Goal: Entertainment & Leisure: Browse casually

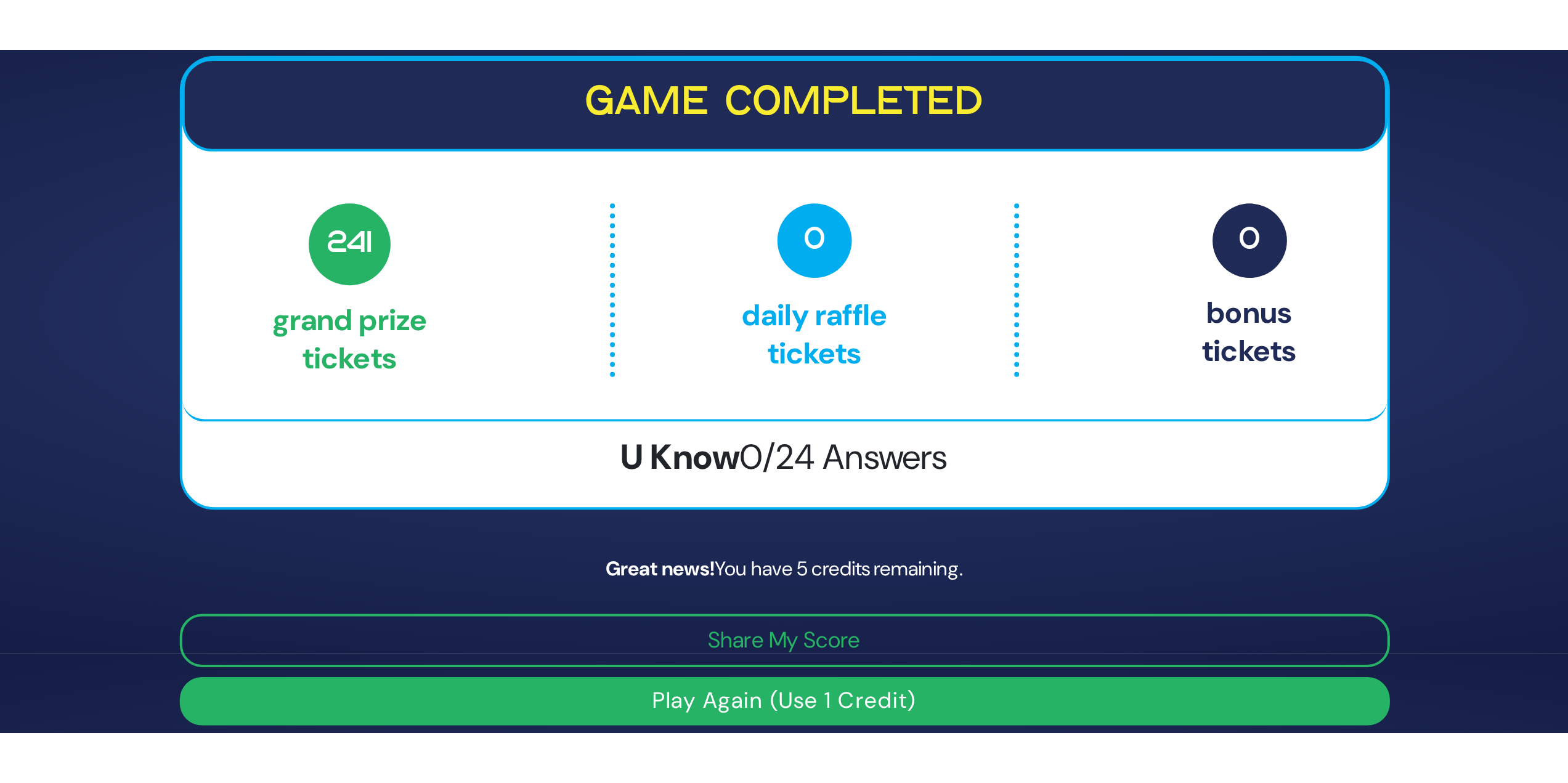
scroll to position [185, 0]
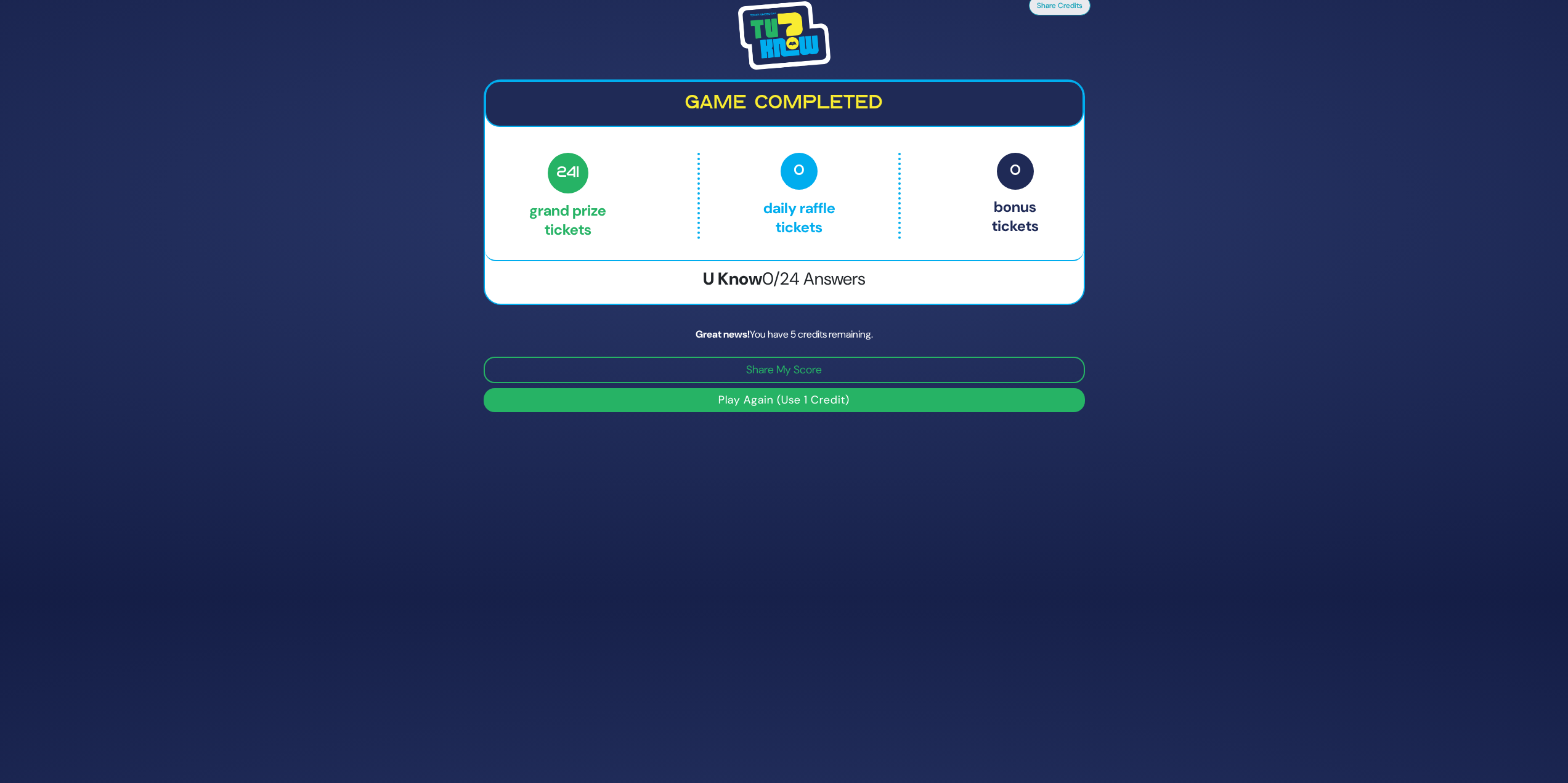
click at [581, 339] on button "Play Again (Use 1 Credit)" at bounding box center [784, 400] width 601 height 24
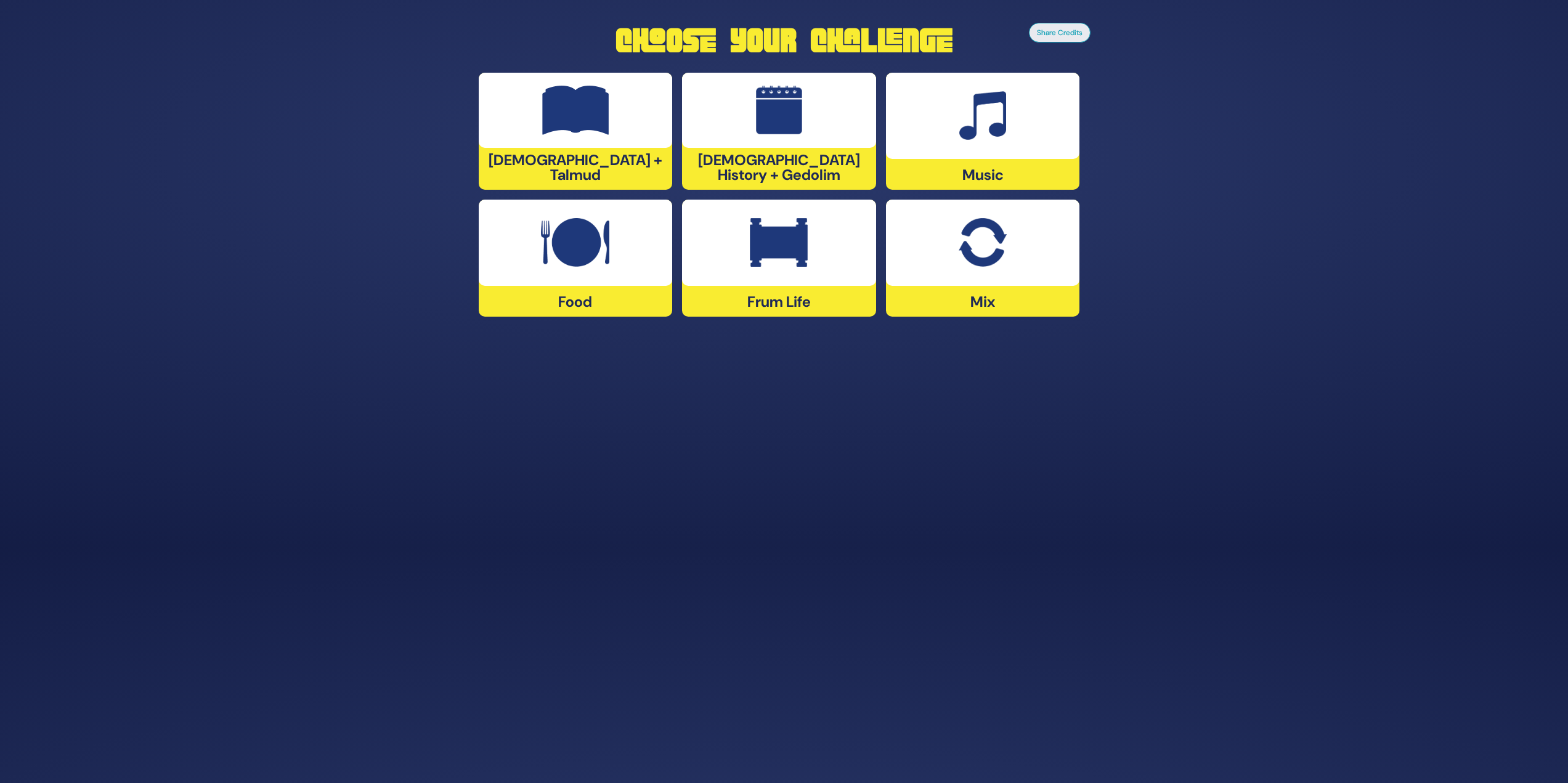
scroll to position [234, 0]
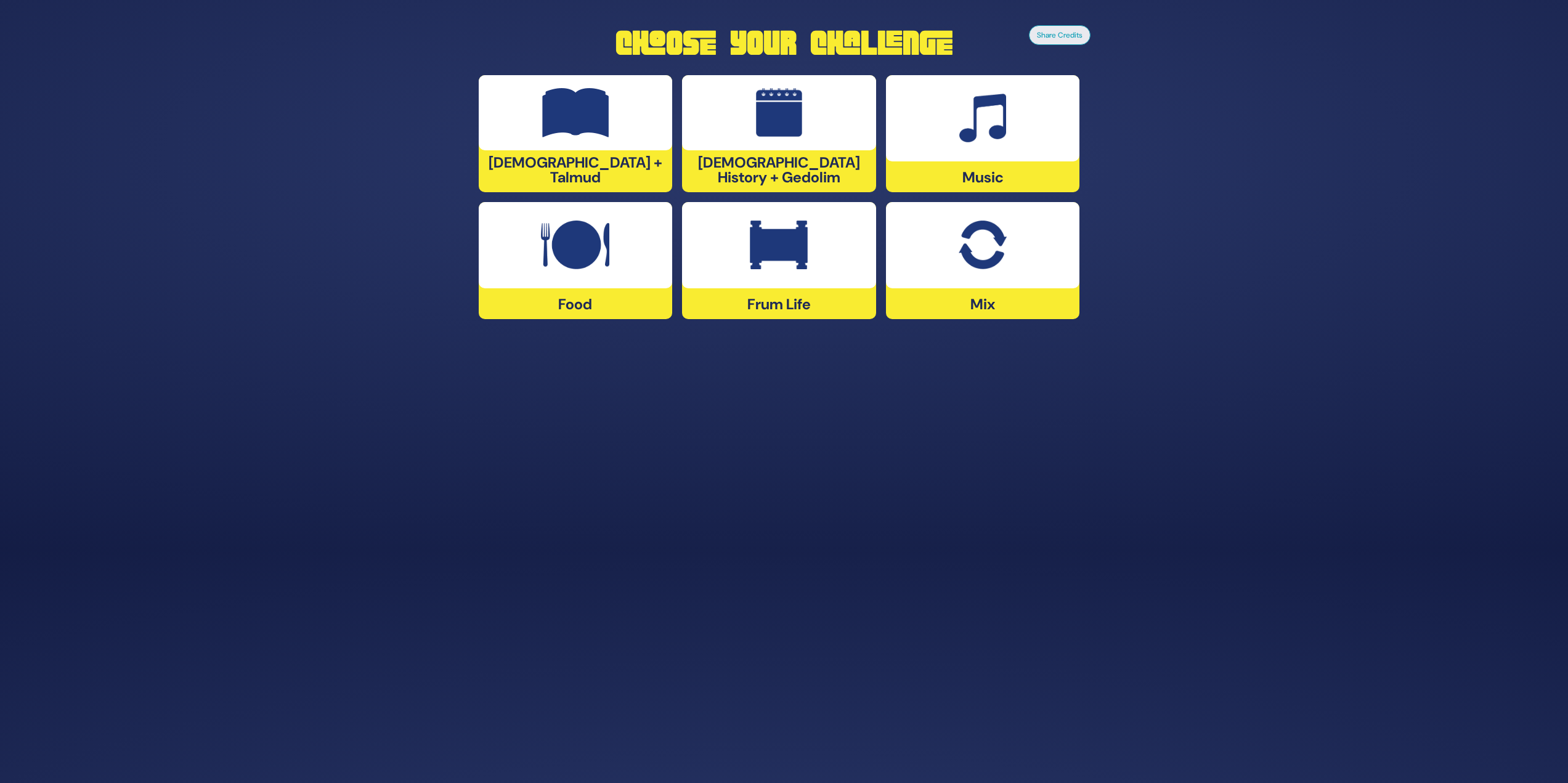
click at [779, 114] on img at bounding box center [984, 118] width 48 height 50
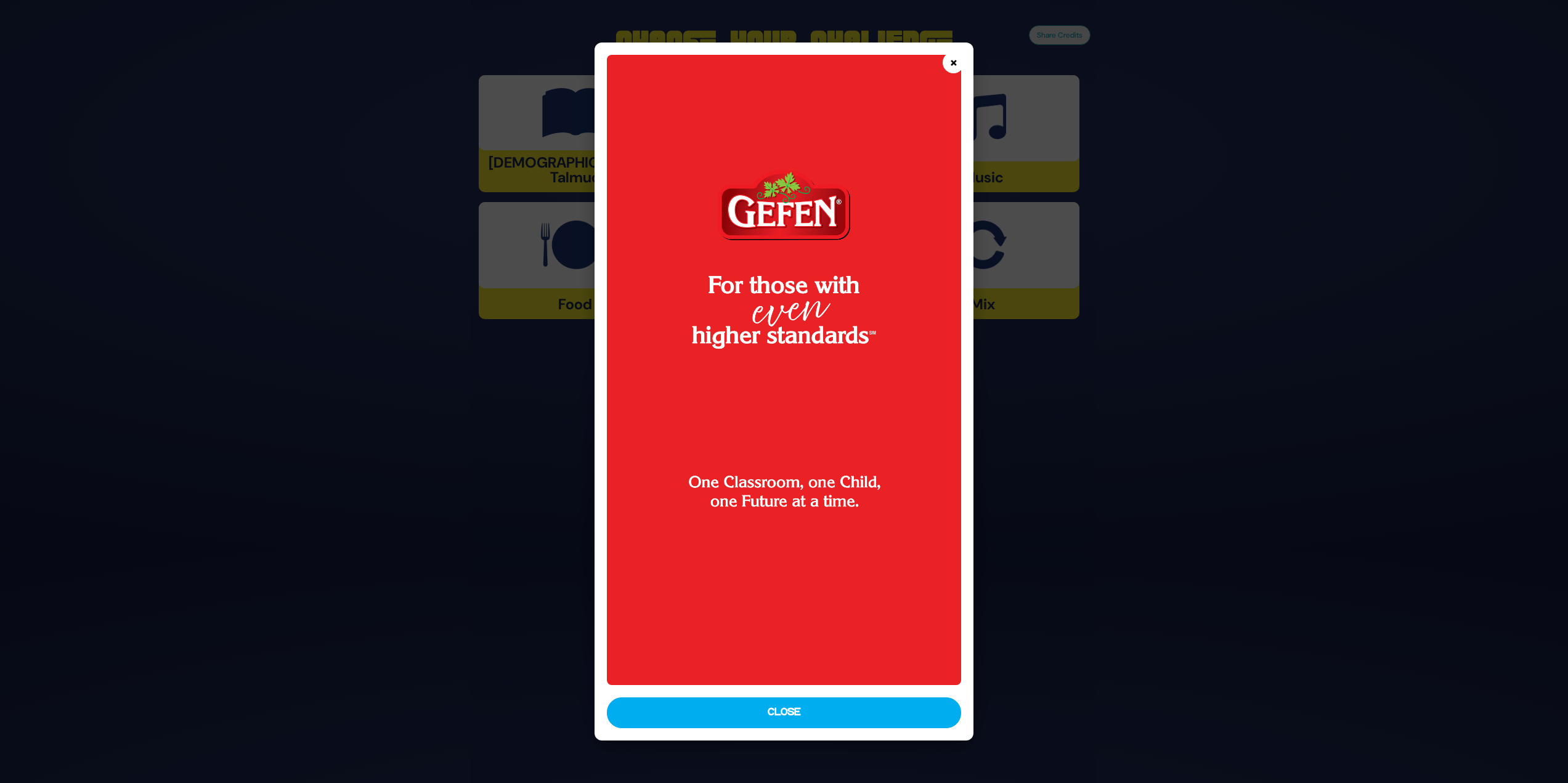
click at [779, 52] on button "×" at bounding box center [954, 62] width 22 height 22
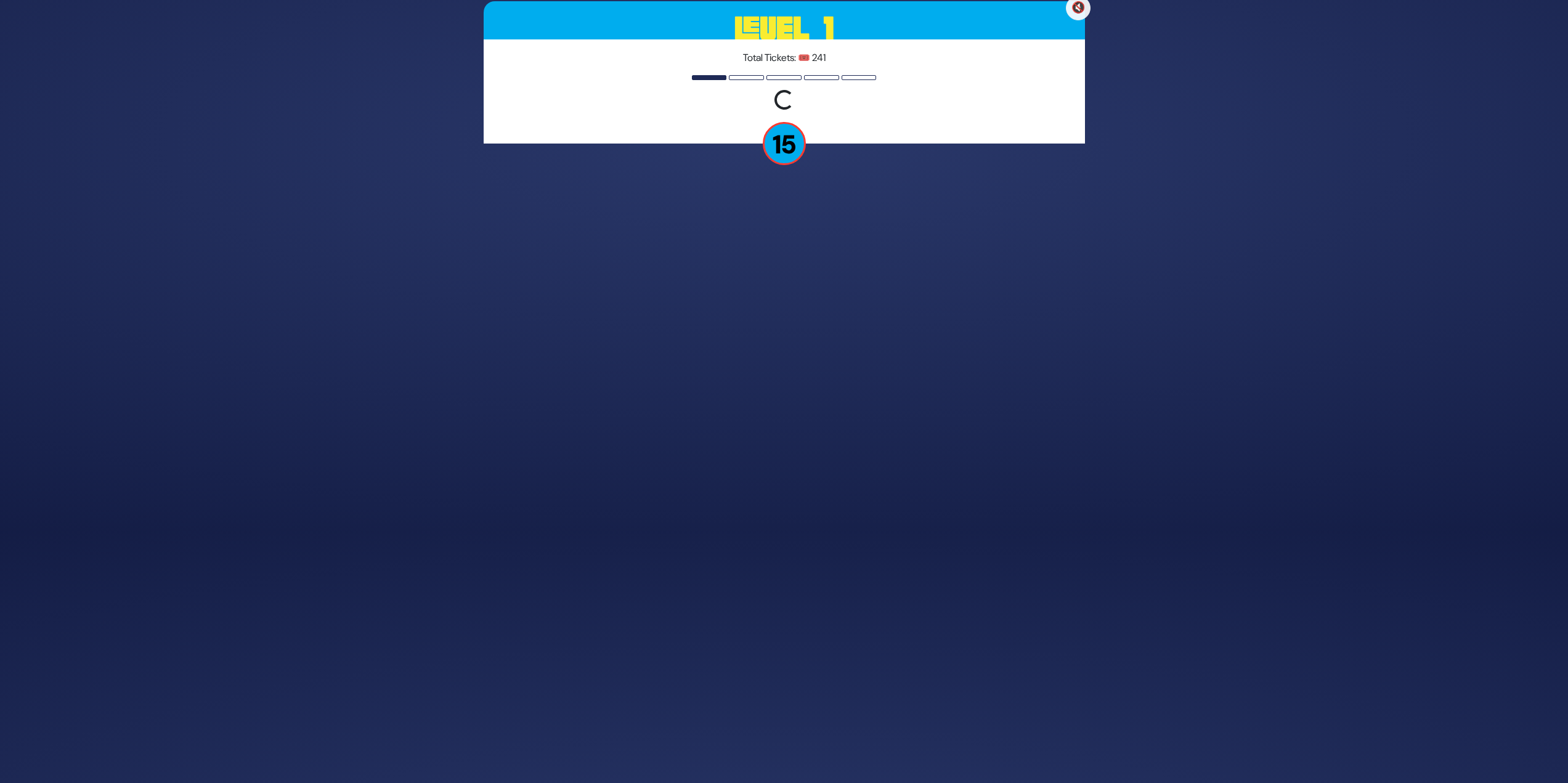
scroll to position [216, 0]
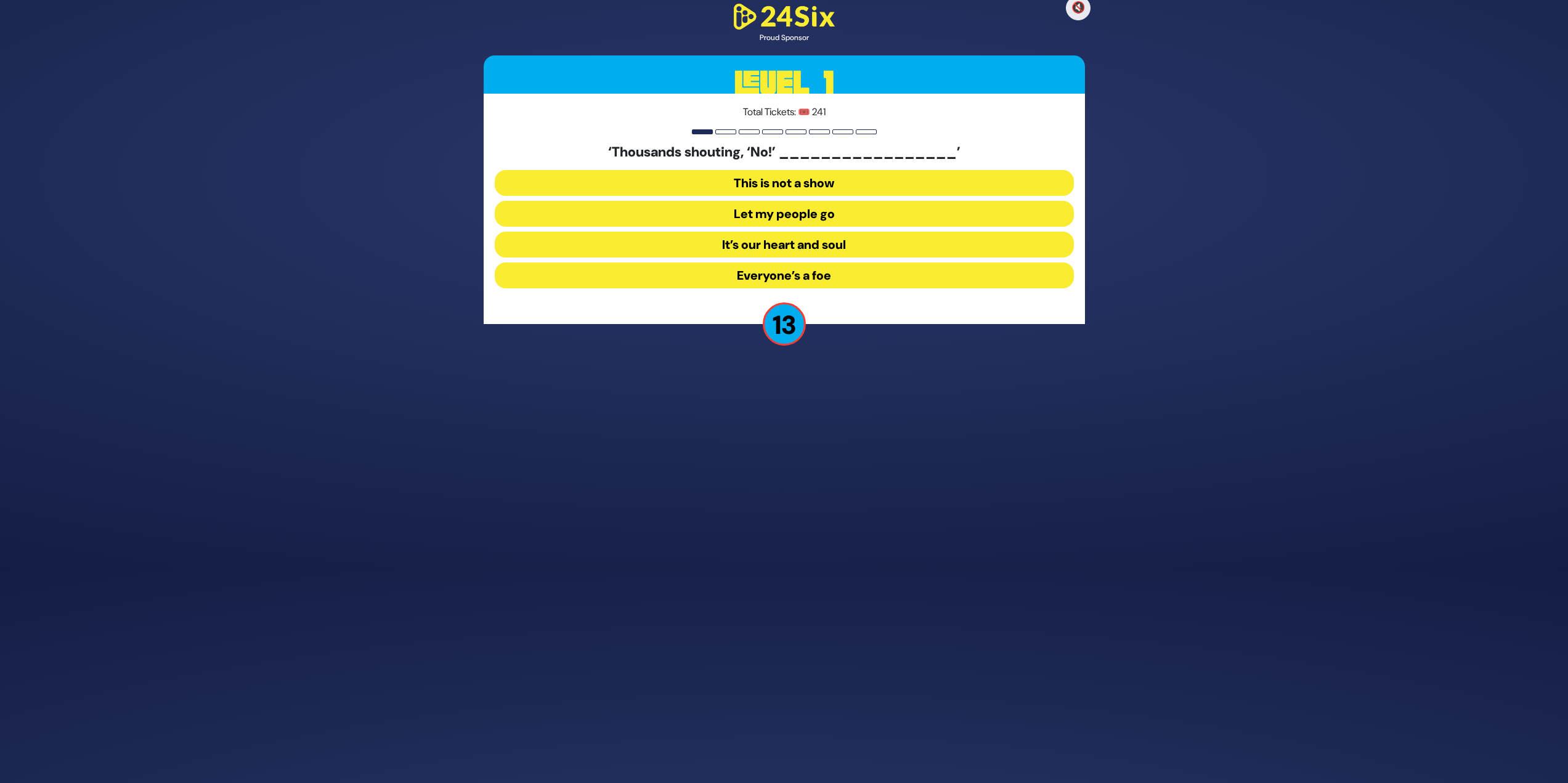
click at [779, 210] on button "Let my people go" at bounding box center [785, 214] width 579 height 26
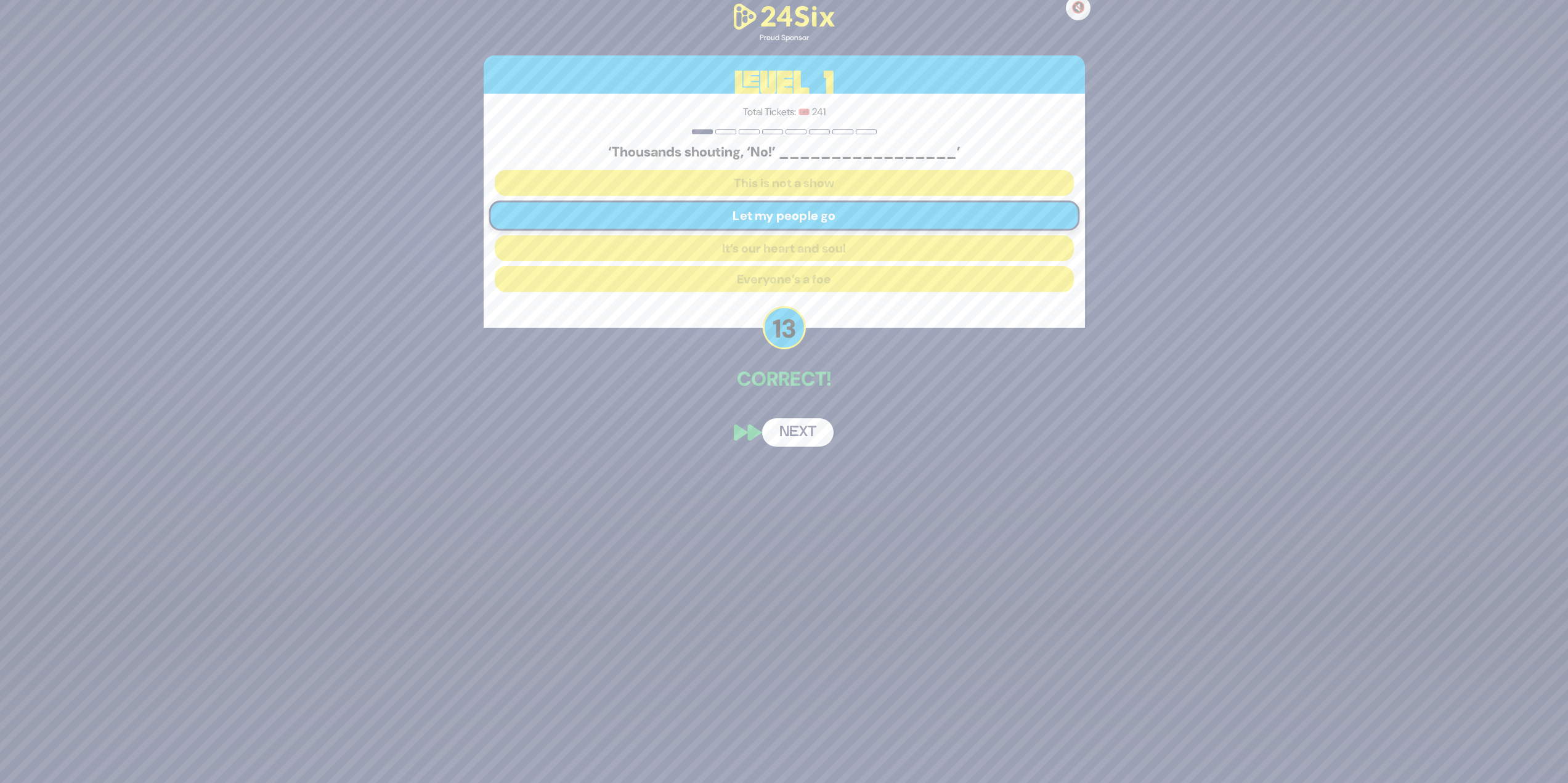
click at [779, 339] on button "Next" at bounding box center [798, 432] width 71 height 28
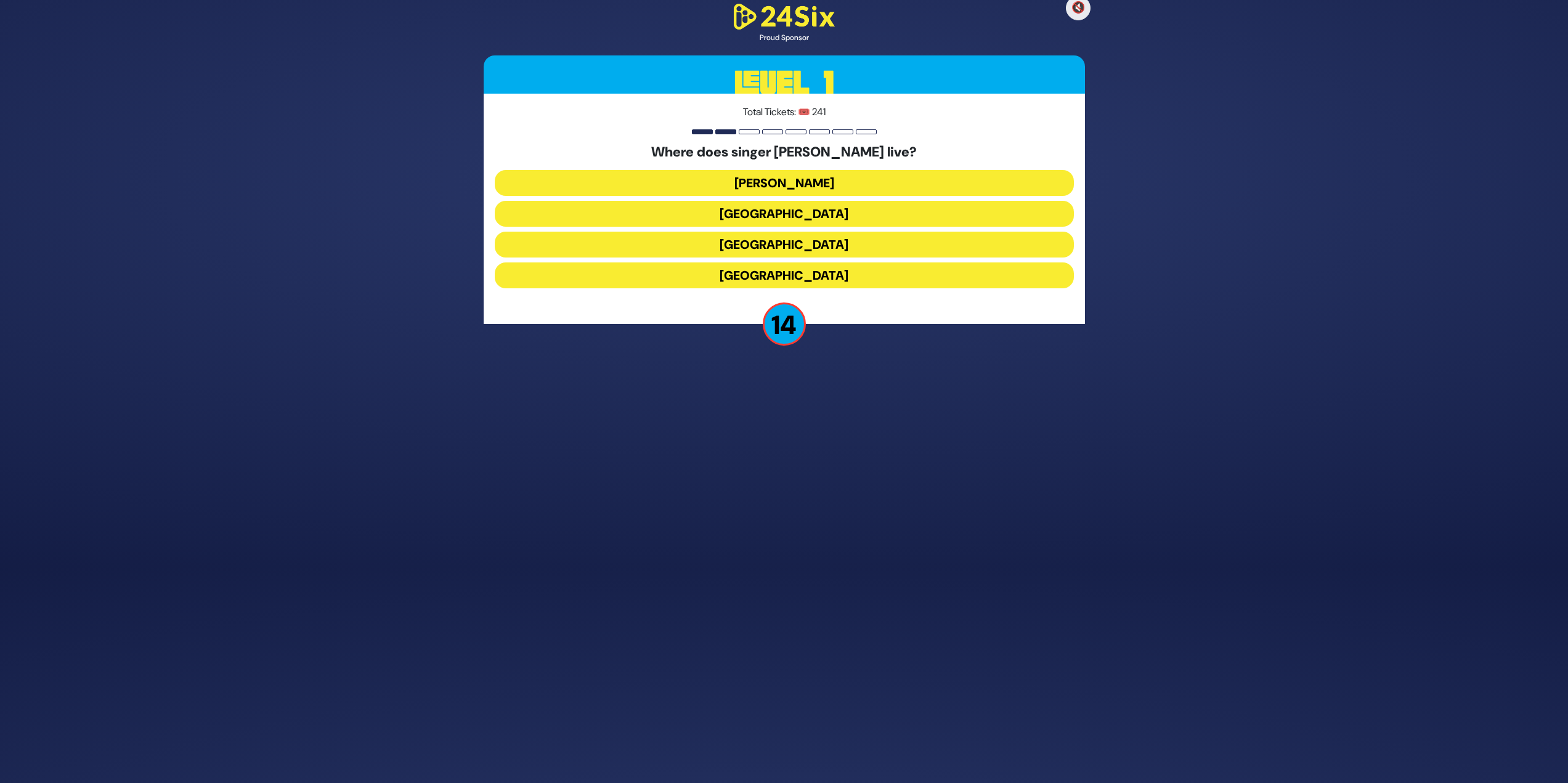
click at [779, 267] on button "[GEOGRAPHIC_DATA]" at bounding box center [785, 275] width 579 height 26
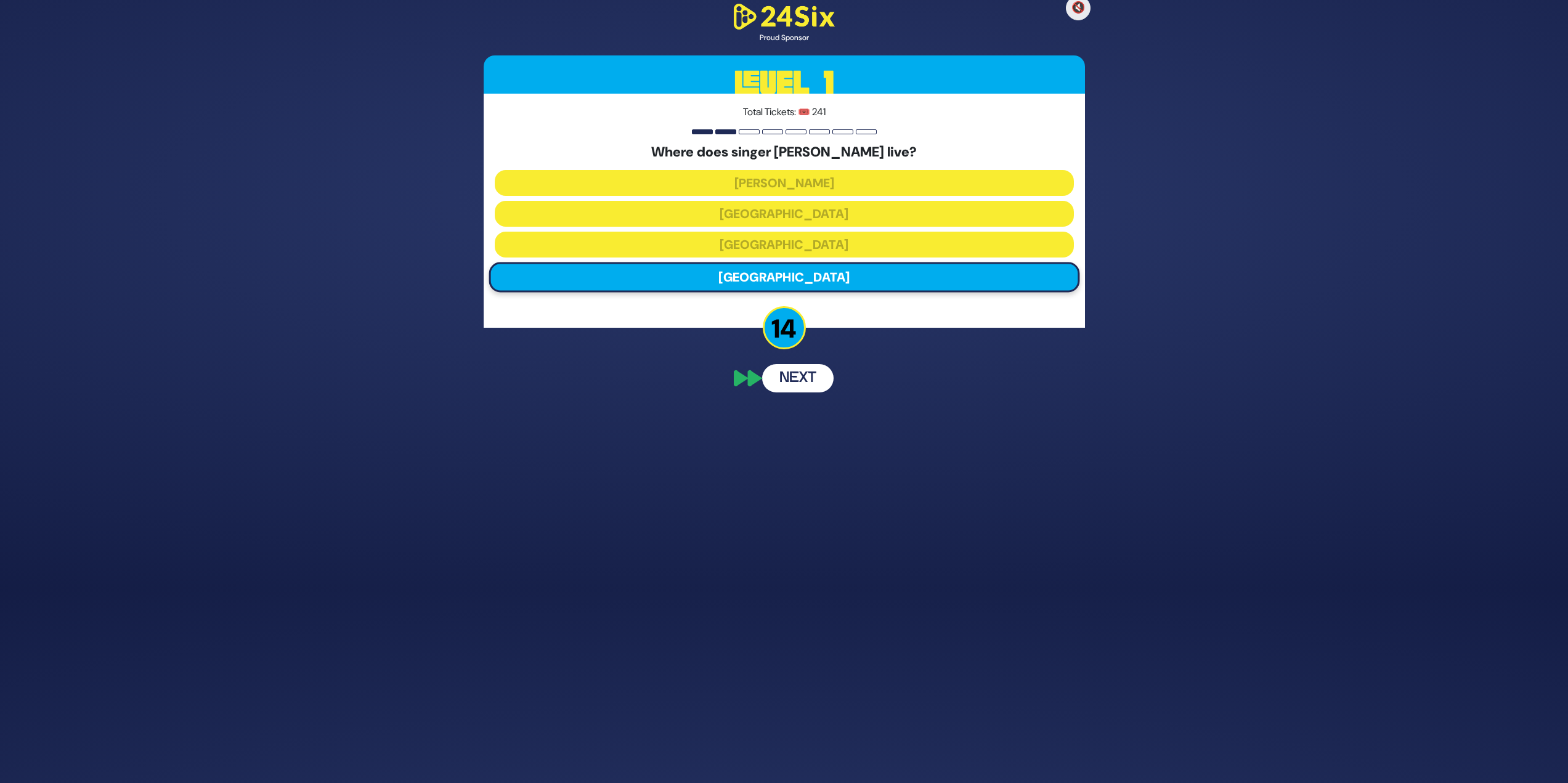
drag, startPoint x: 920, startPoint y: 293, endPoint x: 942, endPoint y: 302, distance: 23.8
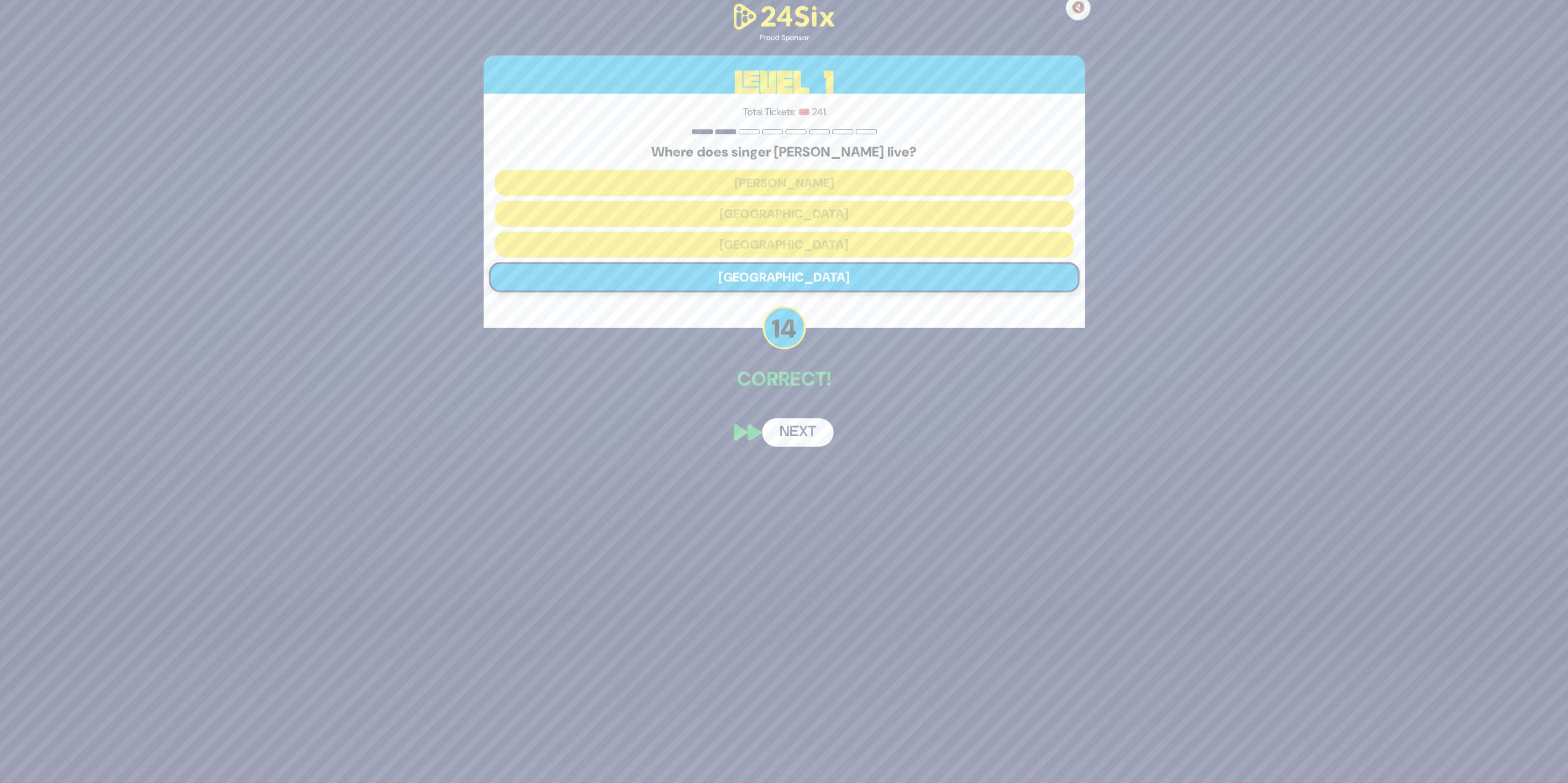
drag, startPoint x: 942, startPoint y: 302, endPoint x: 816, endPoint y: 421, distance: 173.3
click at [779, 339] on button "Next" at bounding box center [798, 432] width 71 height 28
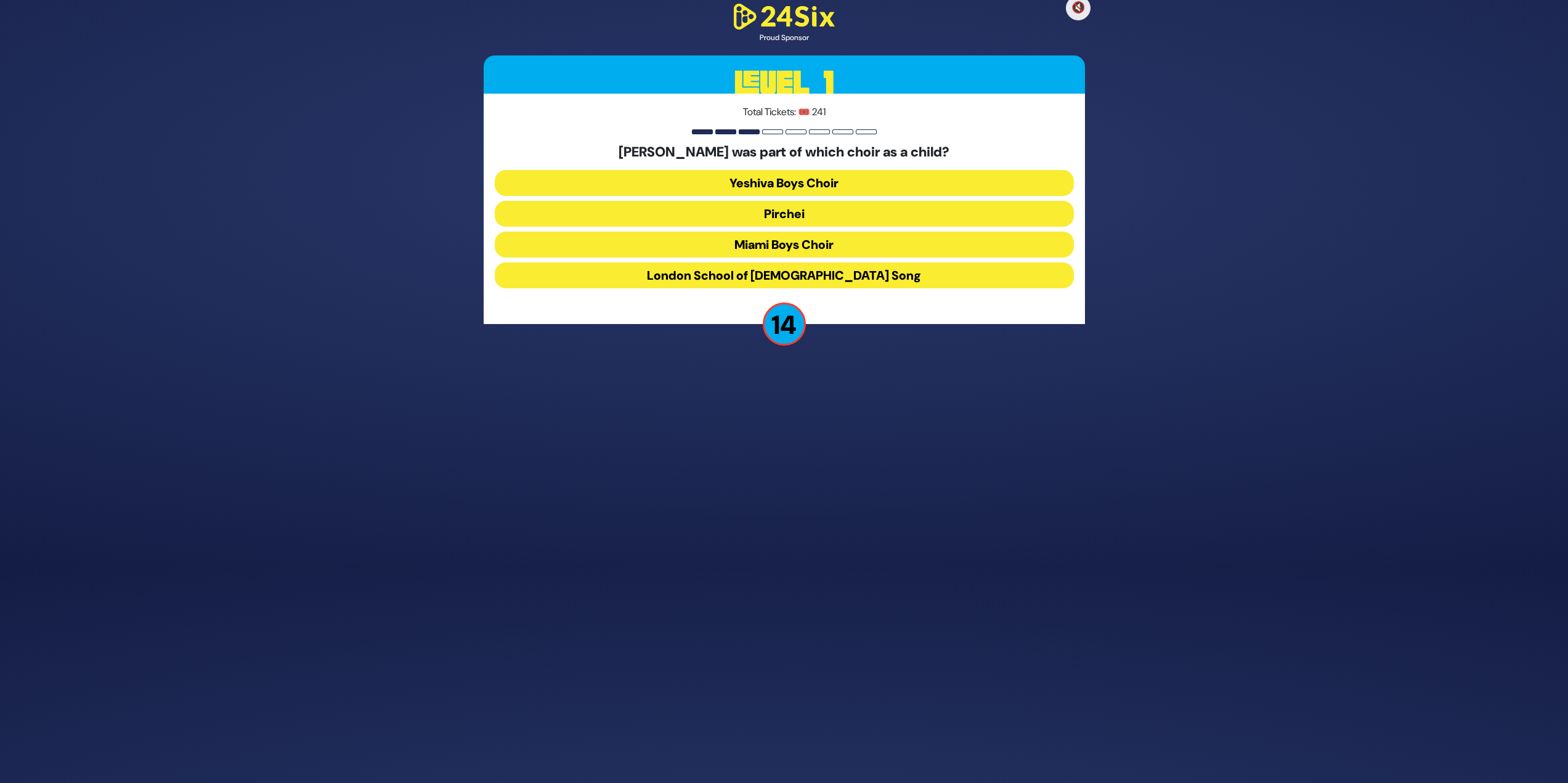
click at [779, 248] on button "Miami Boys Choir" at bounding box center [785, 244] width 579 height 26
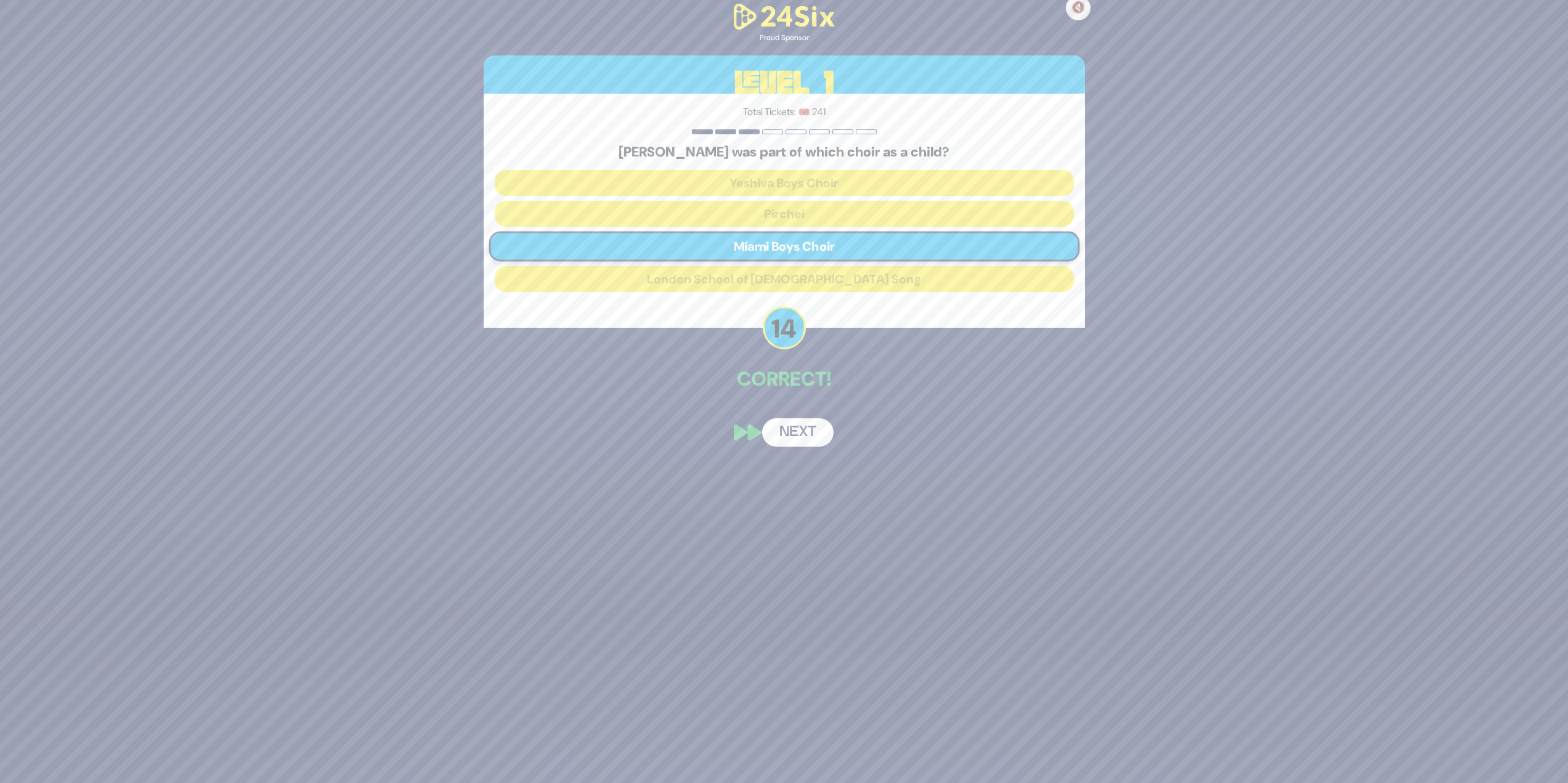
click at [779, 339] on button "Next" at bounding box center [798, 432] width 71 height 28
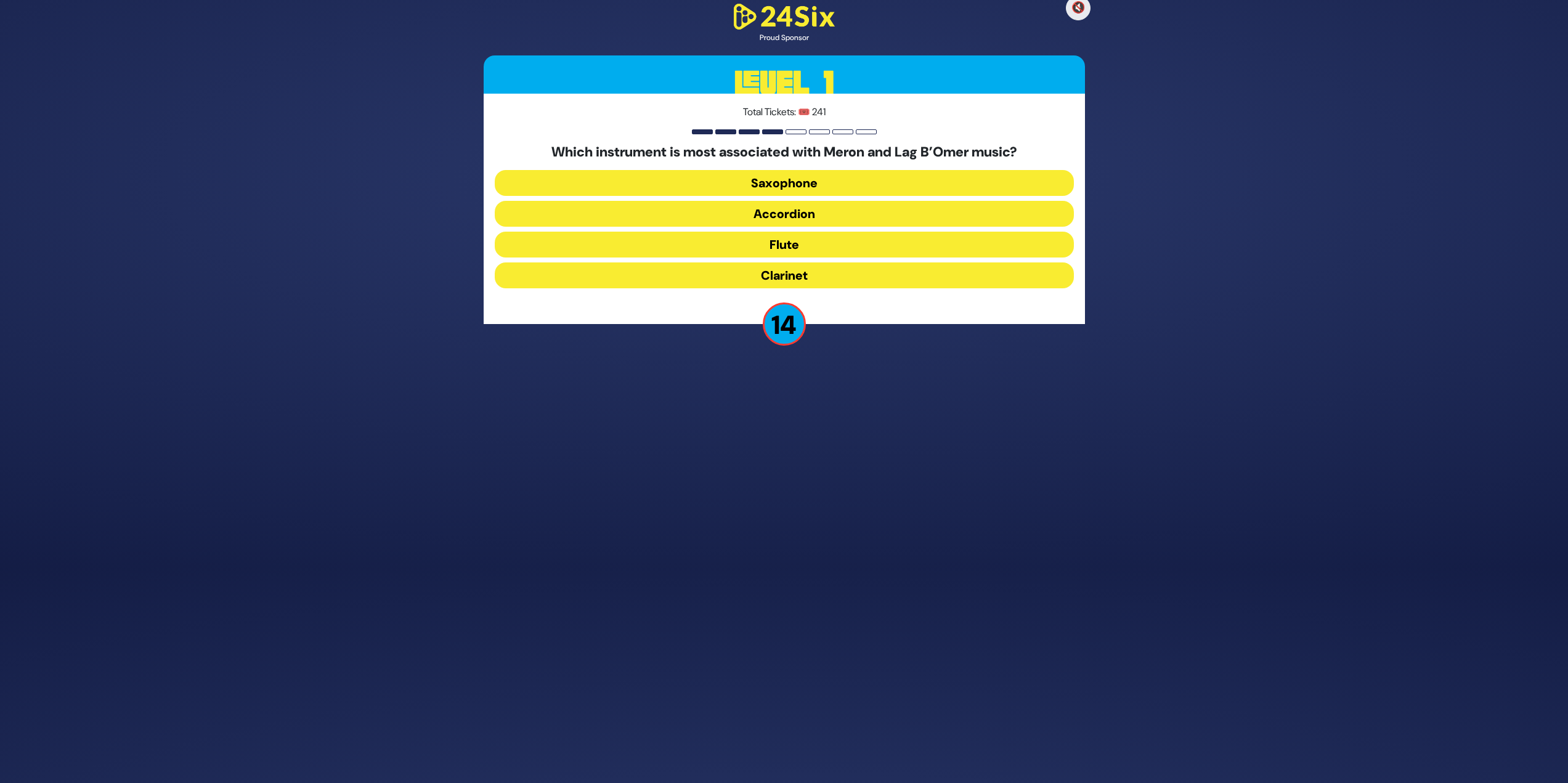
click at [779, 281] on button "Clarinet" at bounding box center [785, 275] width 579 height 26
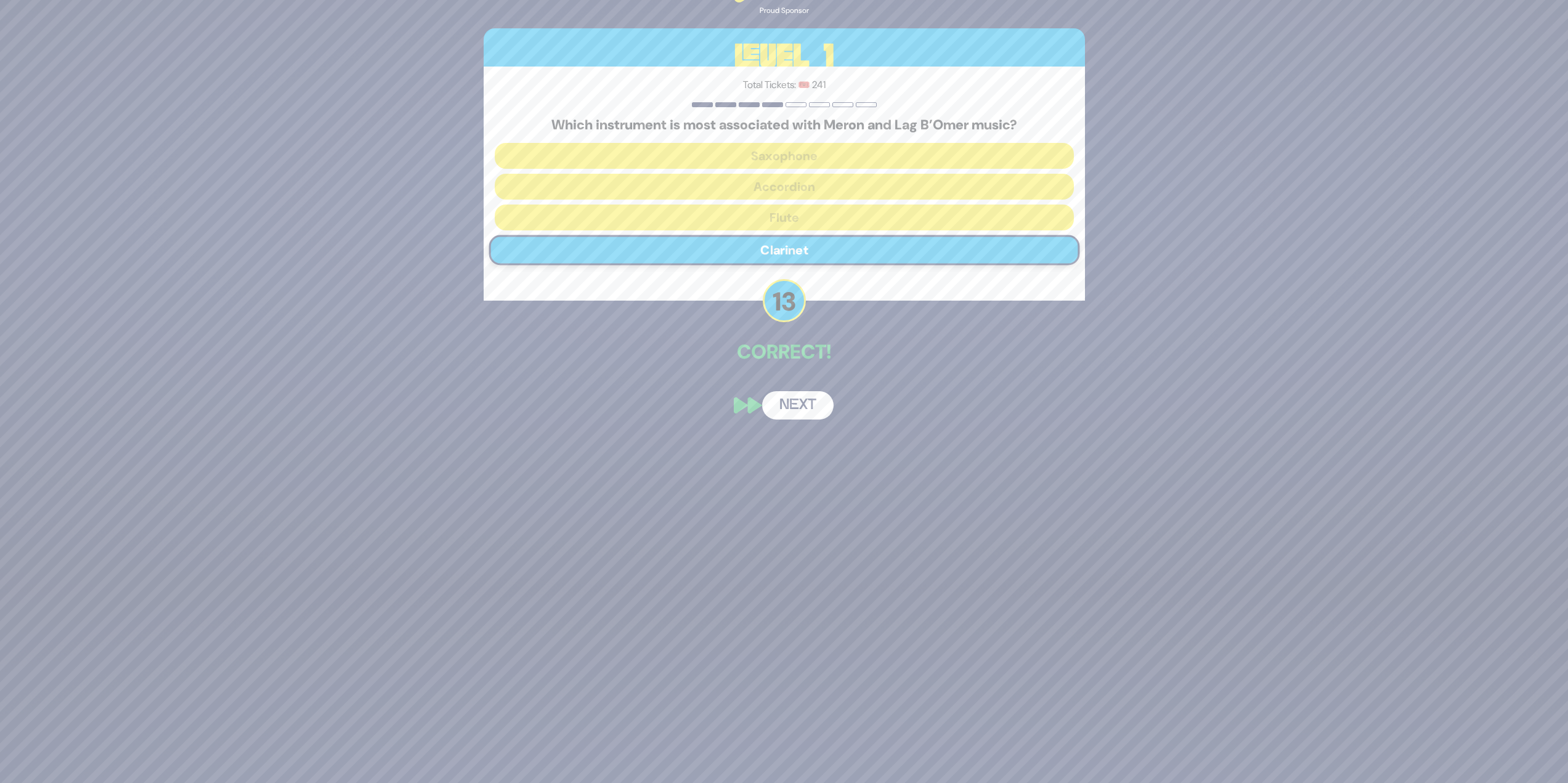
scroll to position [167, 0]
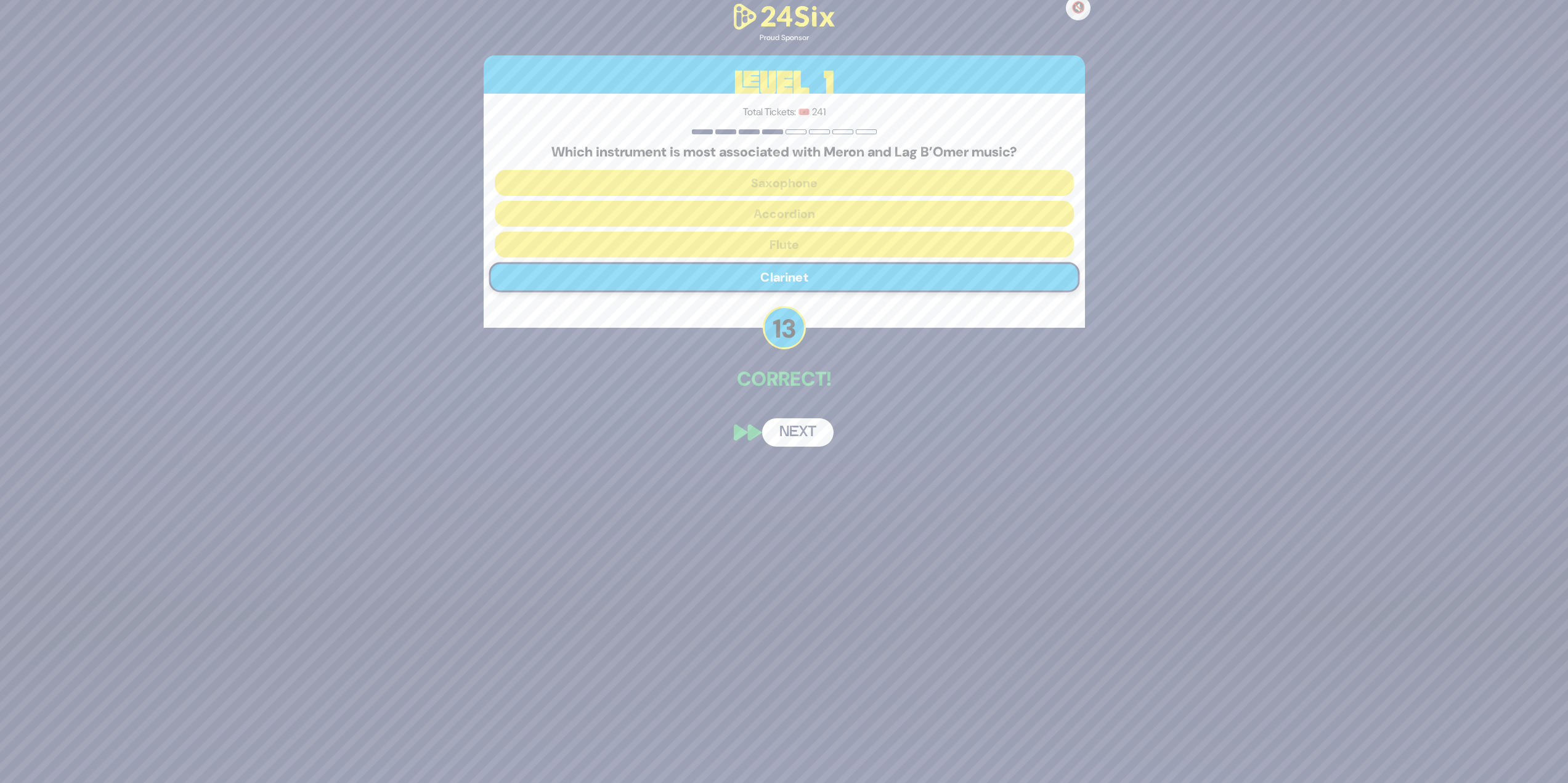
click at [779, 339] on div "🔇 Proud Sponsor Level 1 Total Tickets: 🎟️ 241 Which instrument is most associat…" at bounding box center [784, 224] width 631 height 475
click at [779, 339] on button "Next" at bounding box center [798, 432] width 71 height 28
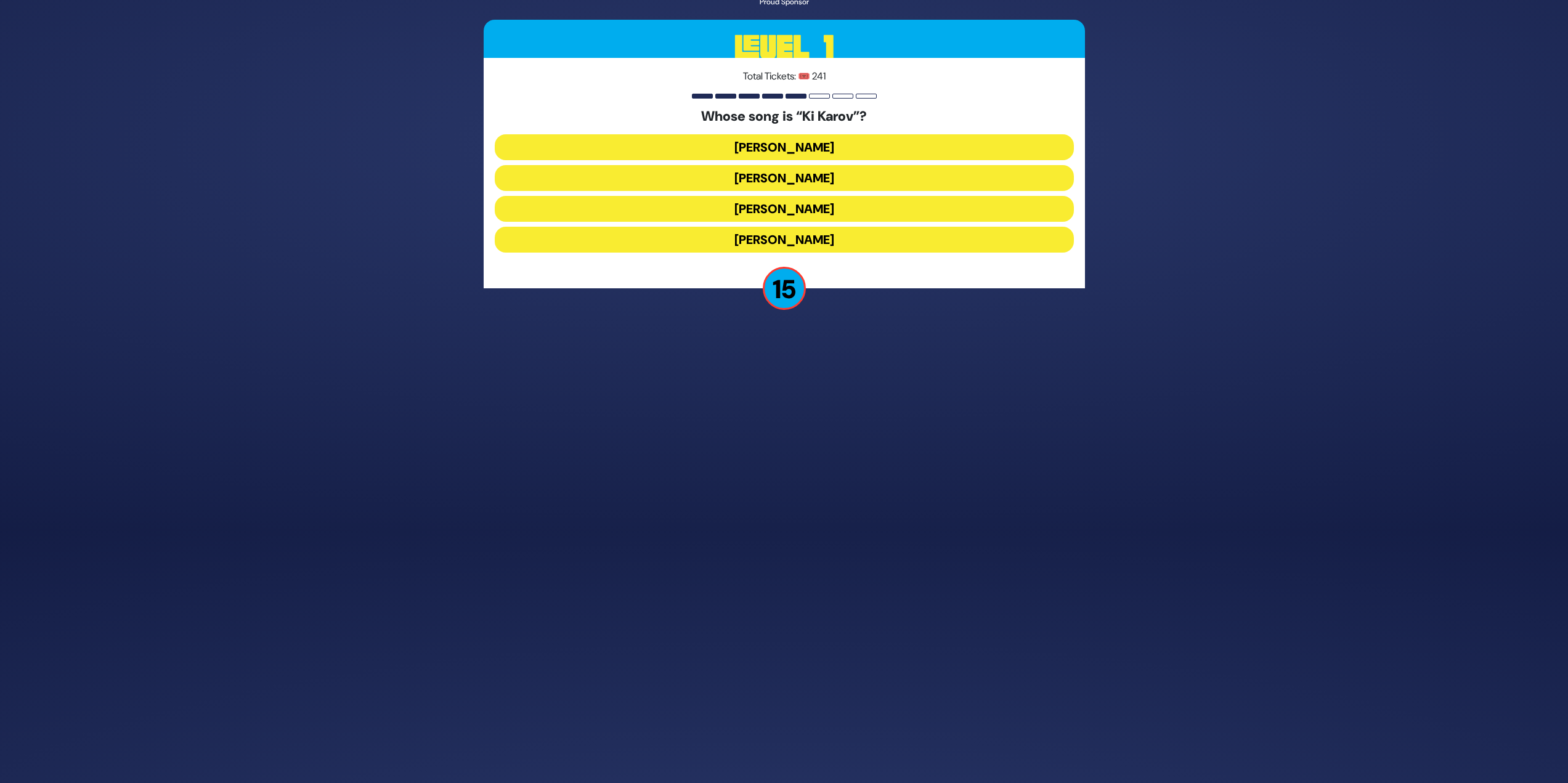
scroll to position [216, 0]
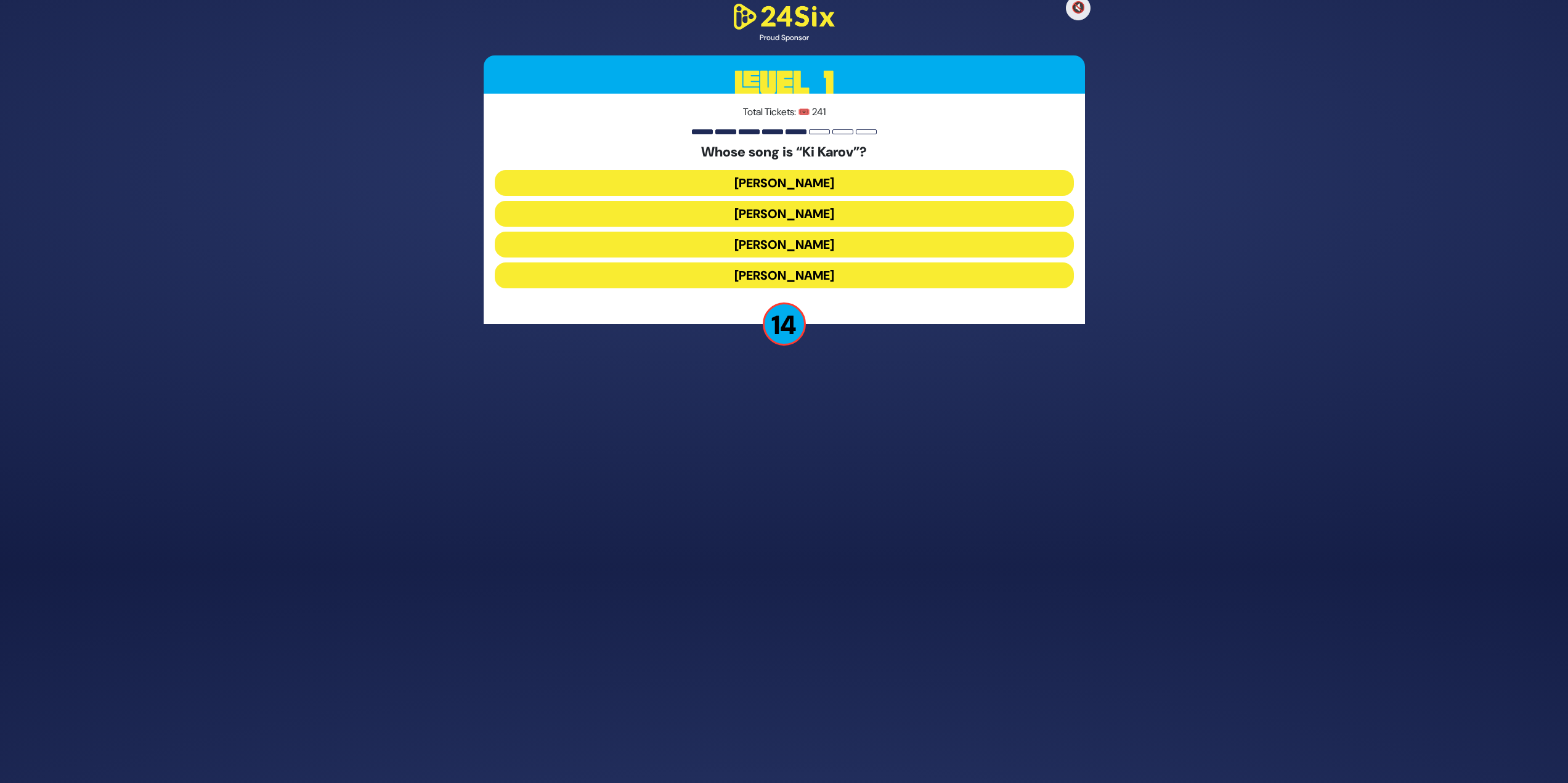
click at [779, 221] on button "[PERSON_NAME]" at bounding box center [785, 214] width 579 height 26
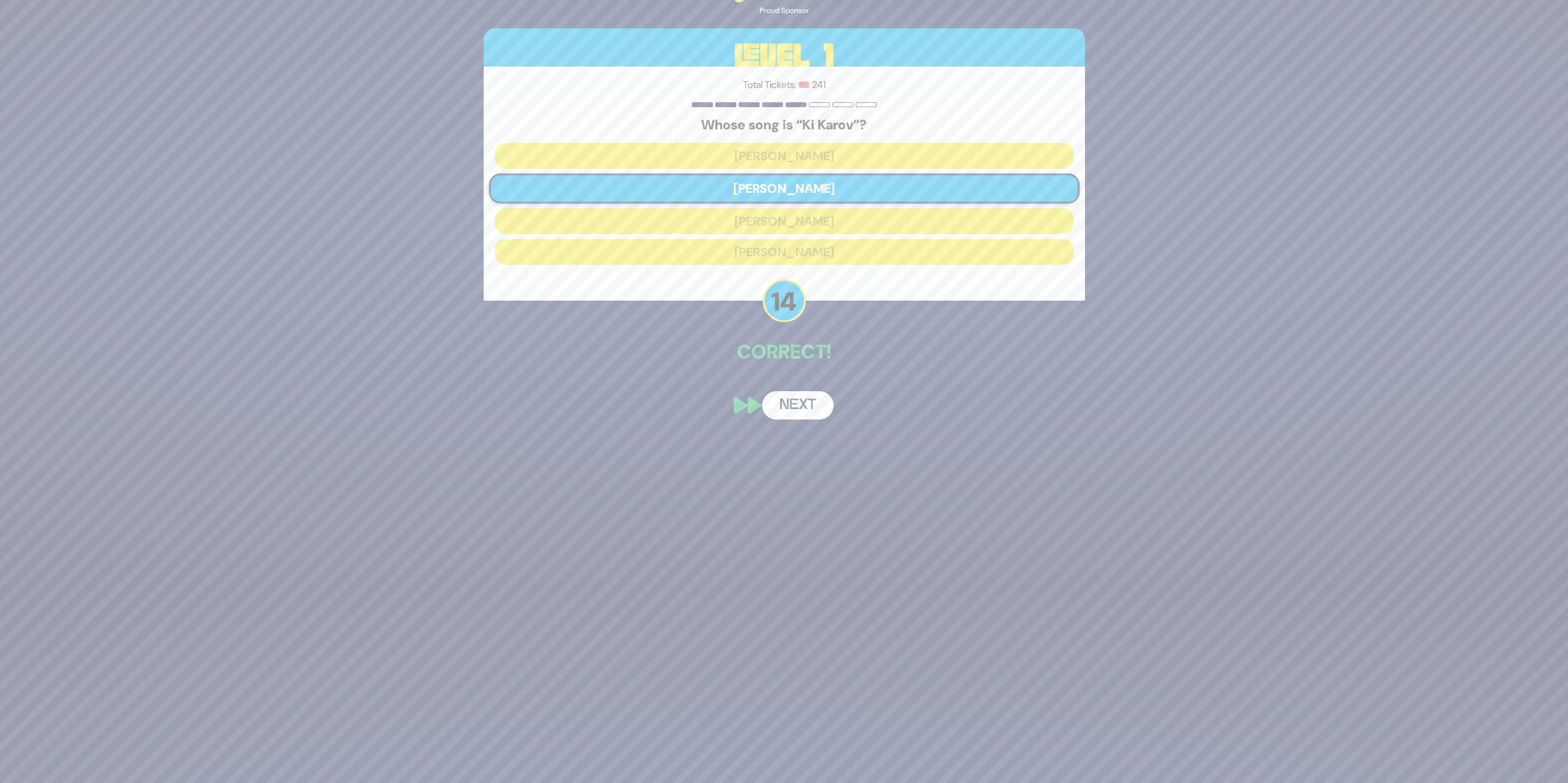
scroll to position [167, 0]
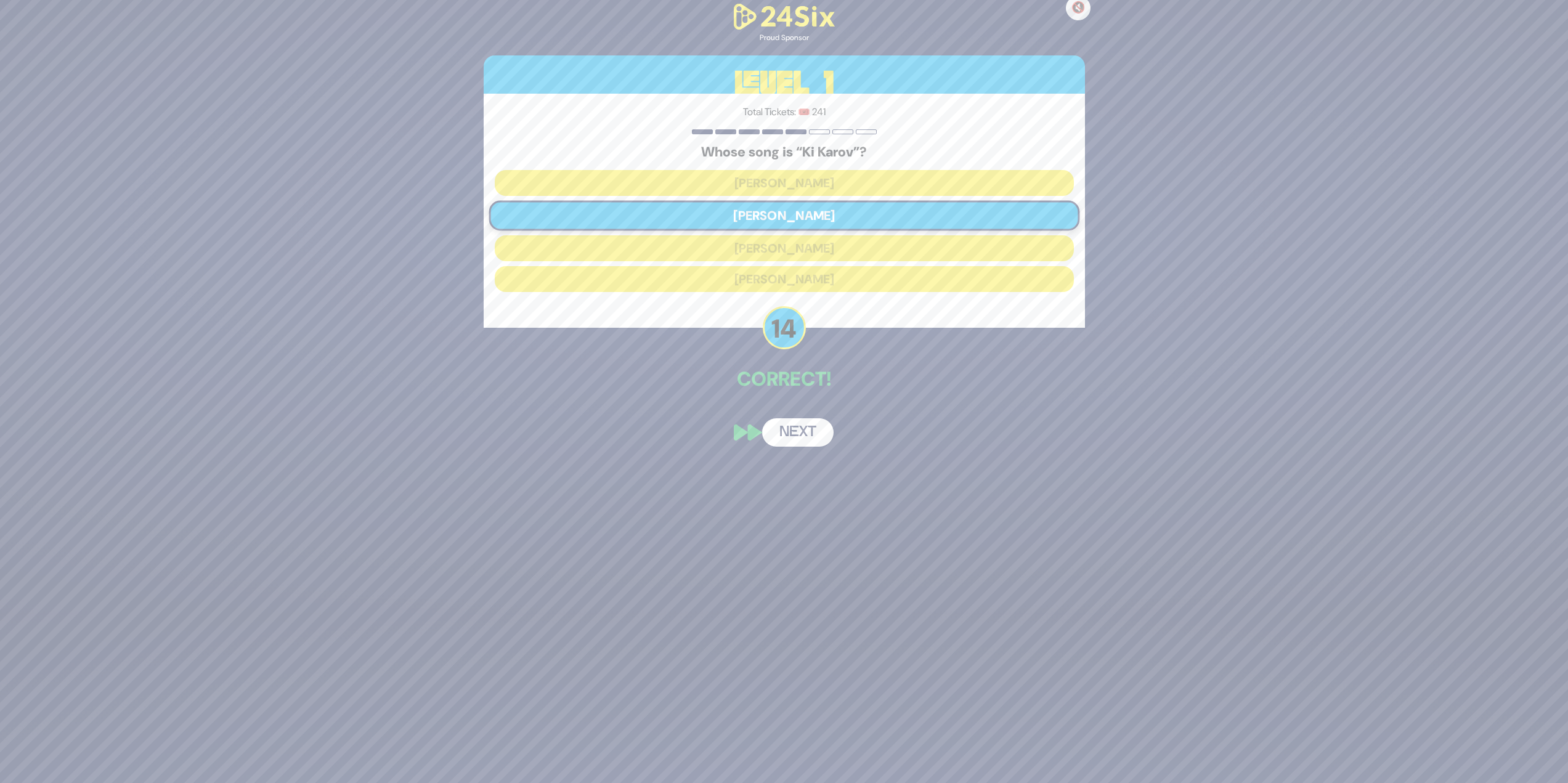
click at [779, 339] on button "Next" at bounding box center [798, 432] width 71 height 28
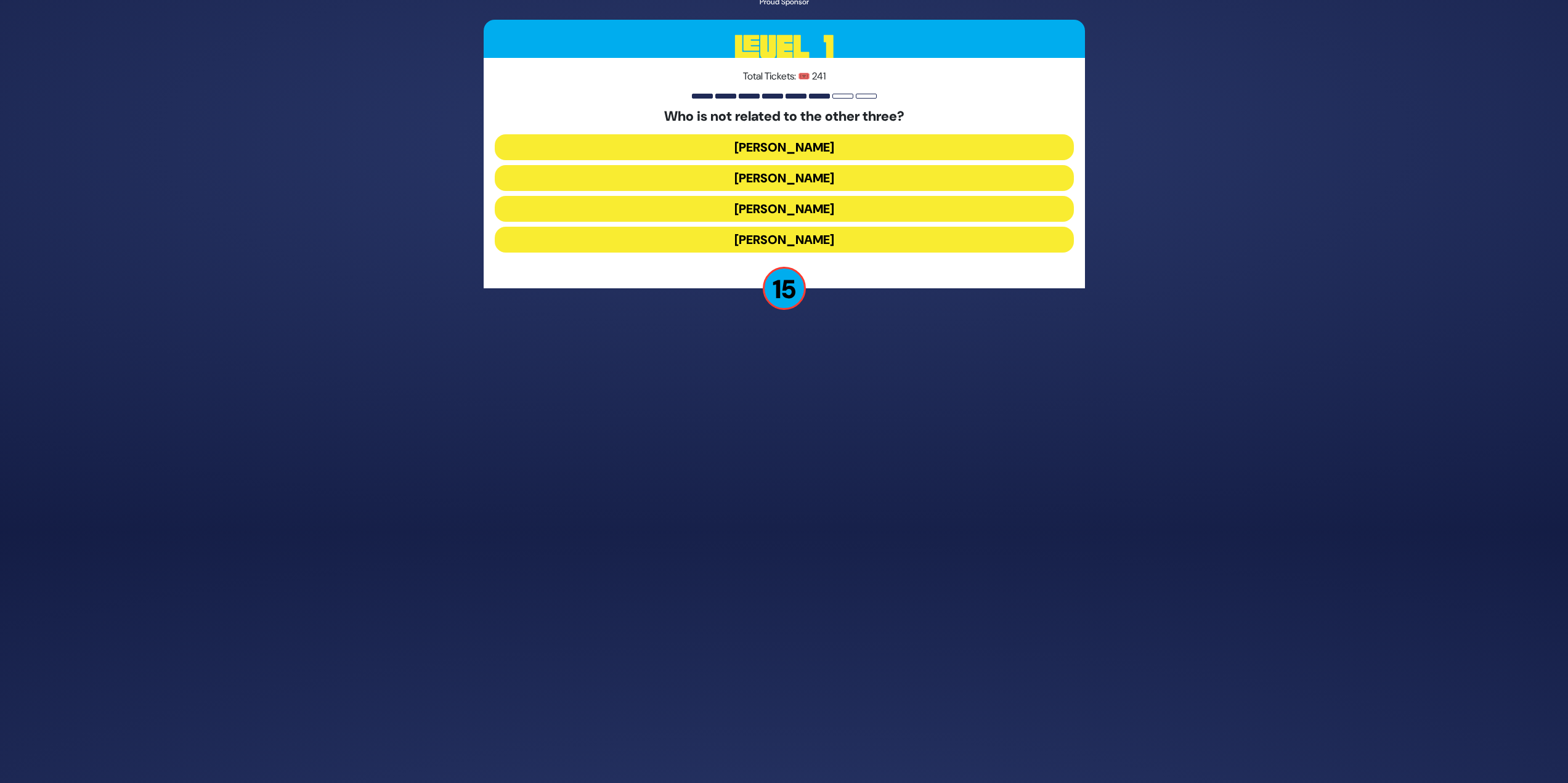
scroll to position [216, 0]
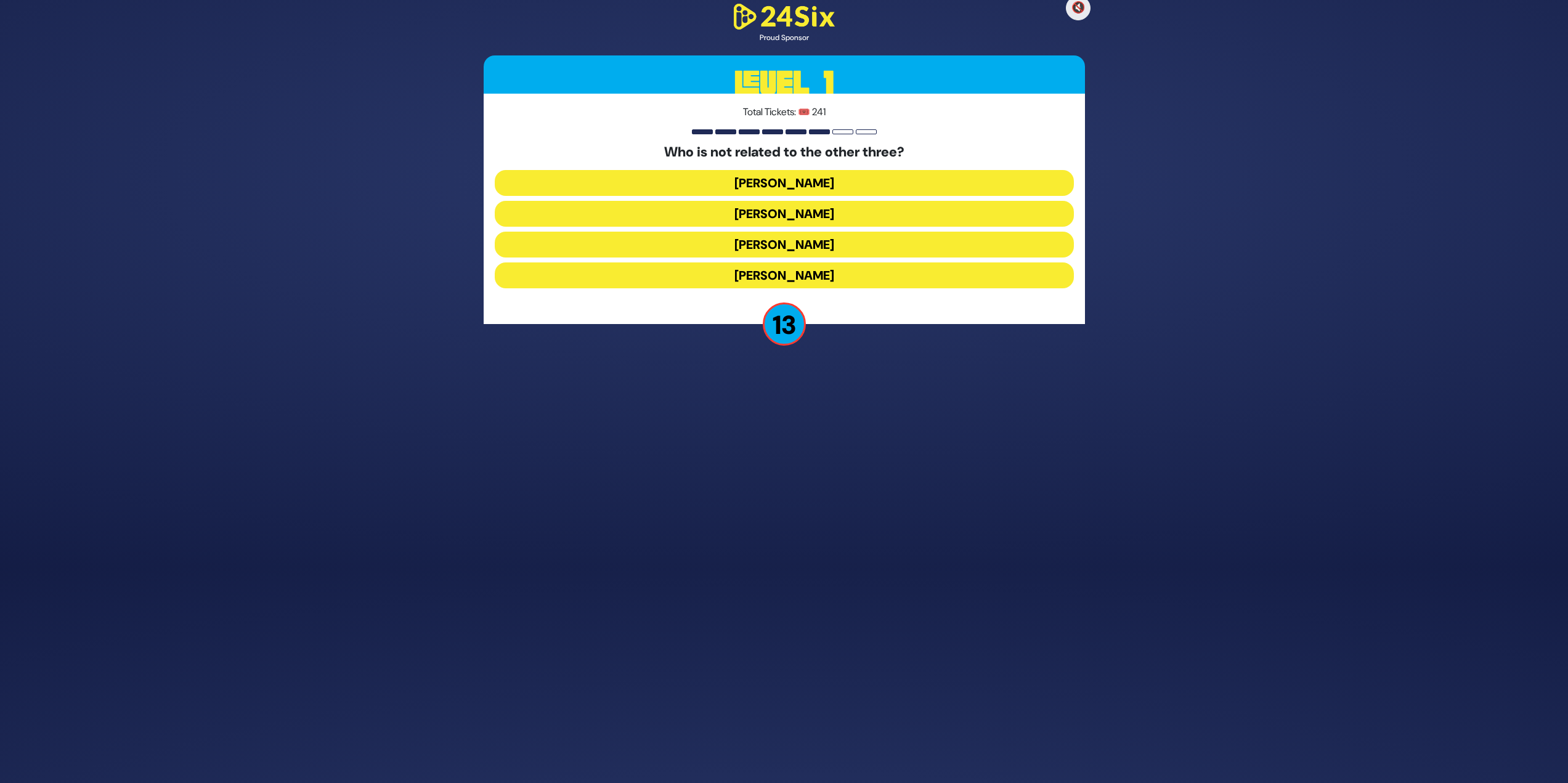
click at [779, 277] on button "[PERSON_NAME]" at bounding box center [785, 275] width 579 height 26
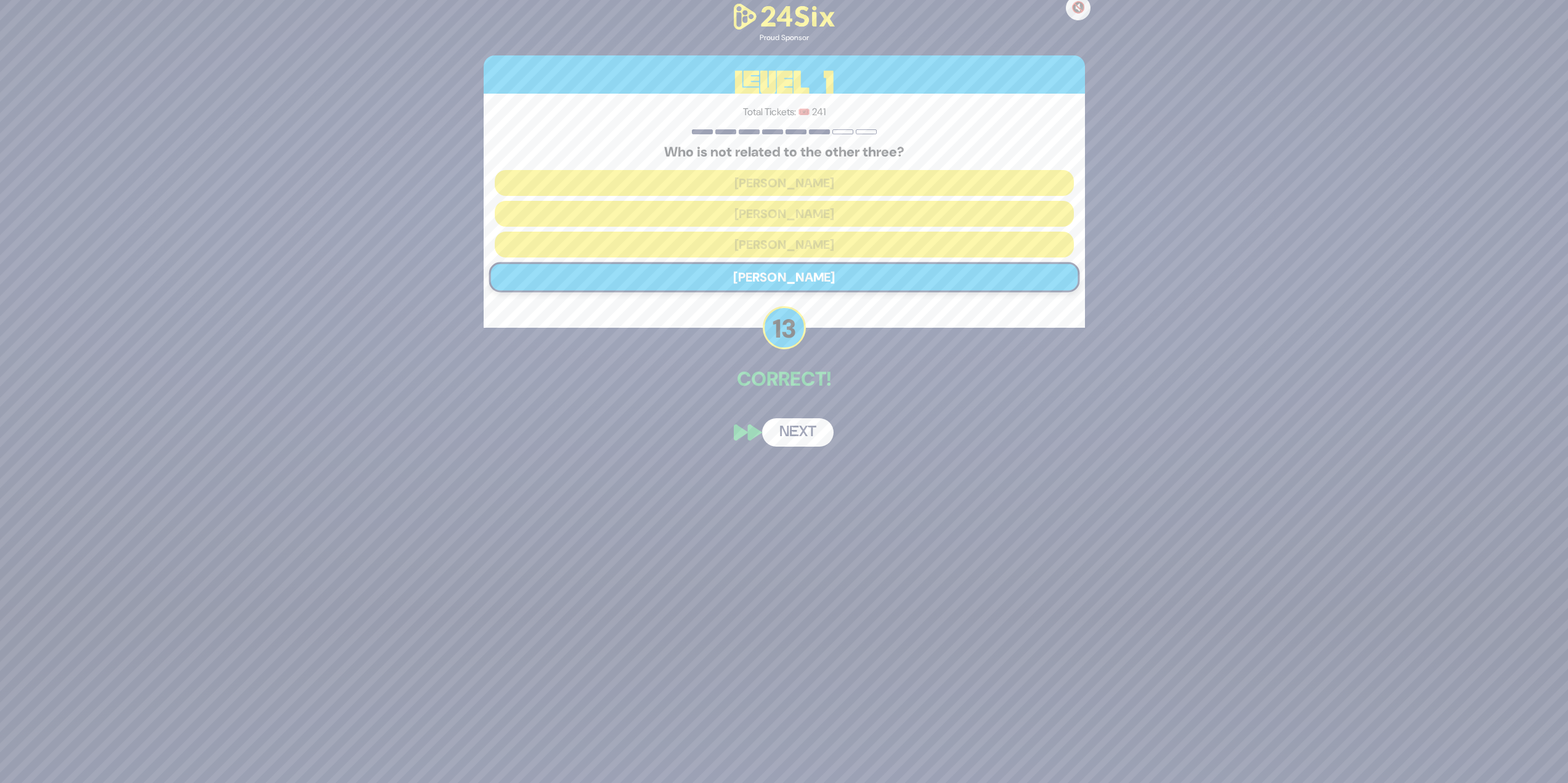
click at [779, 339] on button "Next" at bounding box center [798, 432] width 71 height 28
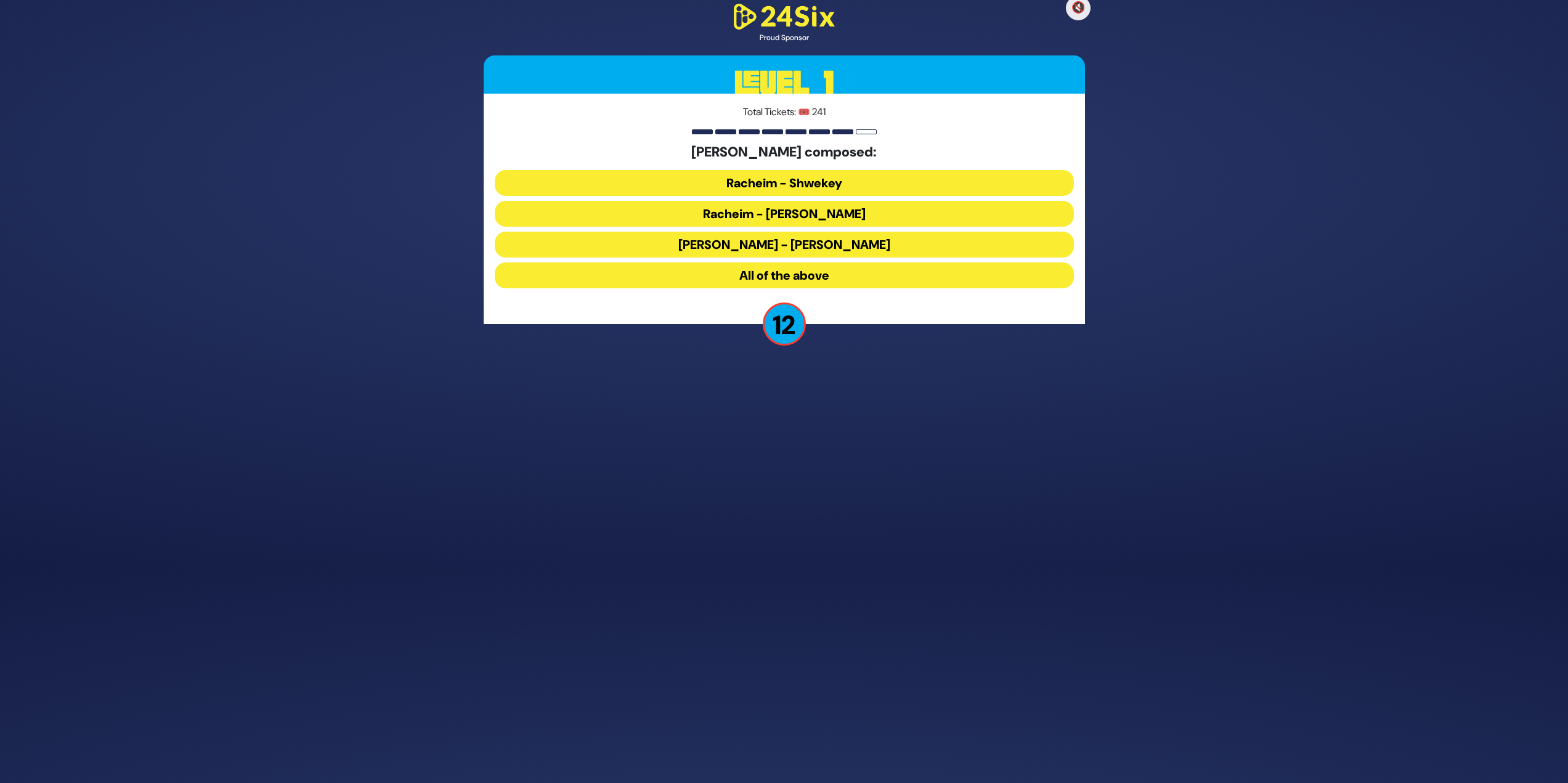
click at [779, 273] on button "All of the above" at bounding box center [785, 275] width 579 height 26
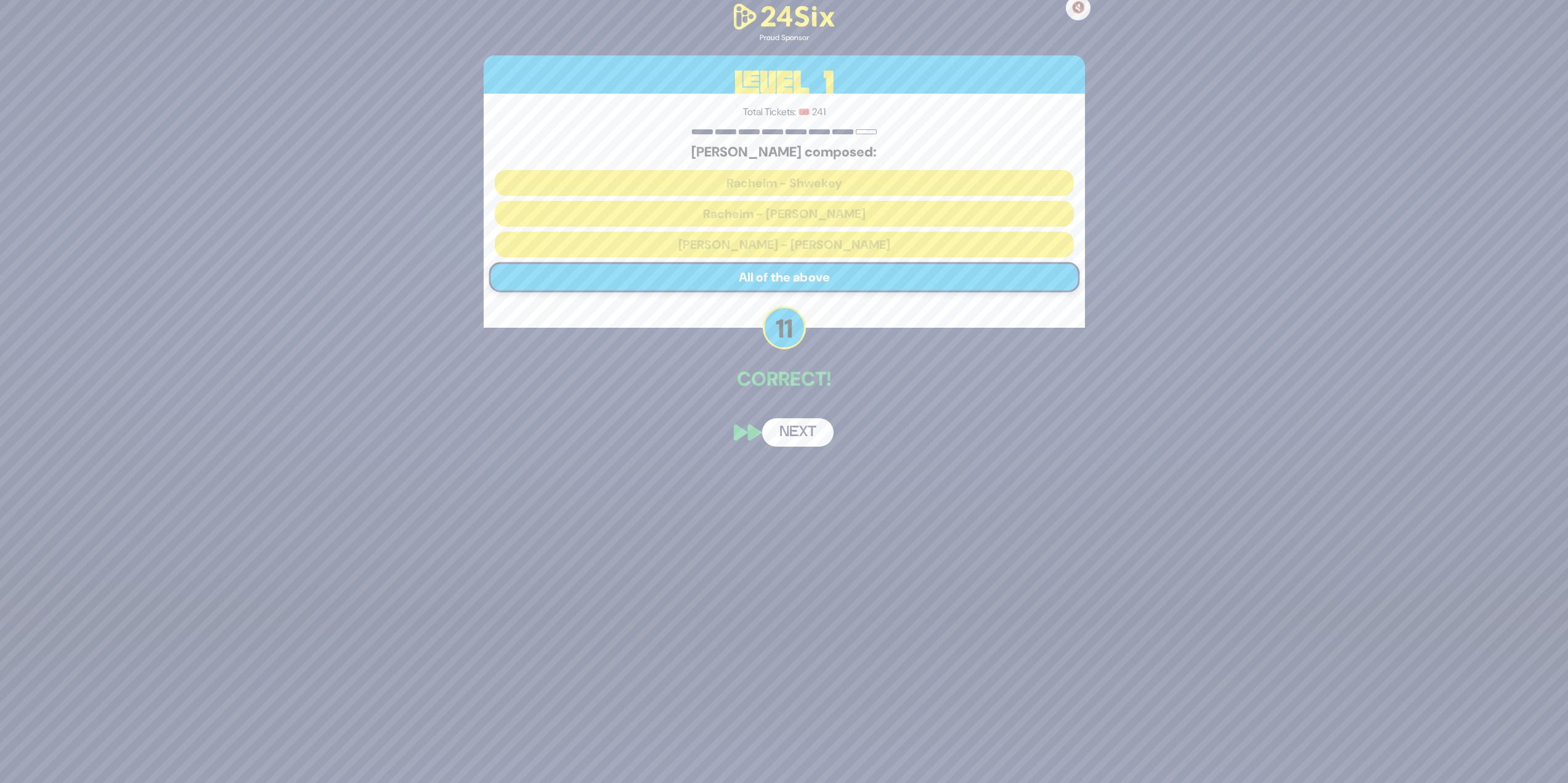
click at [779, 339] on button "Next" at bounding box center [798, 432] width 71 height 28
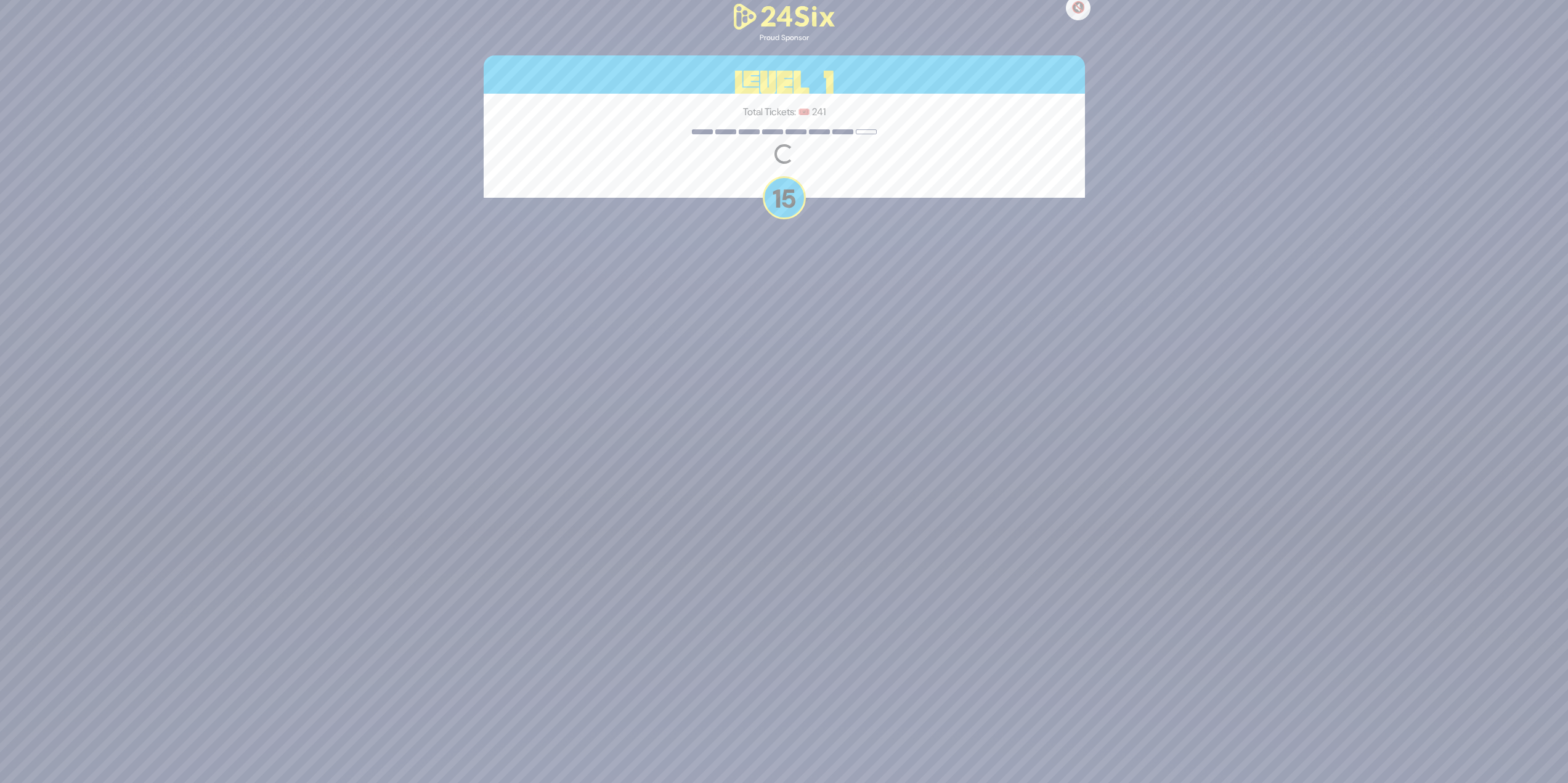
scroll to position [208, 0]
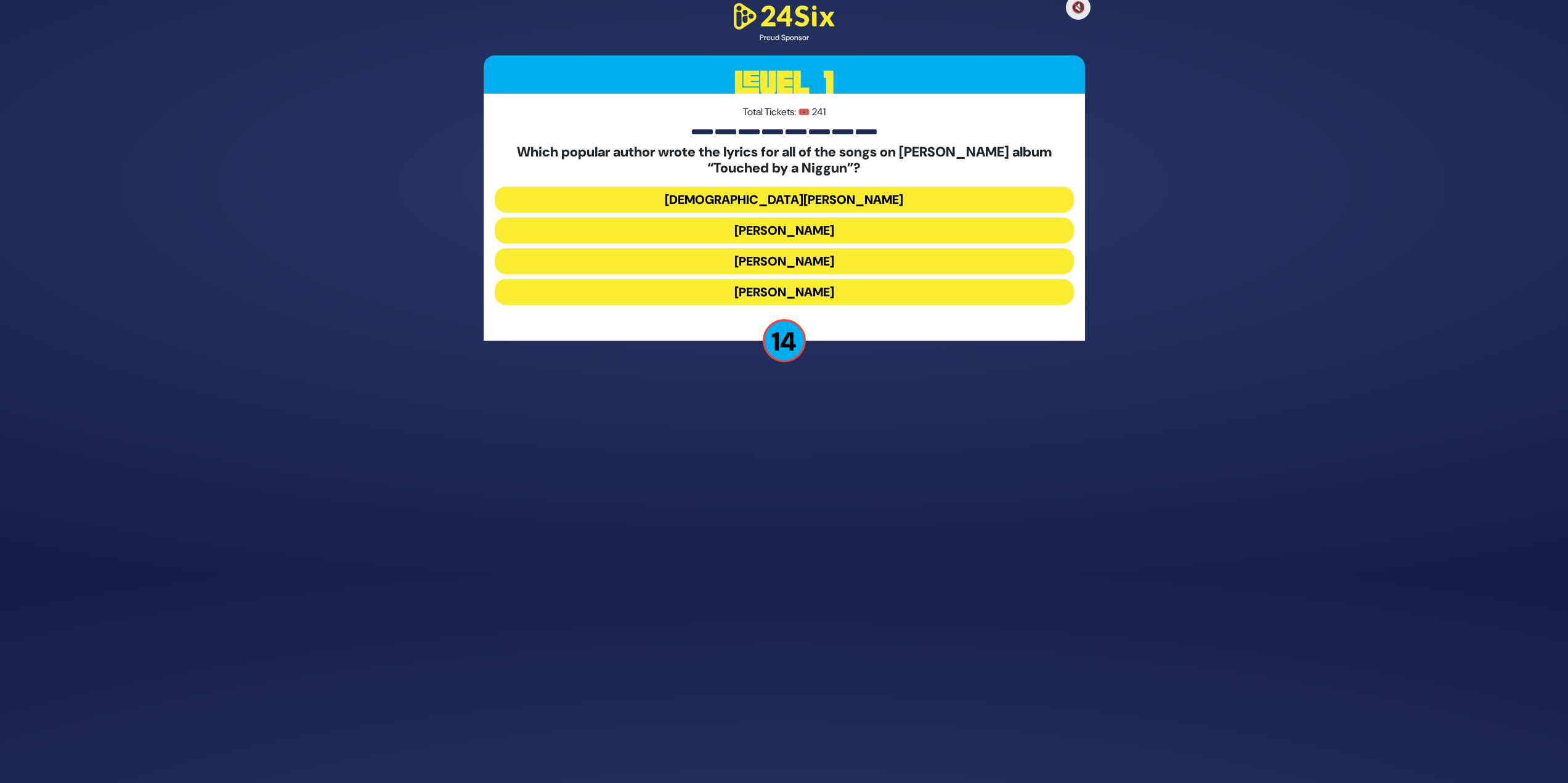
click at [779, 196] on button "[DEMOGRAPHIC_DATA][PERSON_NAME]" at bounding box center [785, 199] width 579 height 26
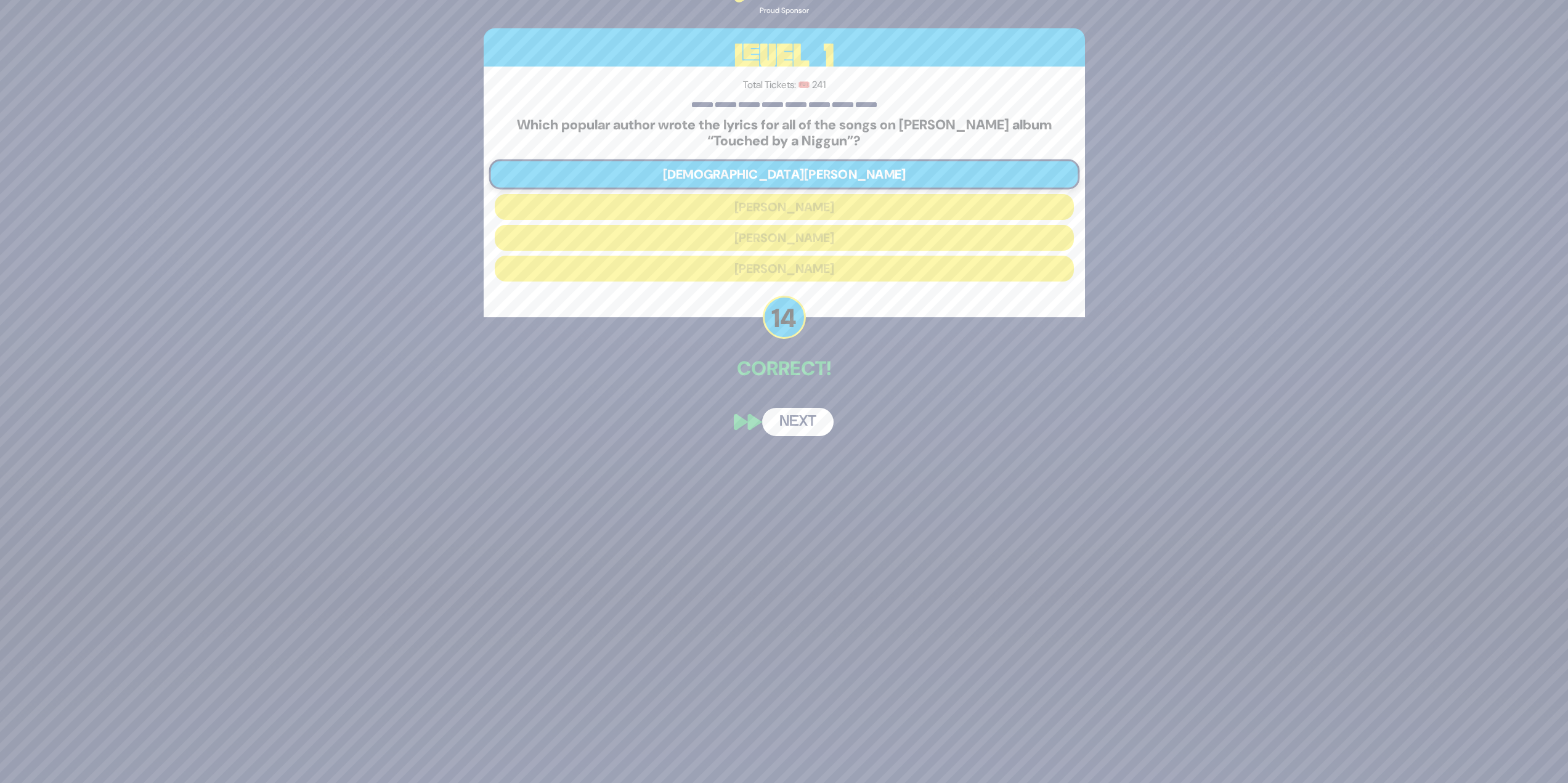
scroll to position [160, 0]
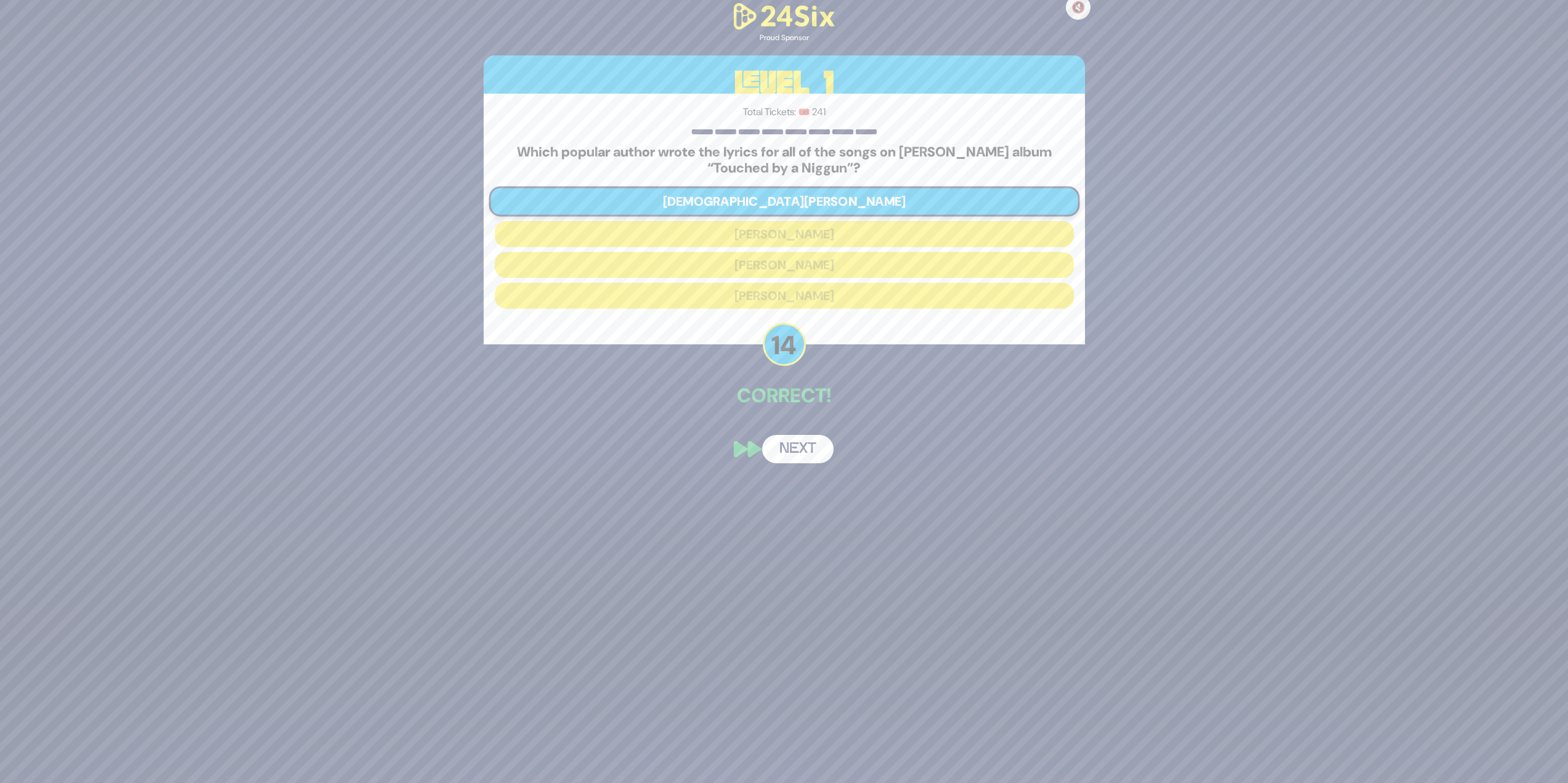
click at [779, 339] on p "Correct!" at bounding box center [784, 396] width 601 height 30
click at [779, 339] on div "🔇 Proud Sponsor Level 1 Total Tickets: 🎟️ 241 Which popular author wrote the ly…" at bounding box center [784, 232] width 631 height 492
click at [779, 339] on button "Next" at bounding box center [798, 449] width 71 height 28
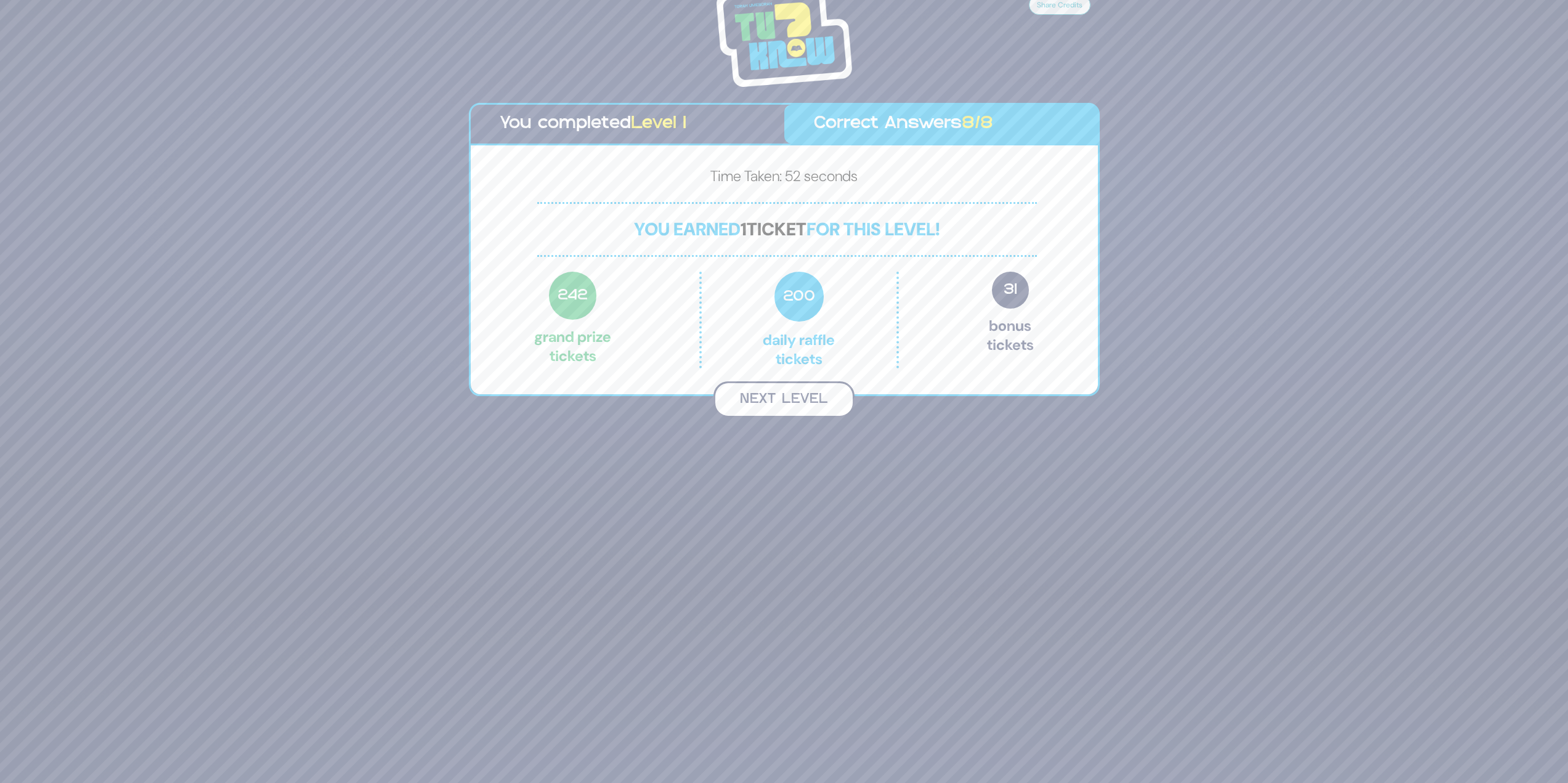
click at [779, 339] on button "Next Level" at bounding box center [784, 400] width 141 height 36
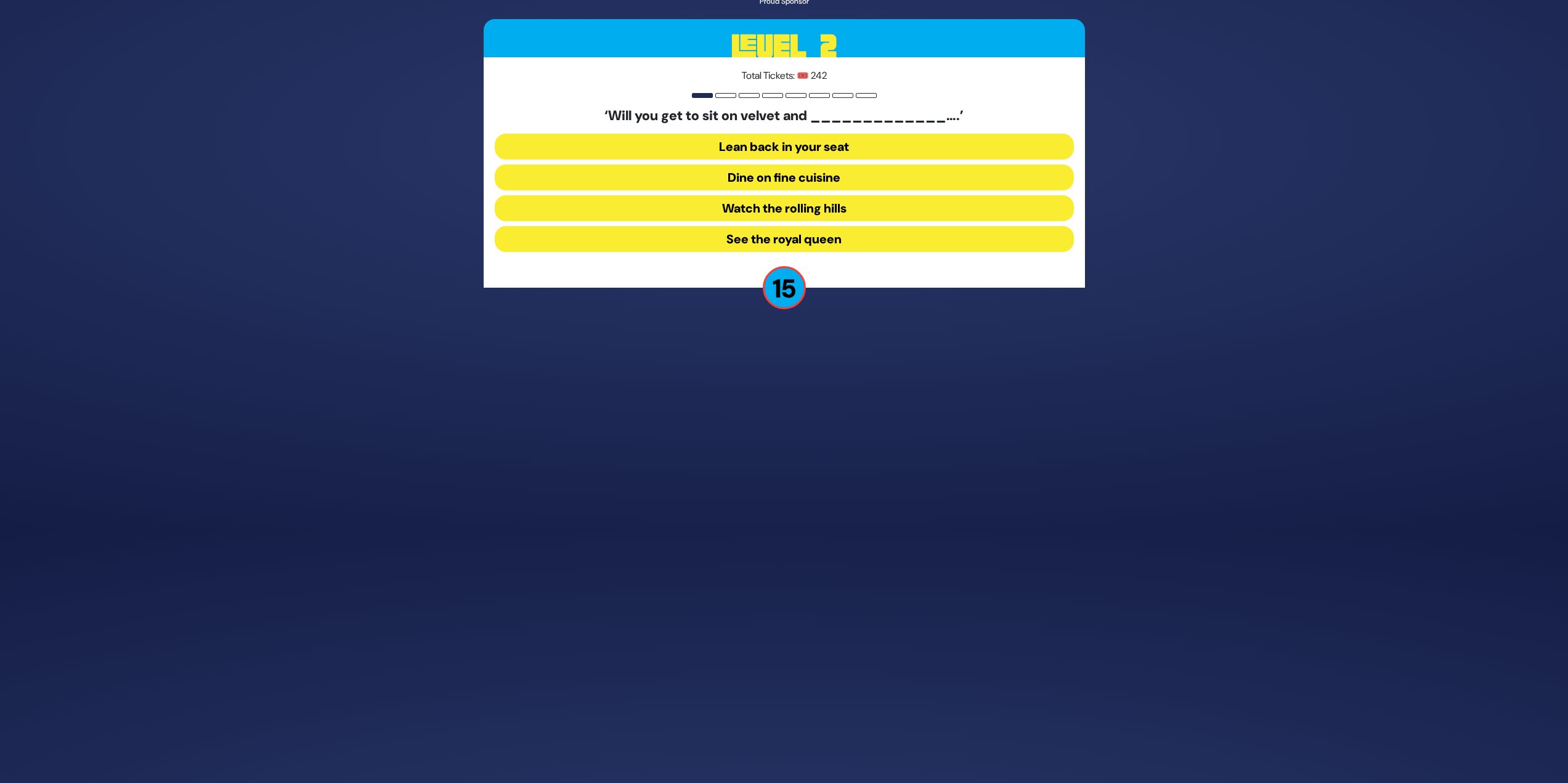
scroll to position [216, 0]
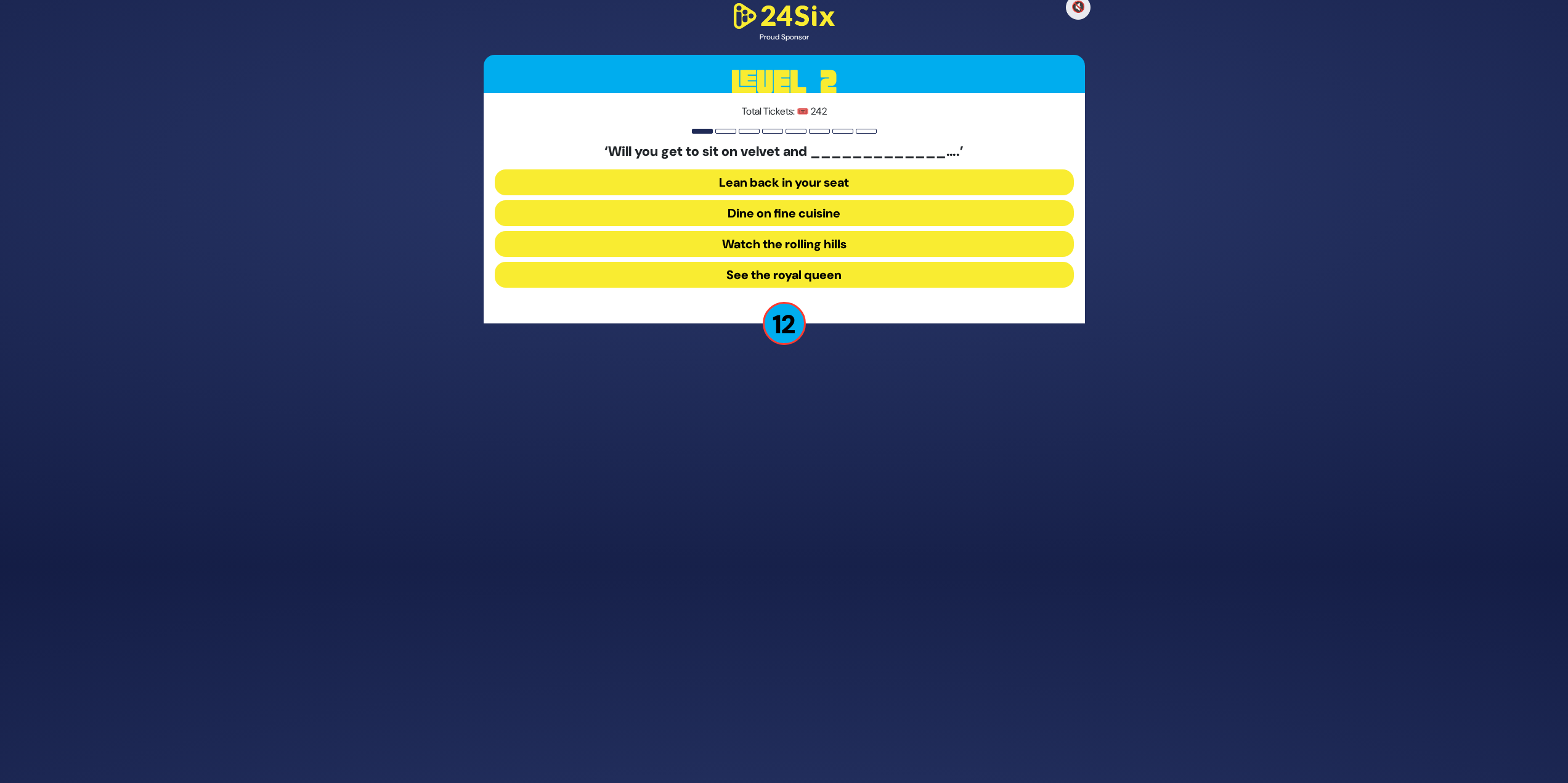
click at [774, 278] on button "See the royal queen" at bounding box center [785, 275] width 579 height 26
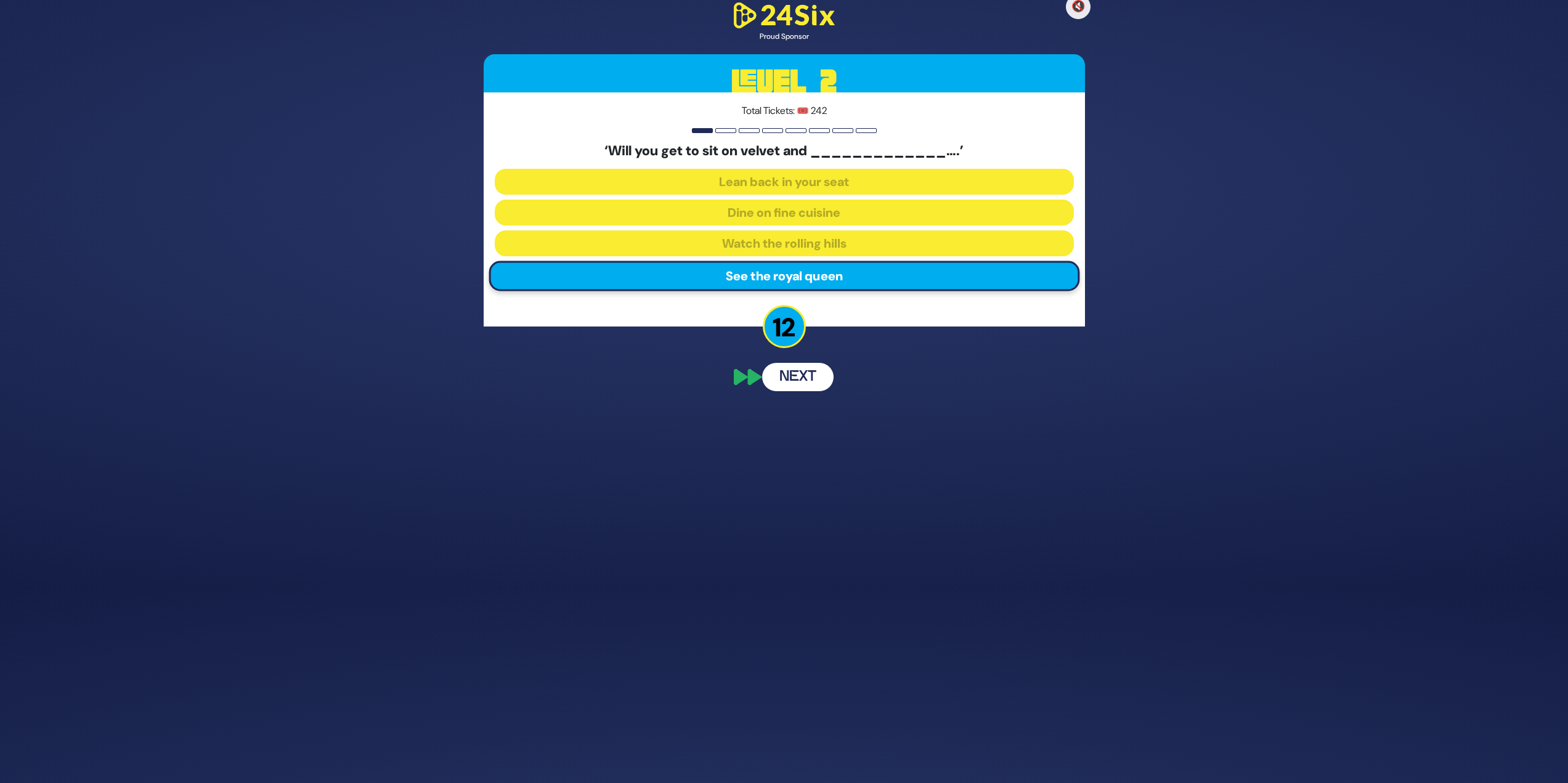
scroll to position [195, 0]
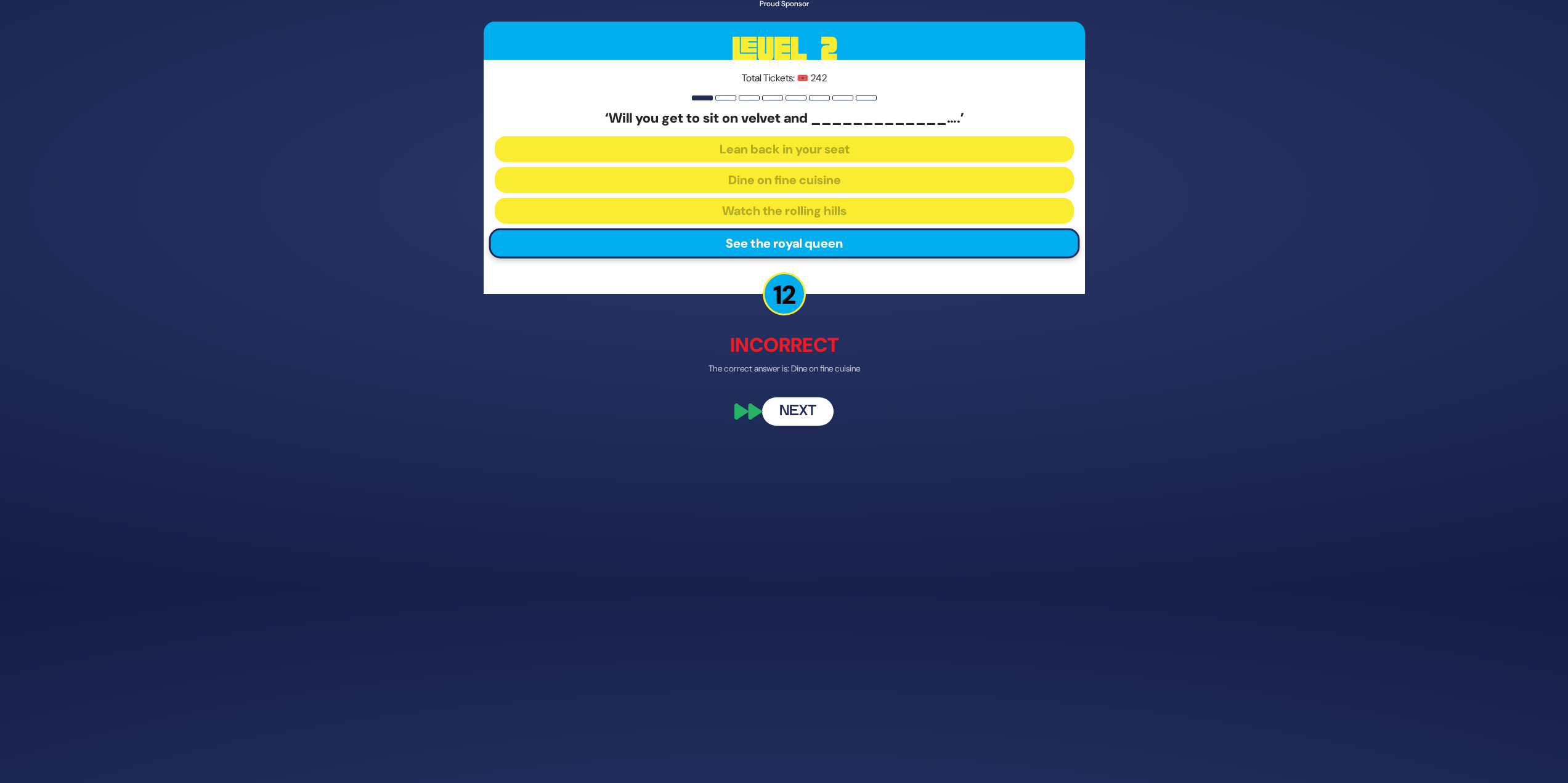
click at [779, 339] on button "Next" at bounding box center [798, 411] width 71 height 28
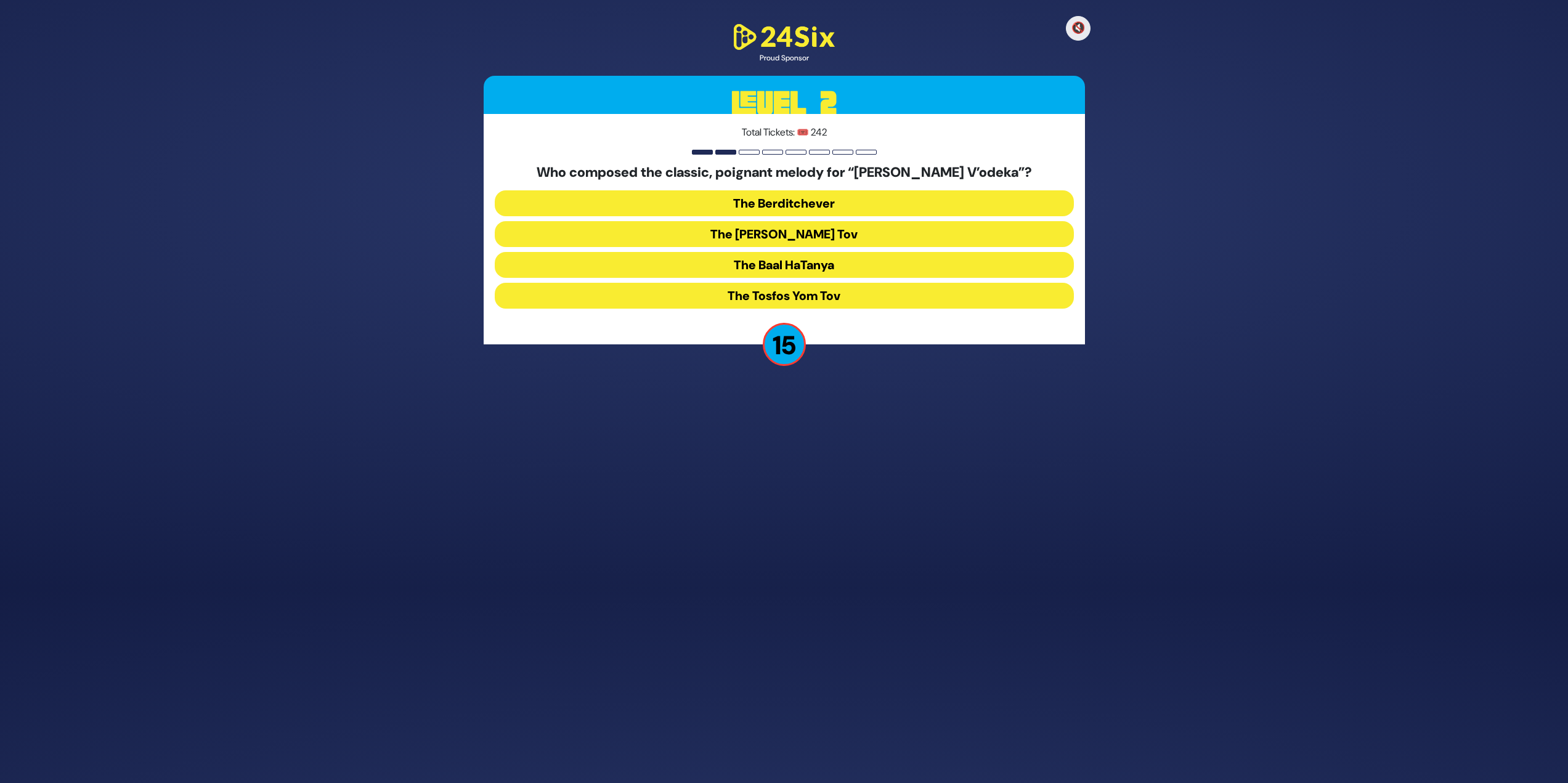
scroll to position [160, 0]
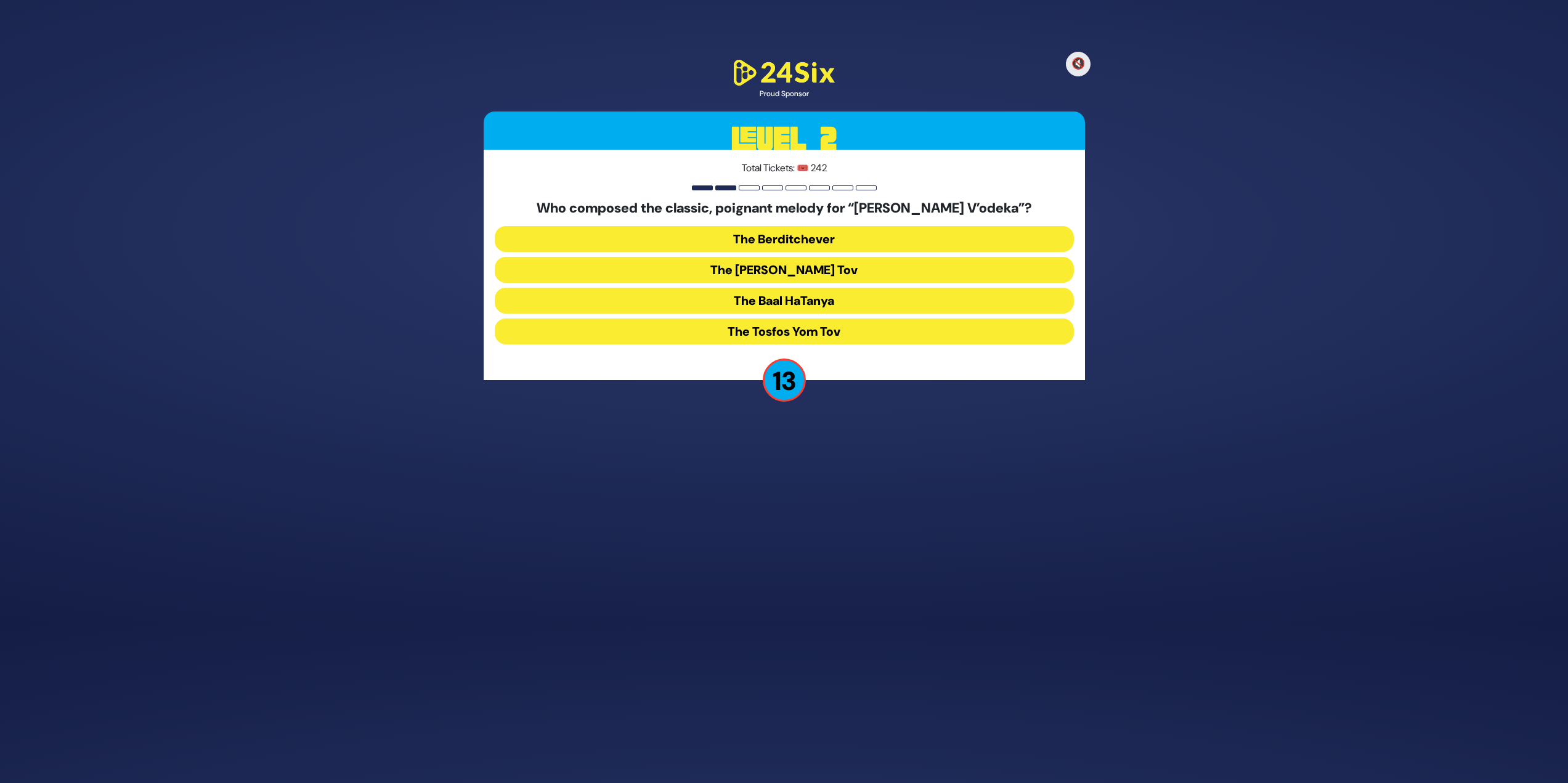
click at [719, 228] on button "The Berditchever" at bounding box center [785, 239] width 579 height 26
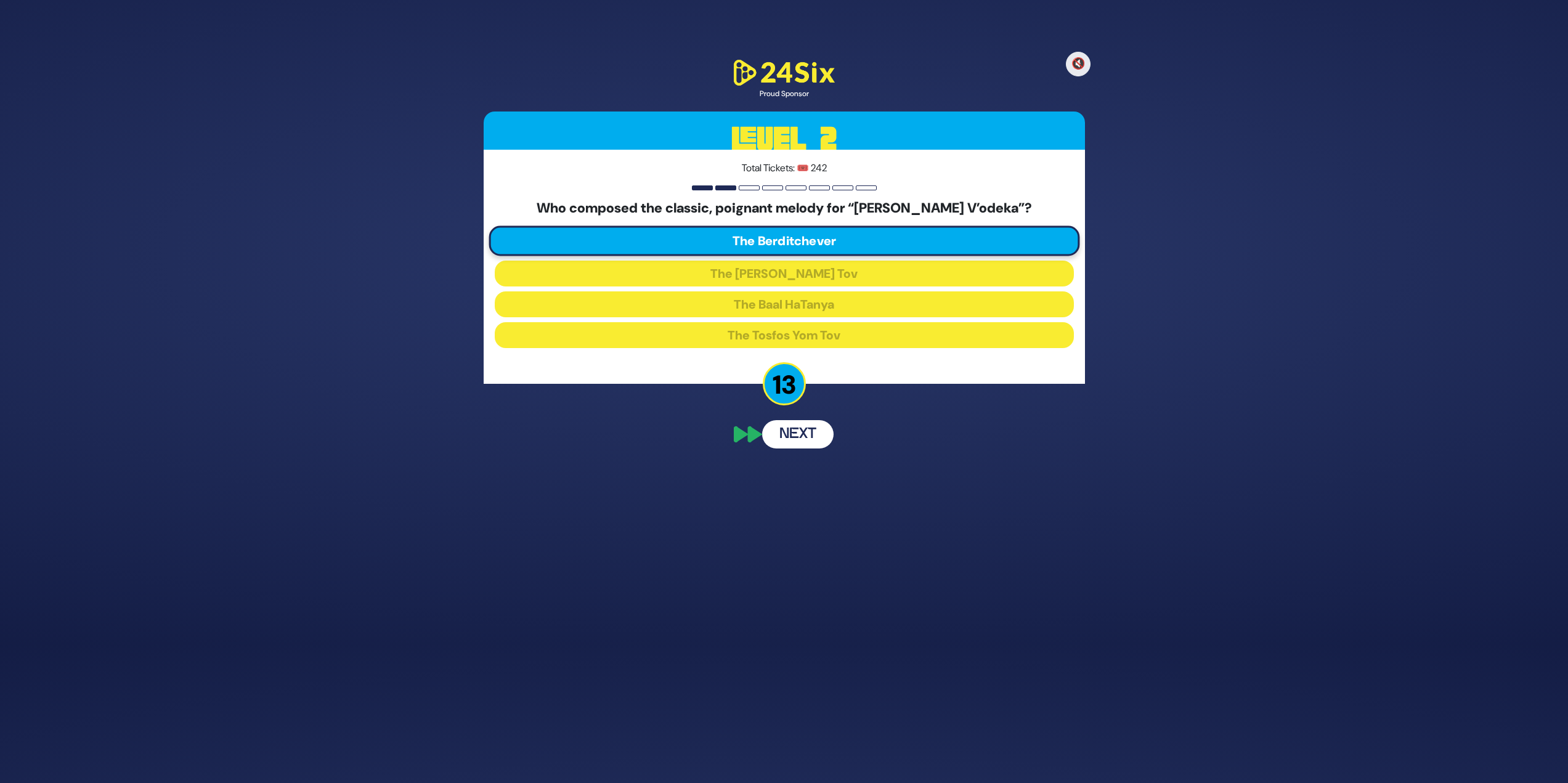
scroll to position [105, 0]
click at [779, 339] on button "Next" at bounding box center [798, 502] width 71 height 28
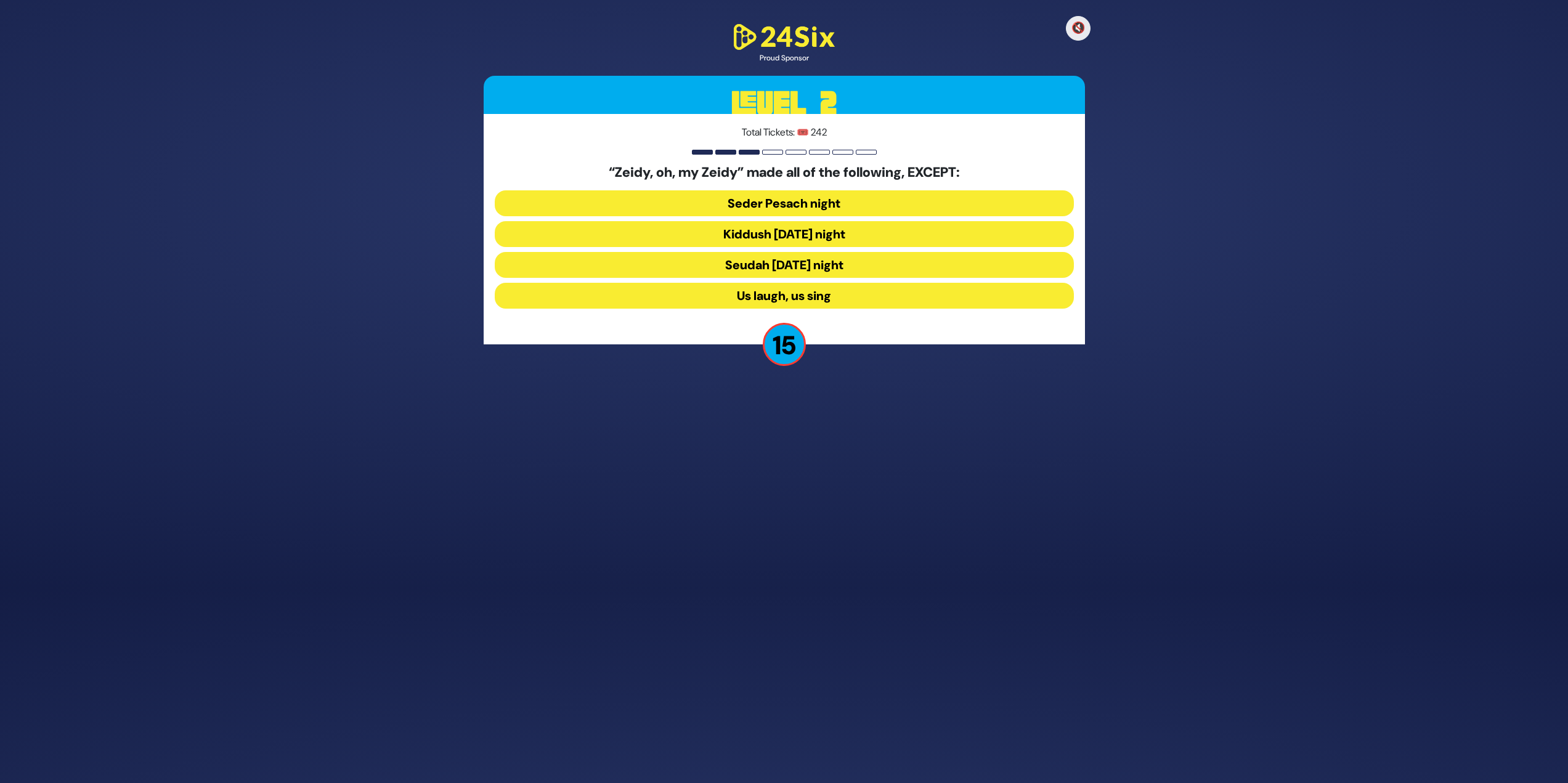
scroll to position [160, 0]
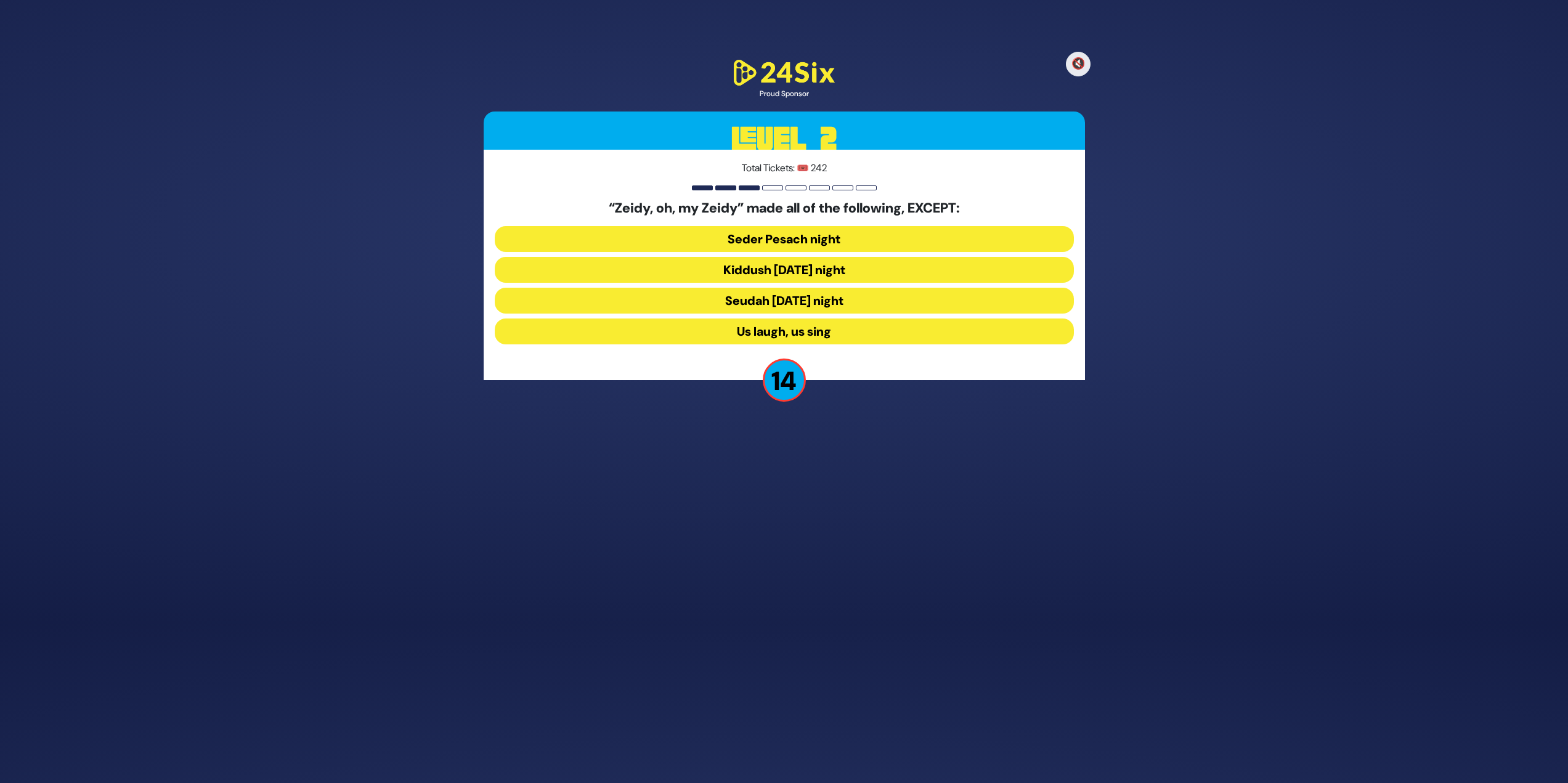
click at [779, 296] on button "Seudah [DATE] night" at bounding box center [785, 300] width 579 height 26
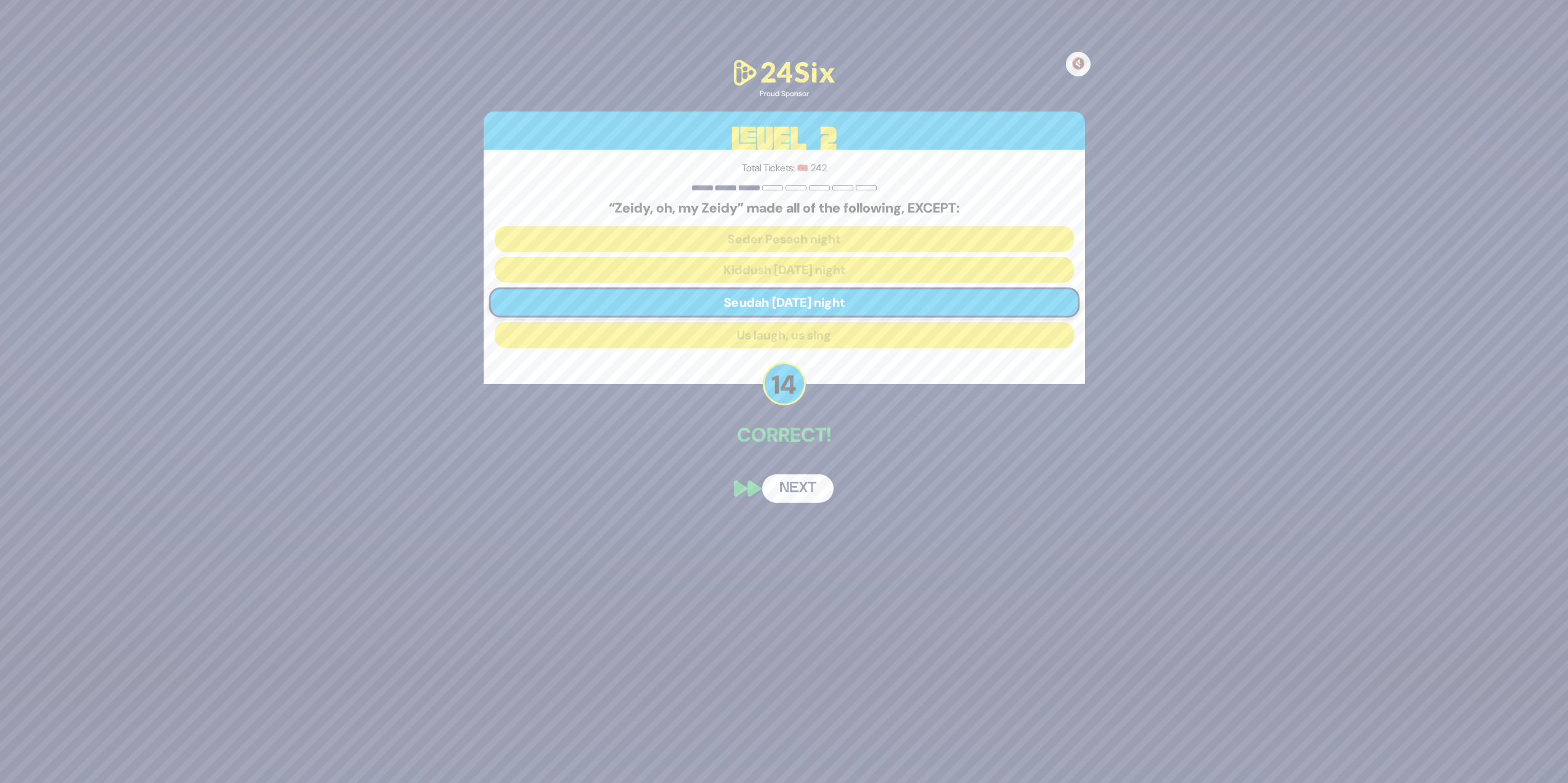
click at [779, 339] on button "Next" at bounding box center [798, 488] width 71 height 28
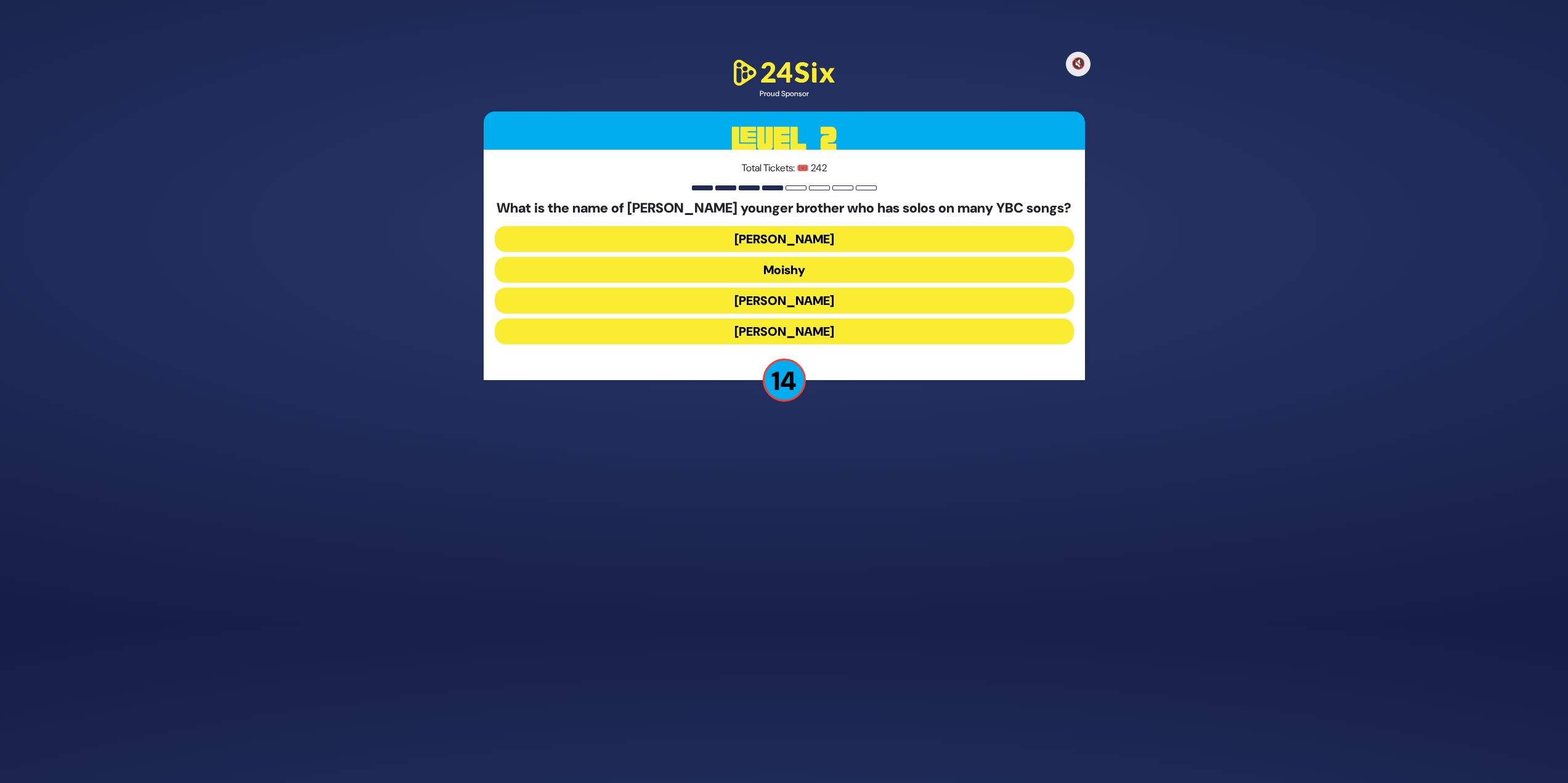
click at [779, 333] on button "[PERSON_NAME]" at bounding box center [785, 331] width 579 height 26
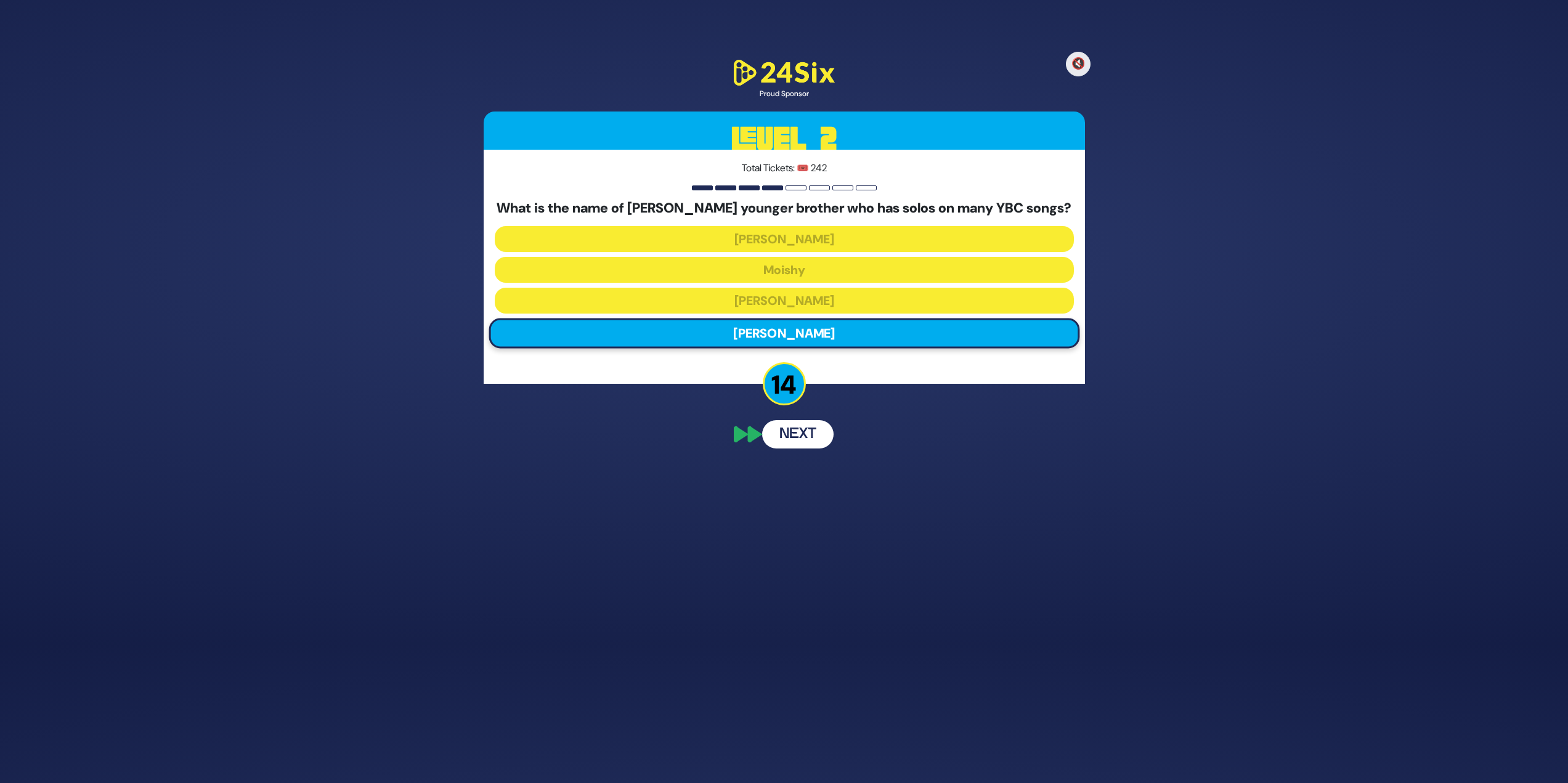
scroll to position [111, 0]
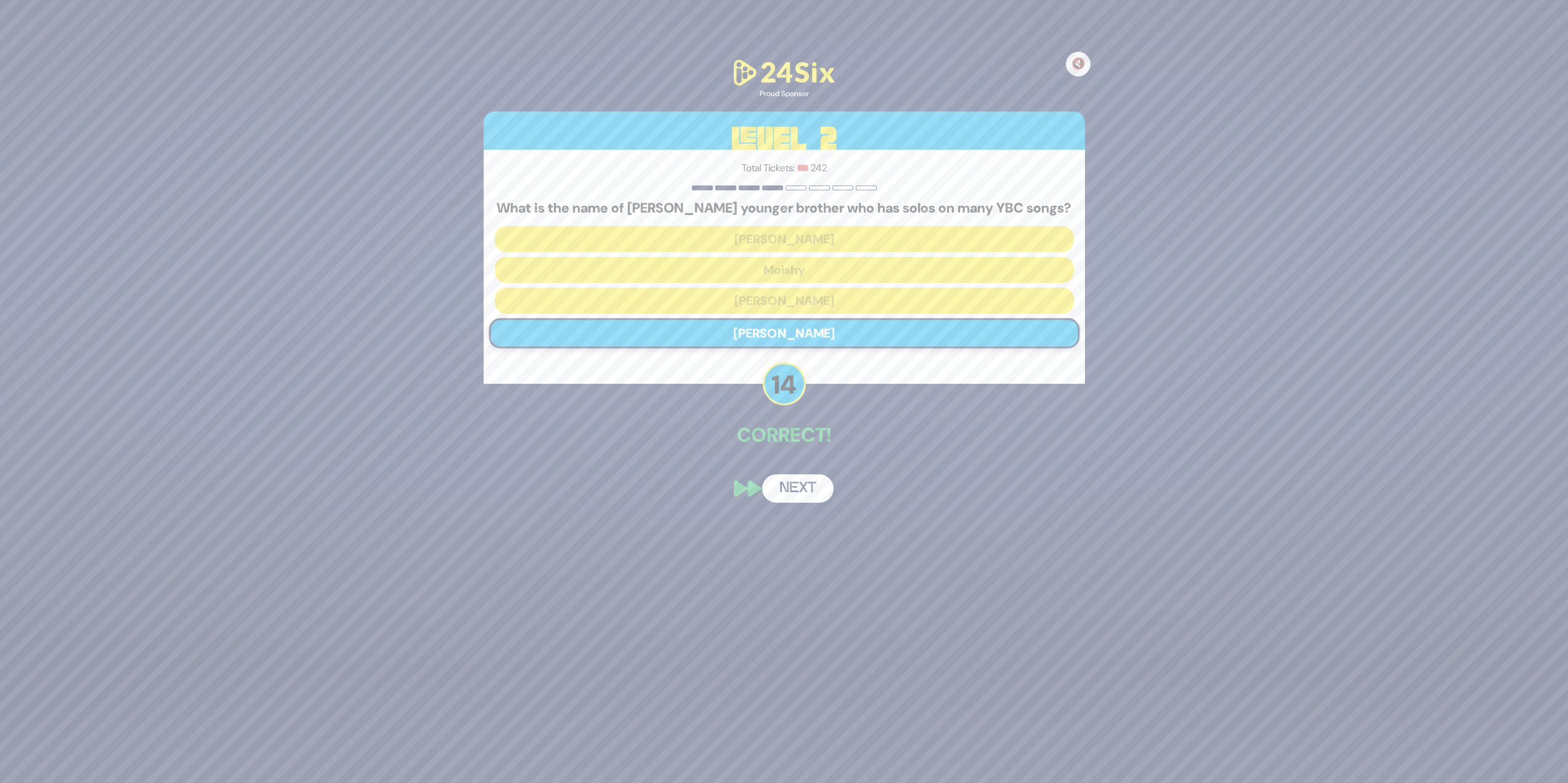
click at [779, 339] on button "Next" at bounding box center [798, 488] width 71 height 28
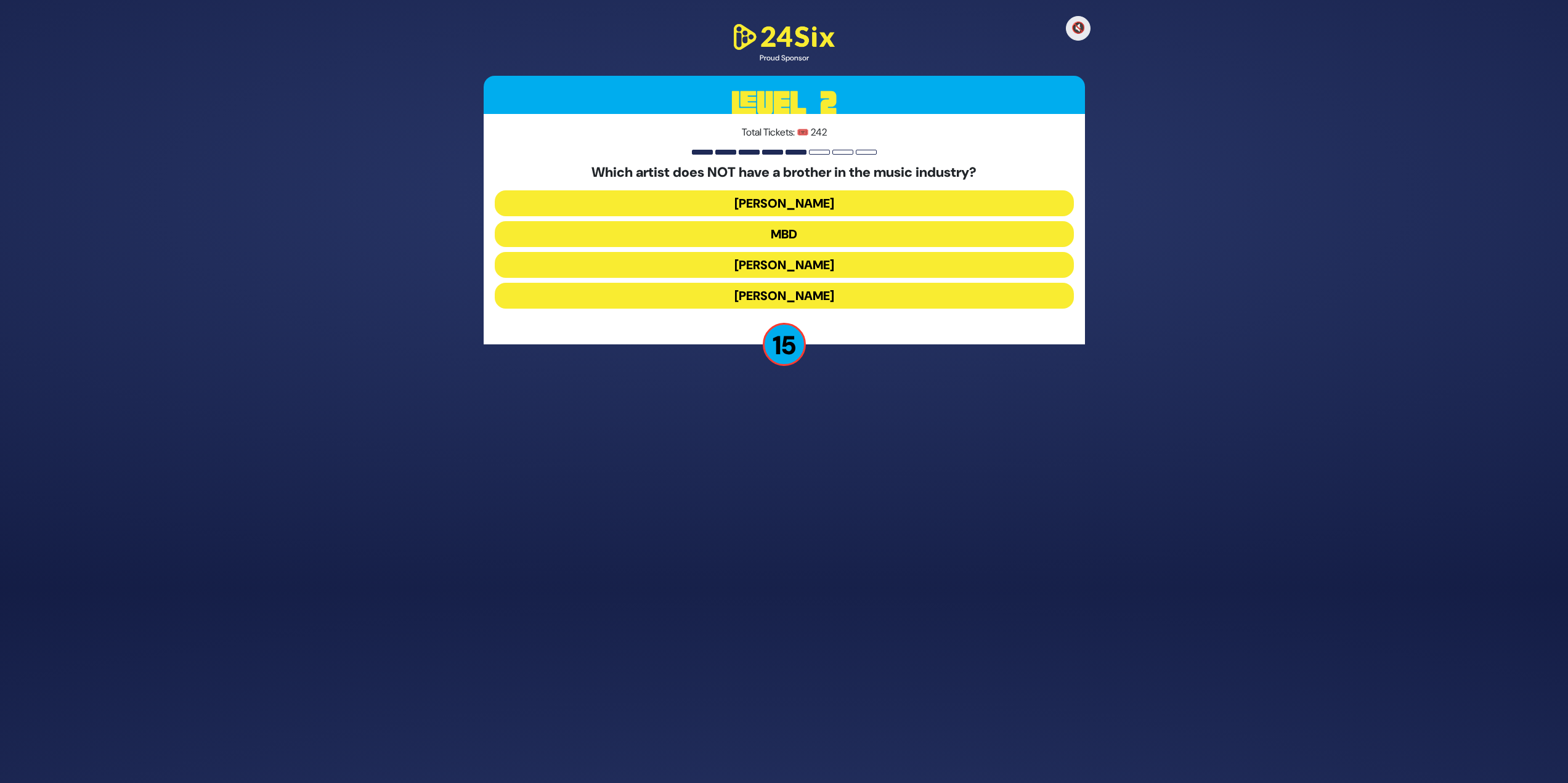
scroll to position [160, 0]
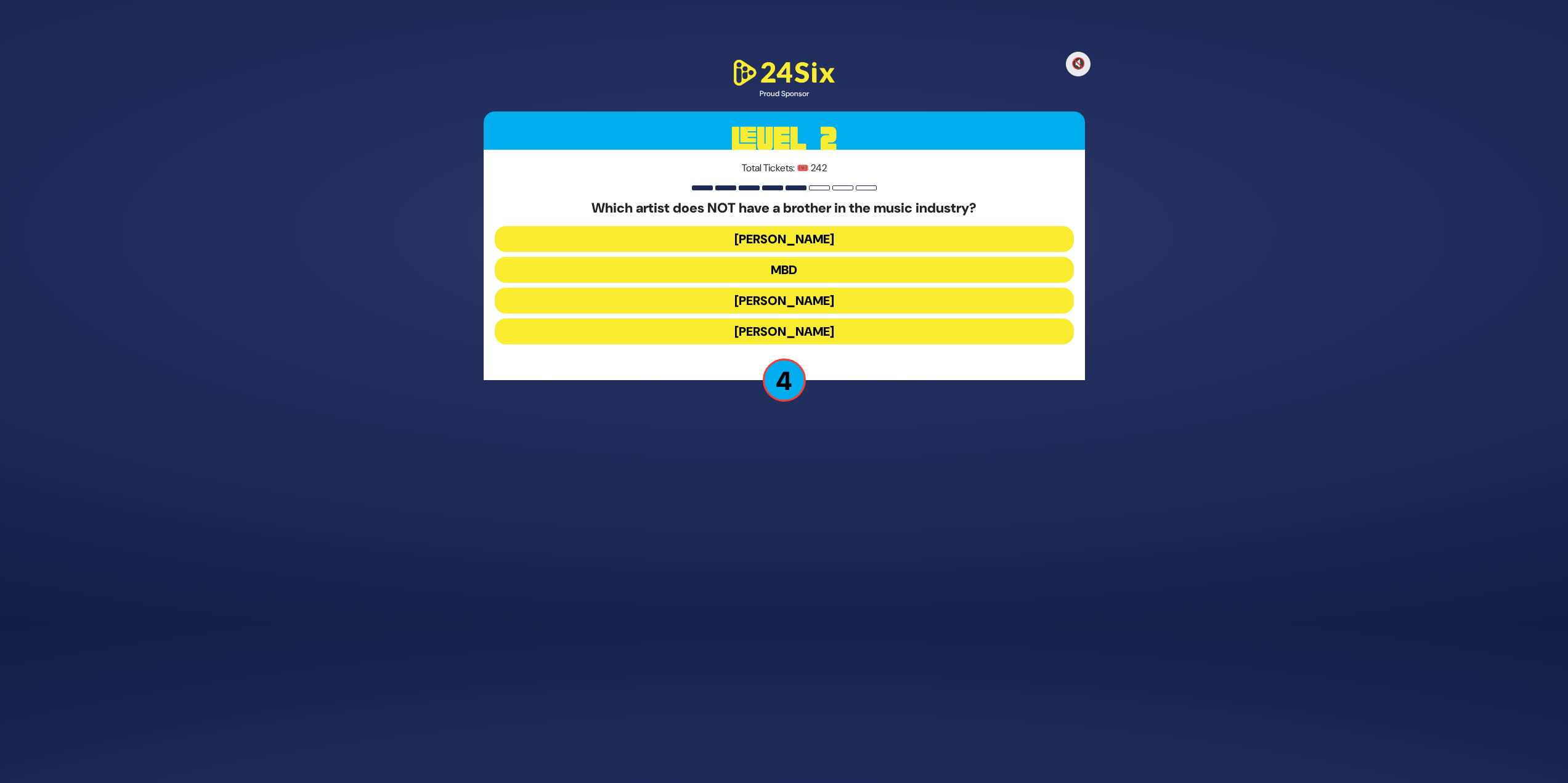
click at [779, 267] on button "MBD" at bounding box center [785, 270] width 579 height 26
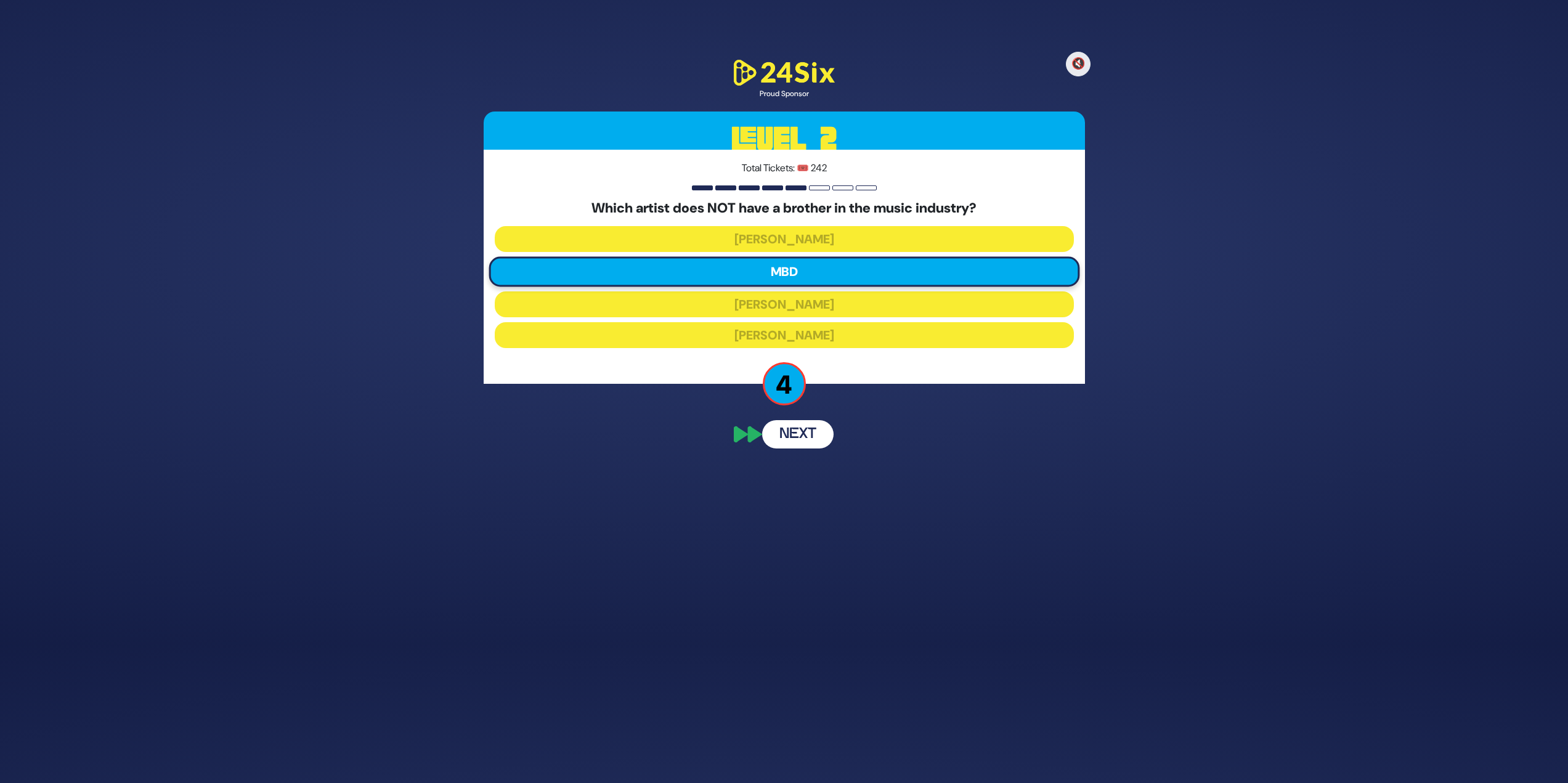
scroll to position [105, 0]
click at [779, 339] on button "Next" at bounding box center [798, 502] width 71 height 28
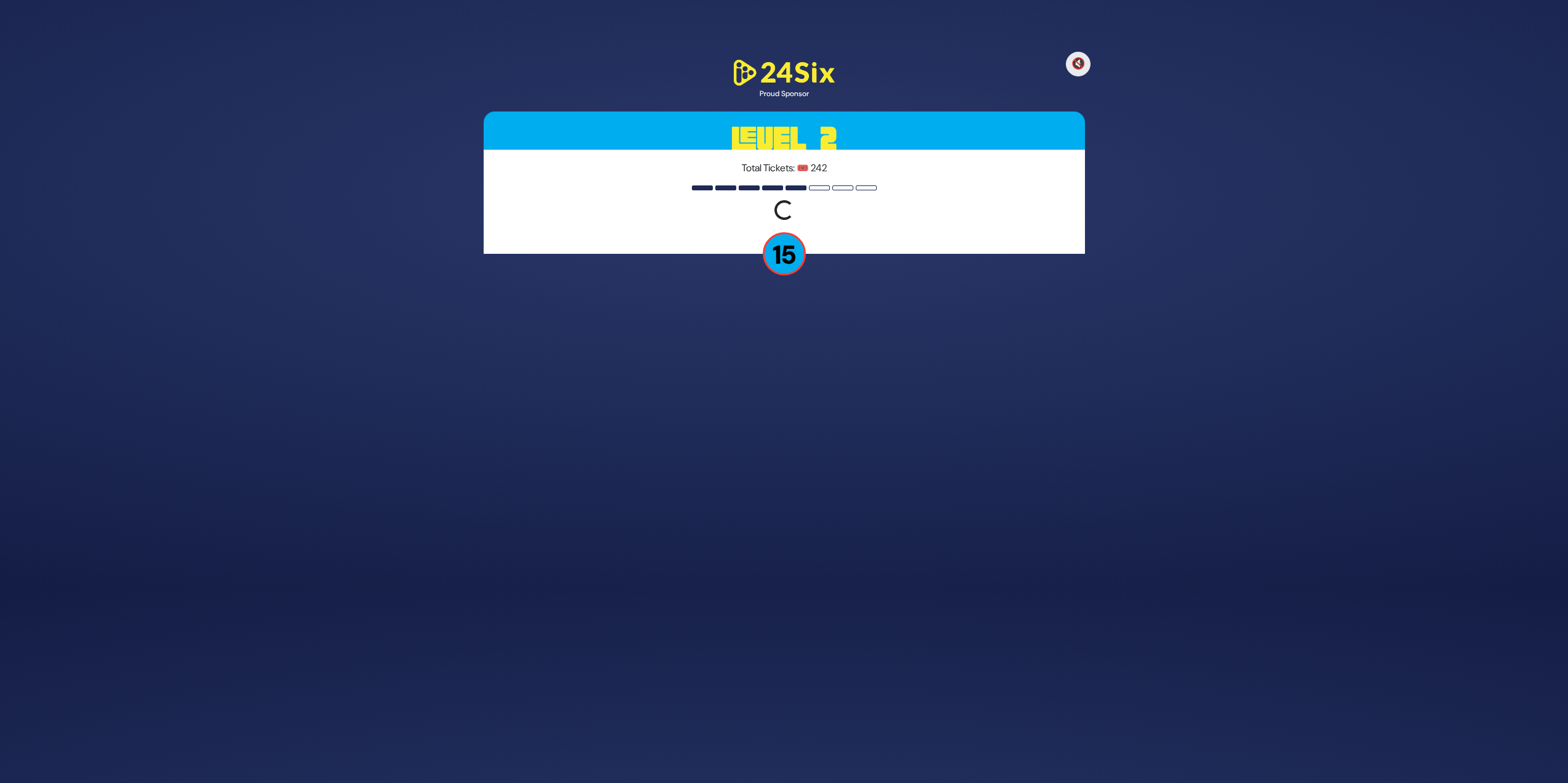
scroll to position [160, 0]
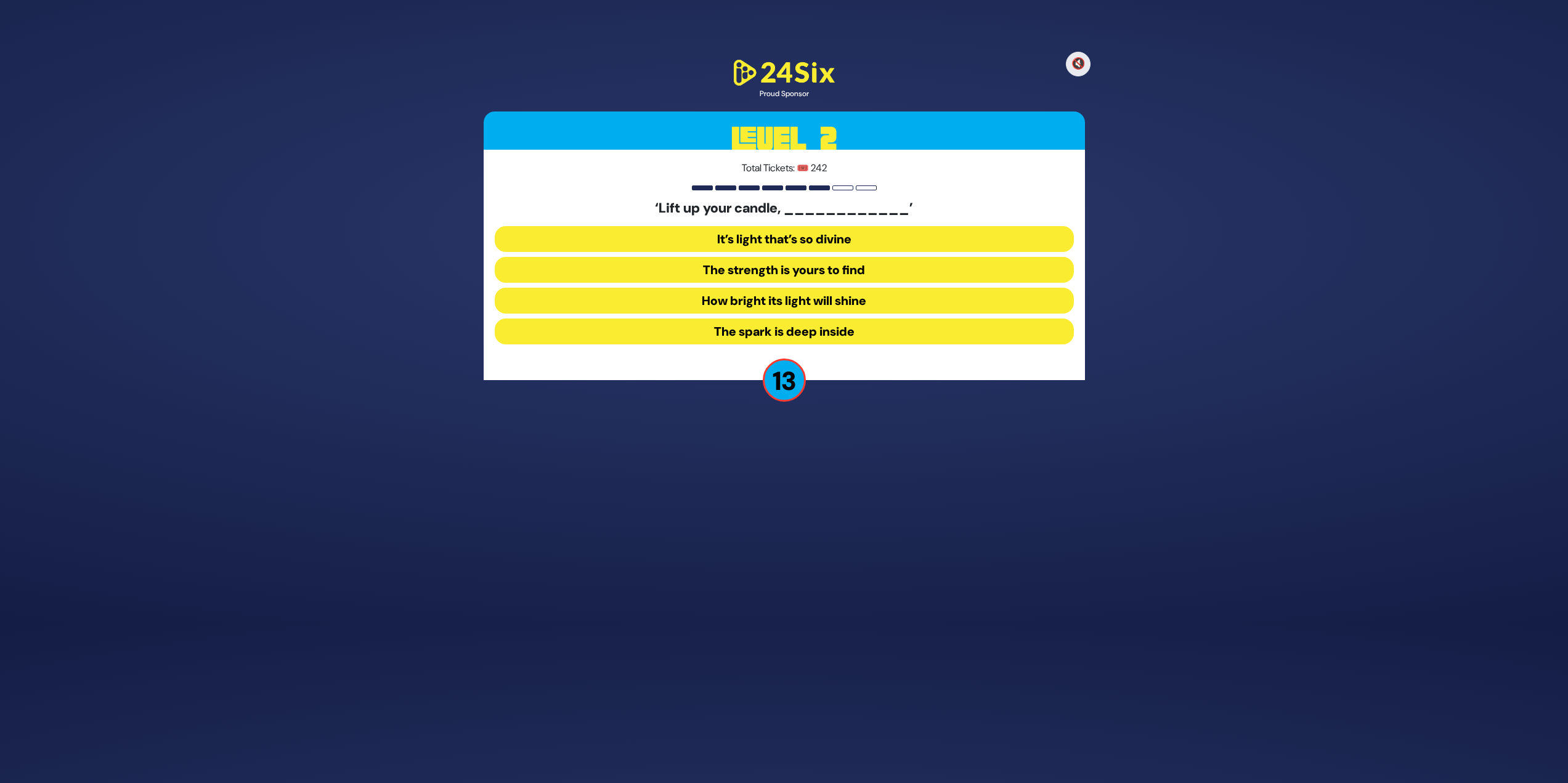
click at [779, 300] on button "How bright its light will shine" at bounding box center [785, 300] width 579 height 26
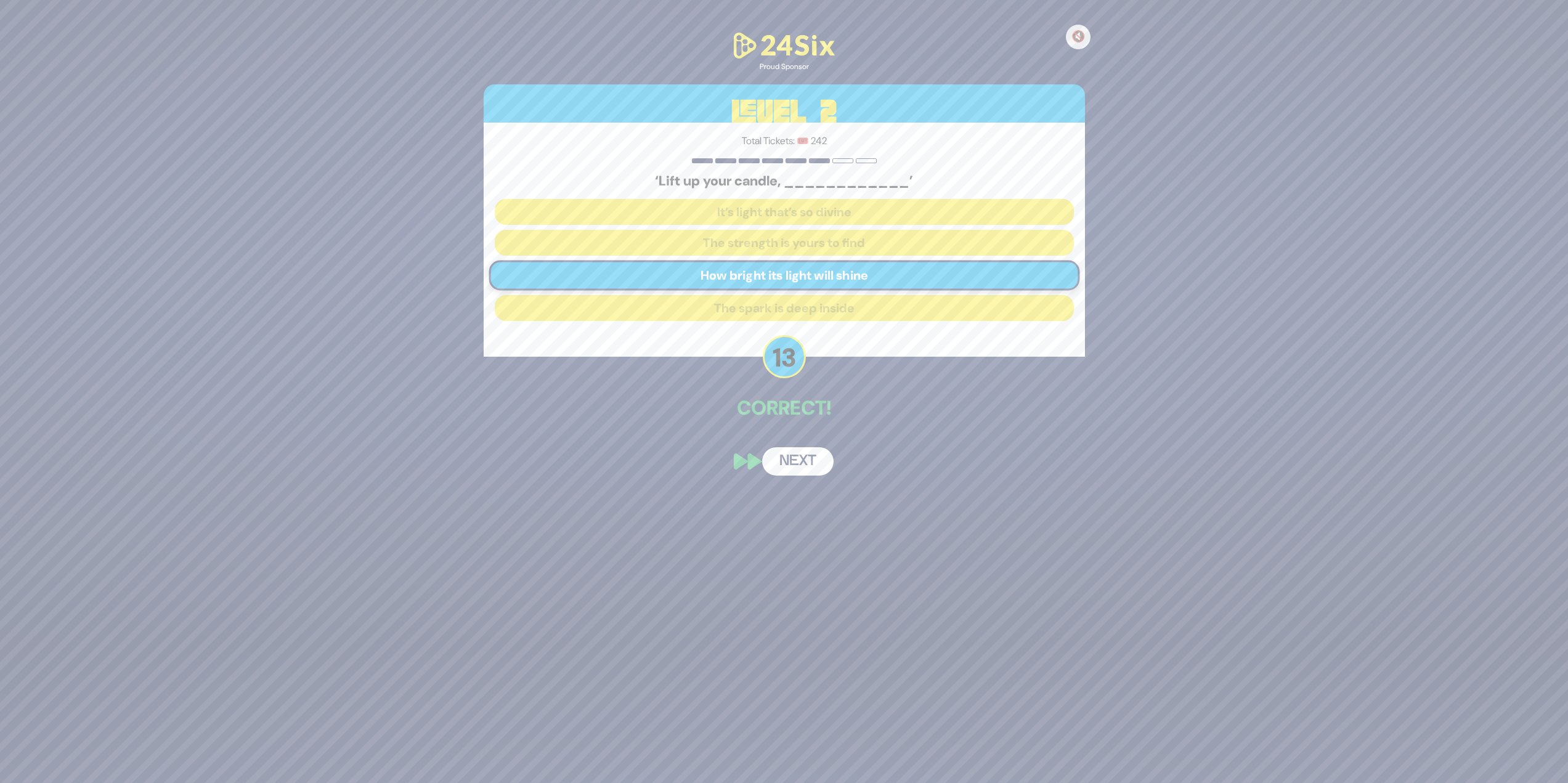
scroll to position [111, 0]
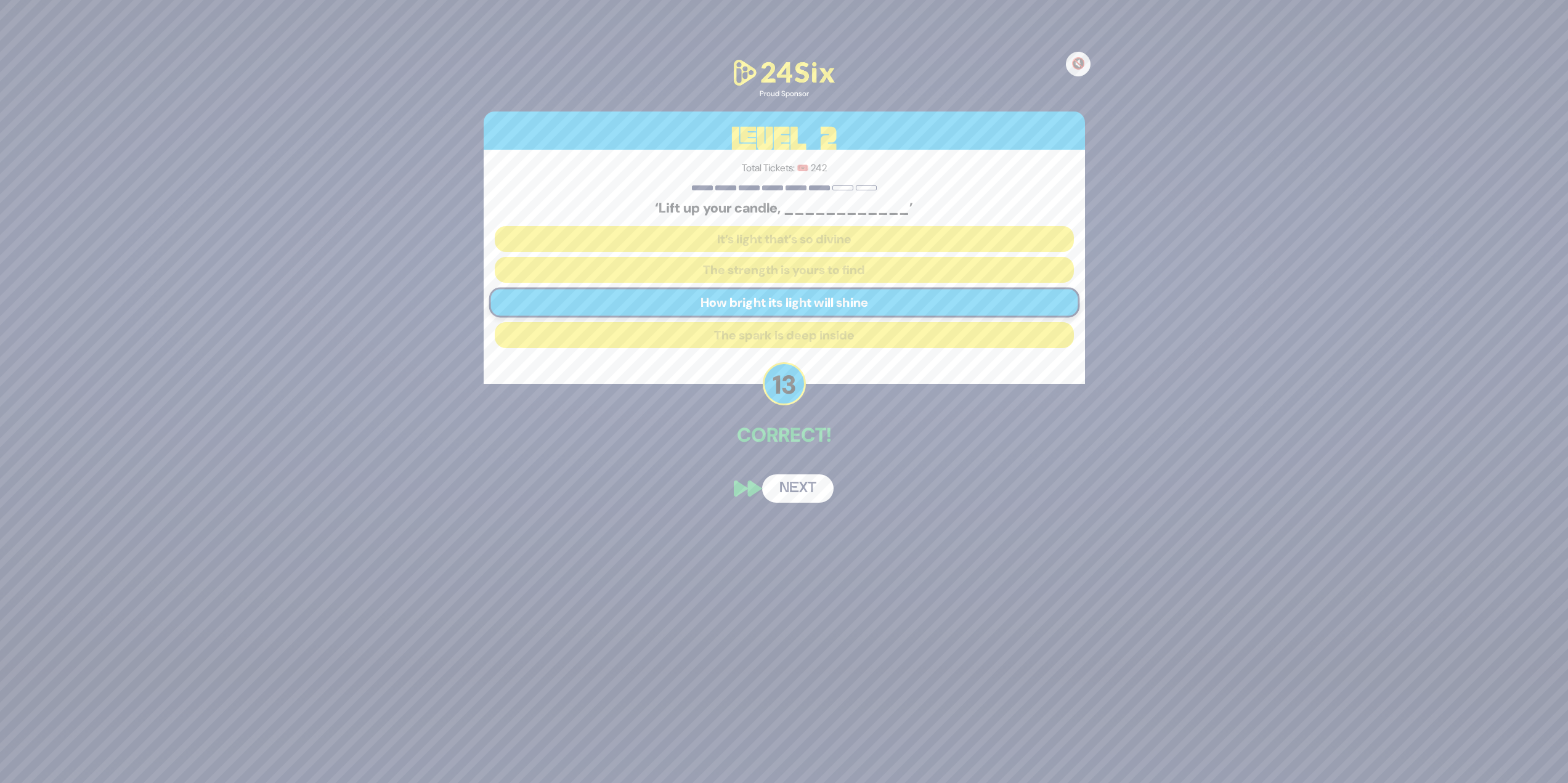
click at [779, 339] on button "Next" at bounding box center [798, 488] width 71 height 28
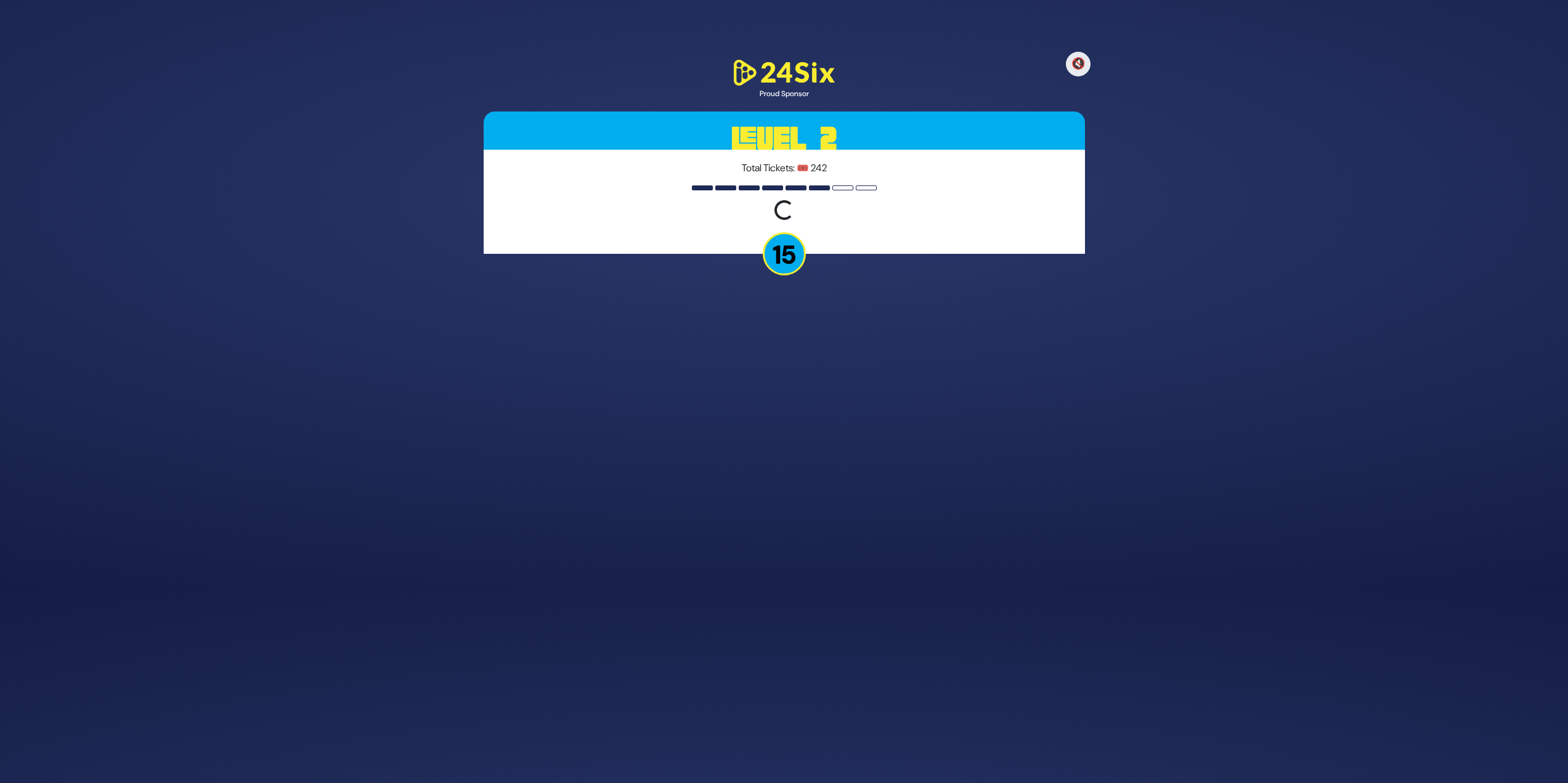
scroll to position [151, 0]
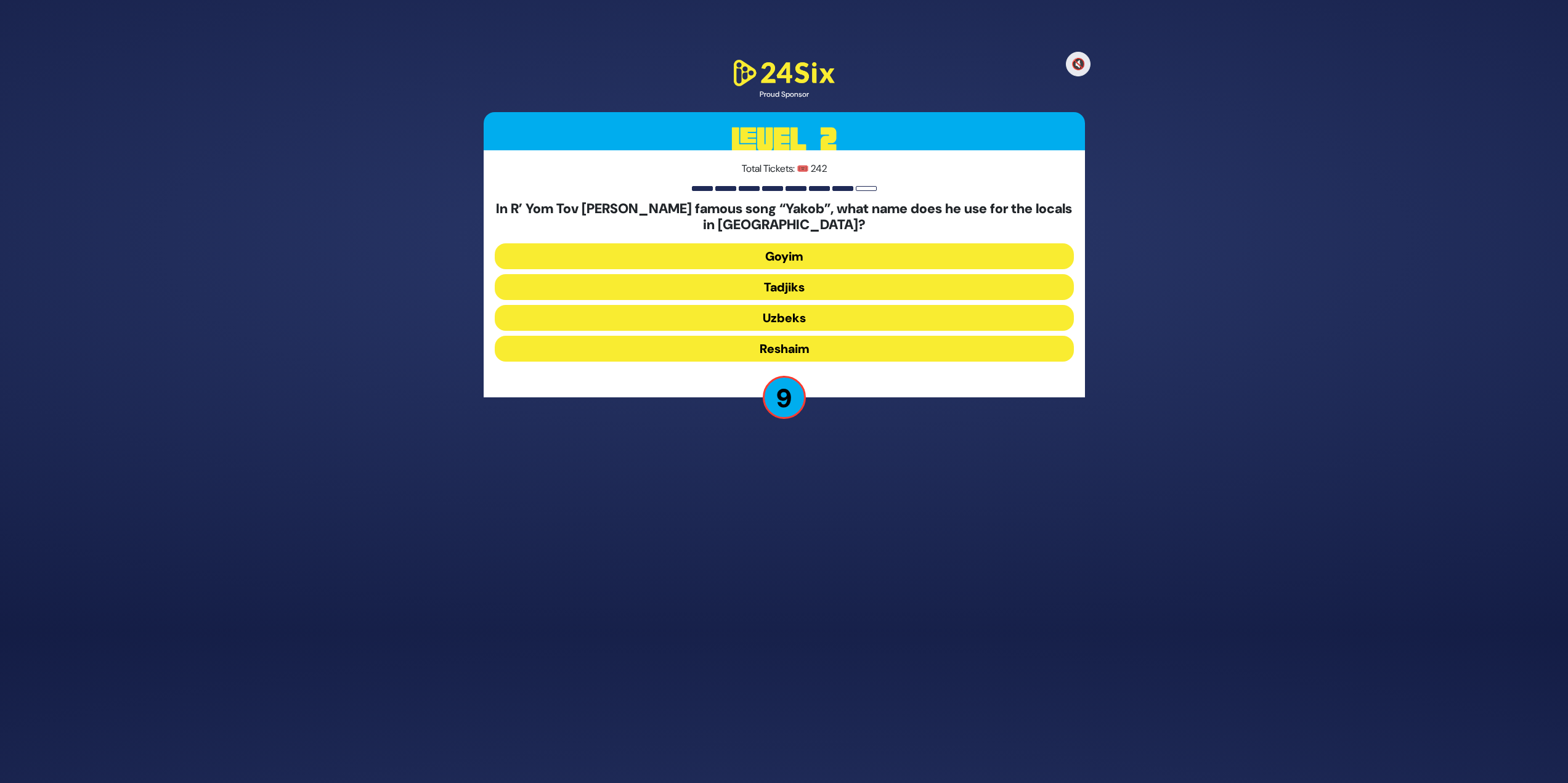
click at [774, 284] on button "Tadjiks" at bounding box center [785, 287] width 579 height 26
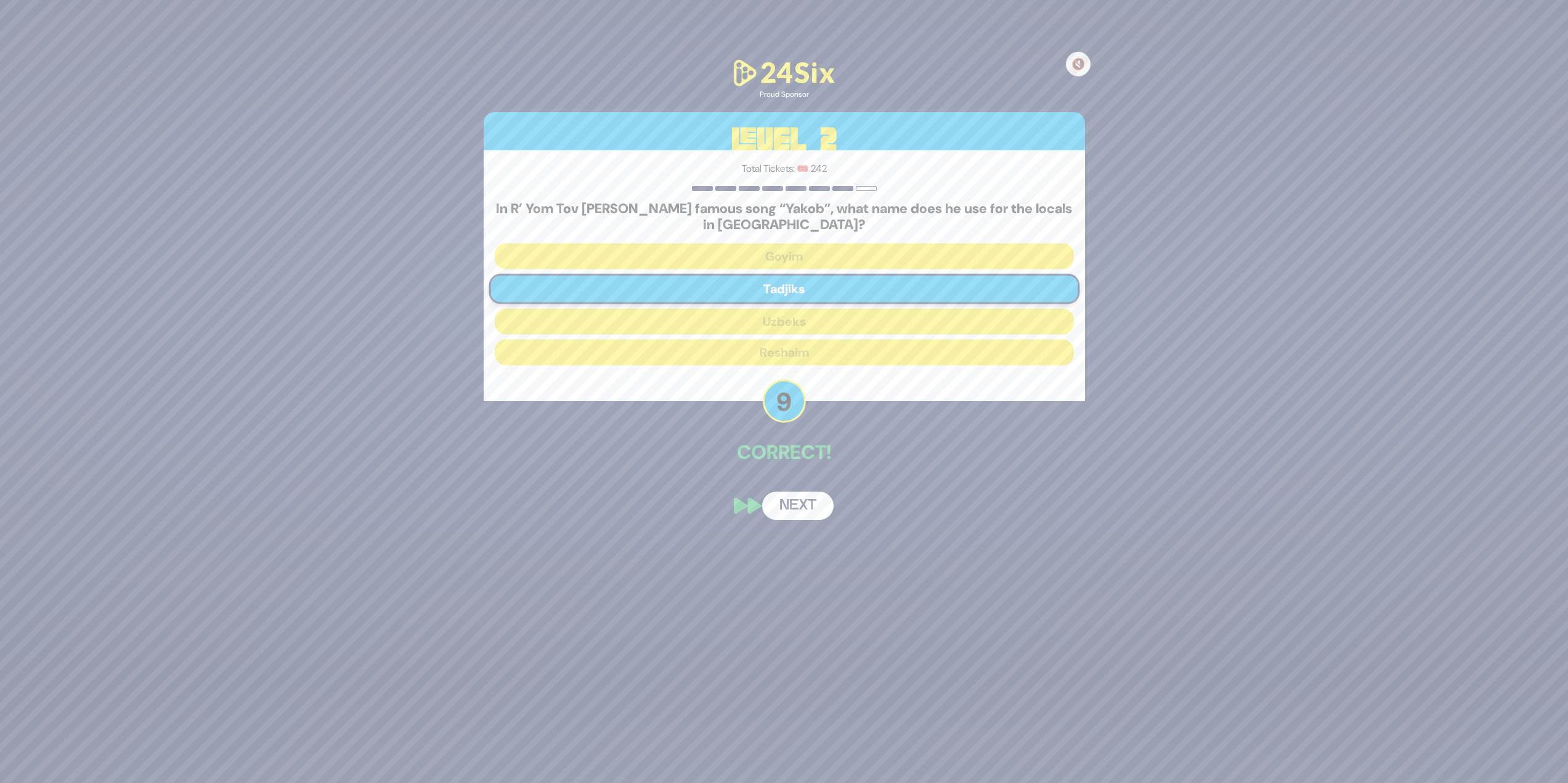
click at [776, 339] on button "Next" at bounding box center [798, 506] width 71 height 28
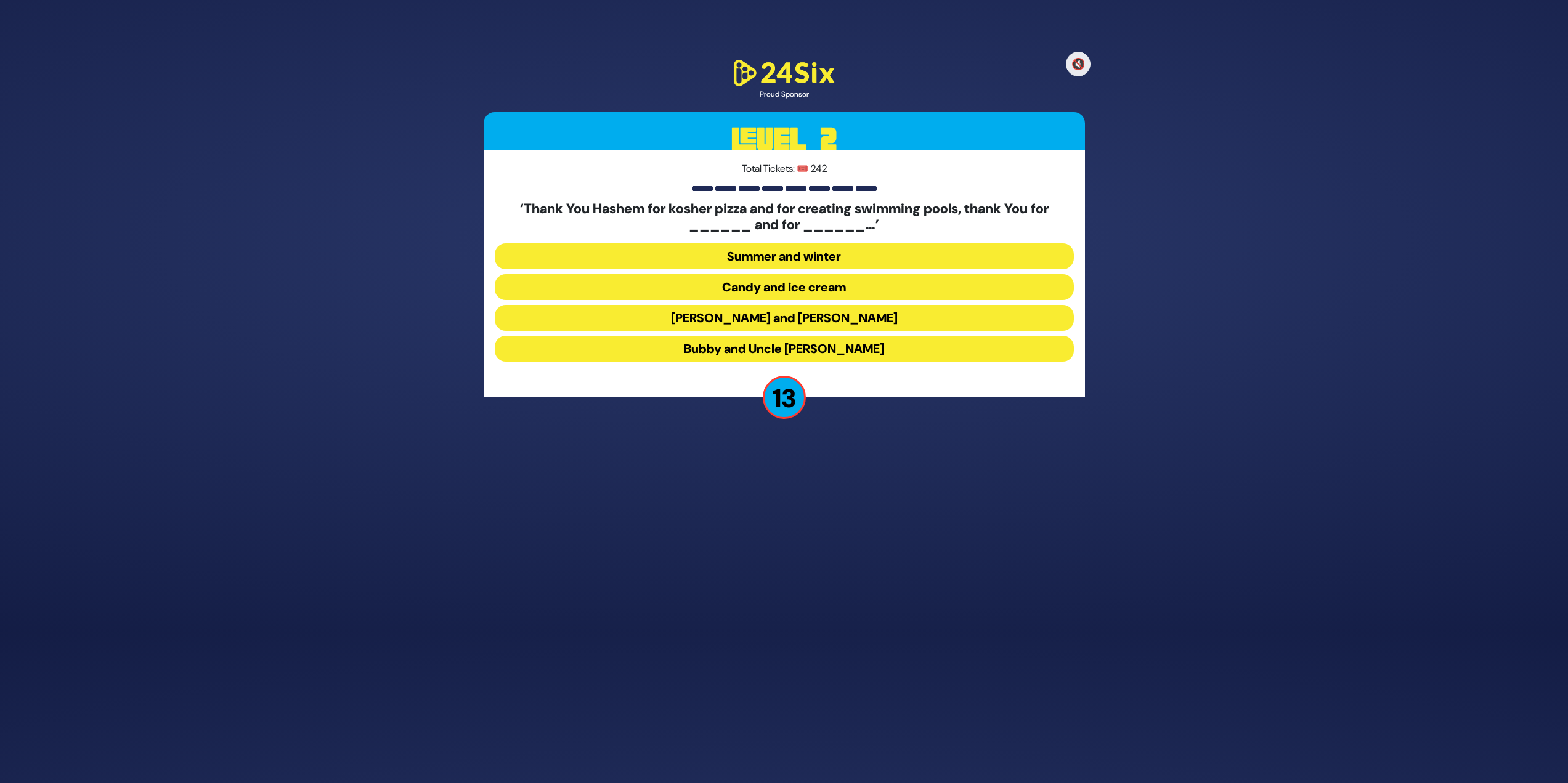
click at [691, 320] on button "[PERSON_NAME] and [PERSON_NAME]" at bounding box center [785, 318] width 579 height 26
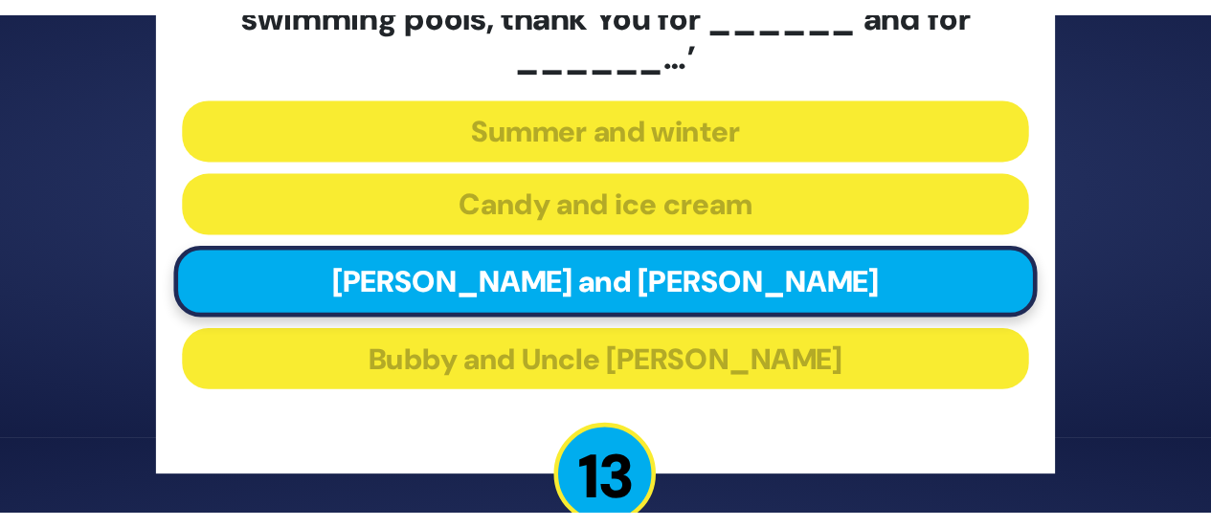
scroll to position [48, 0]
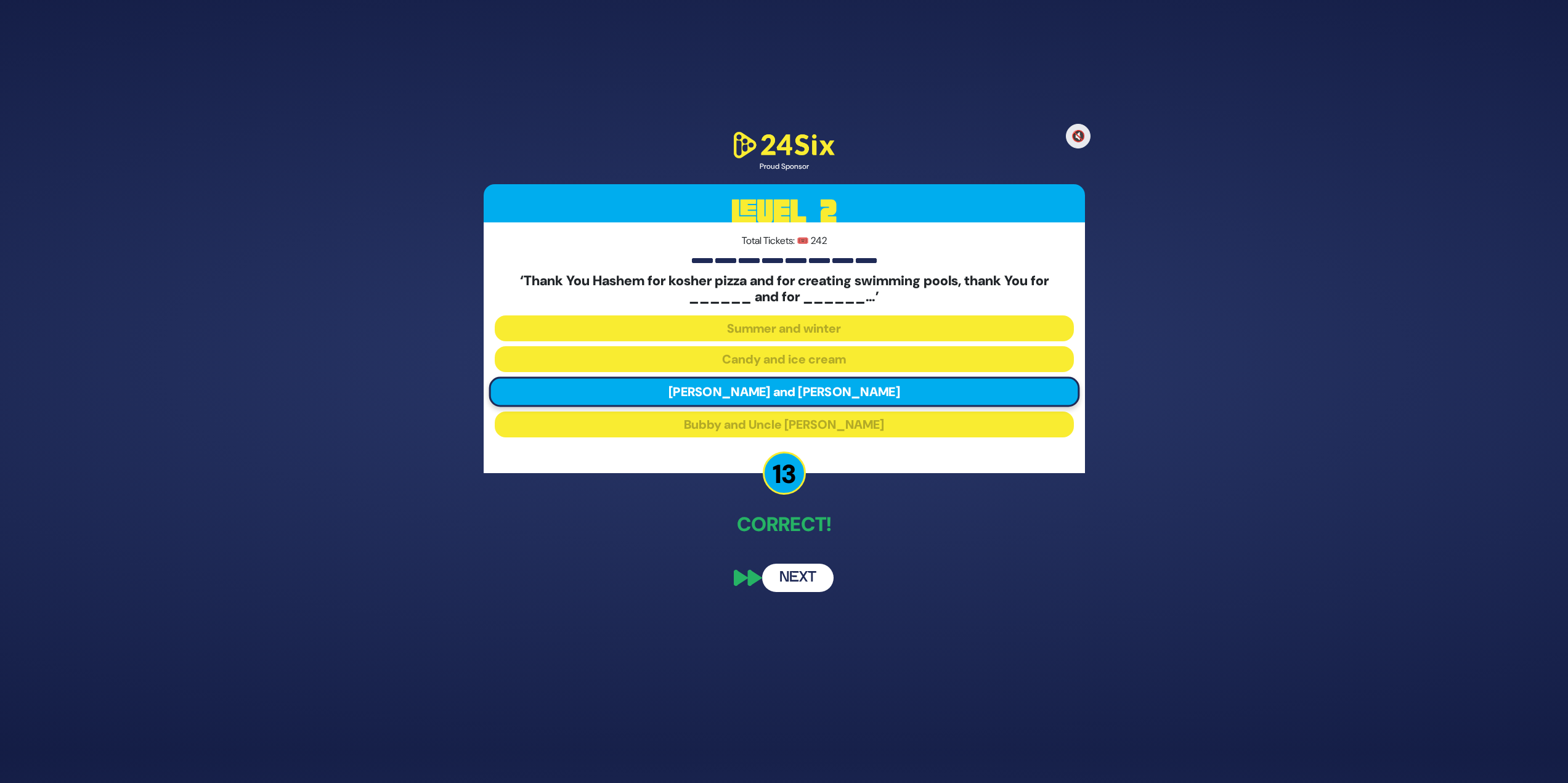
click at [779, 339] on button "Next" at bounding box center [798, 578] width 71 height 28
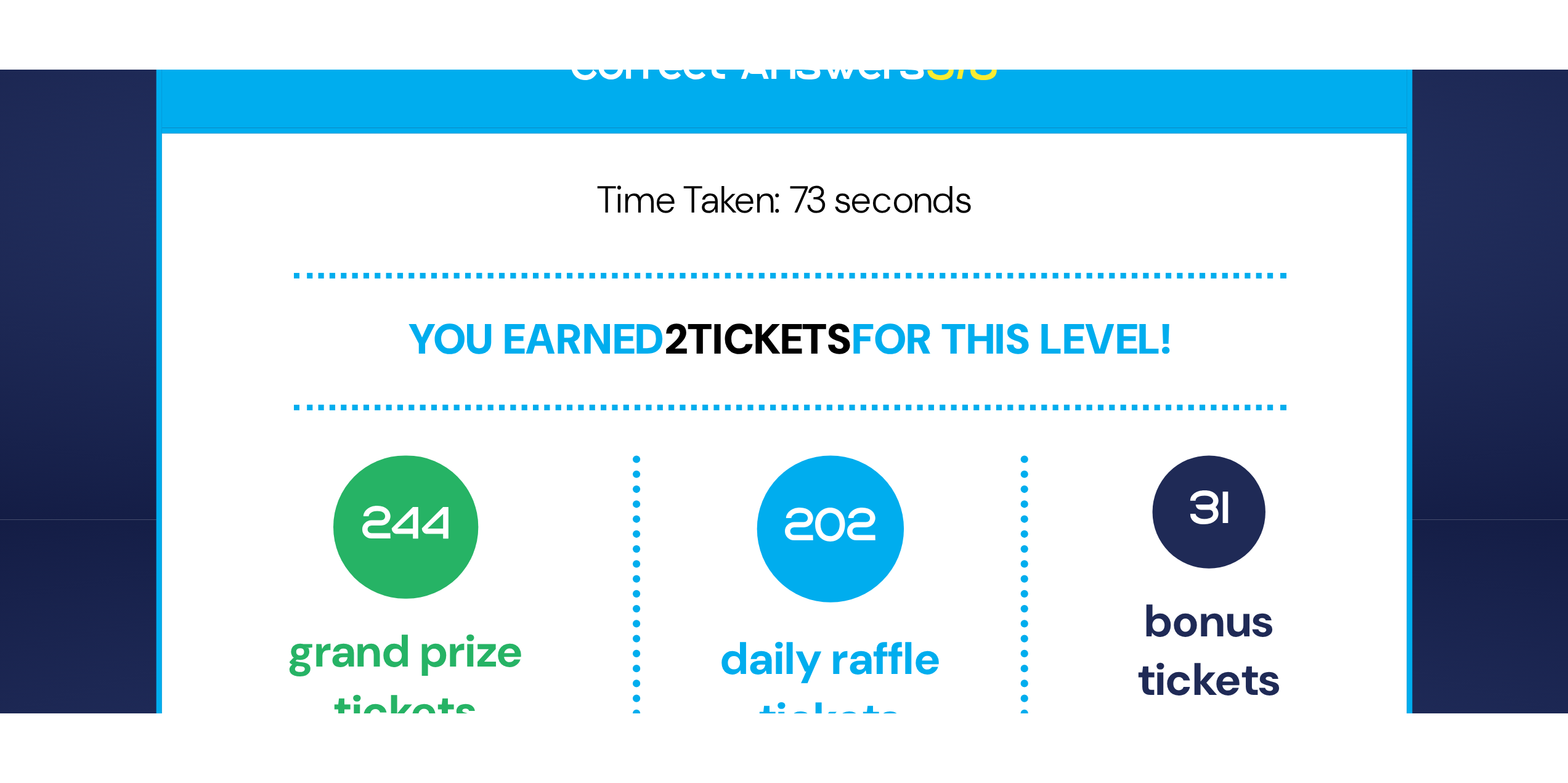
scroll to position [64, 0]
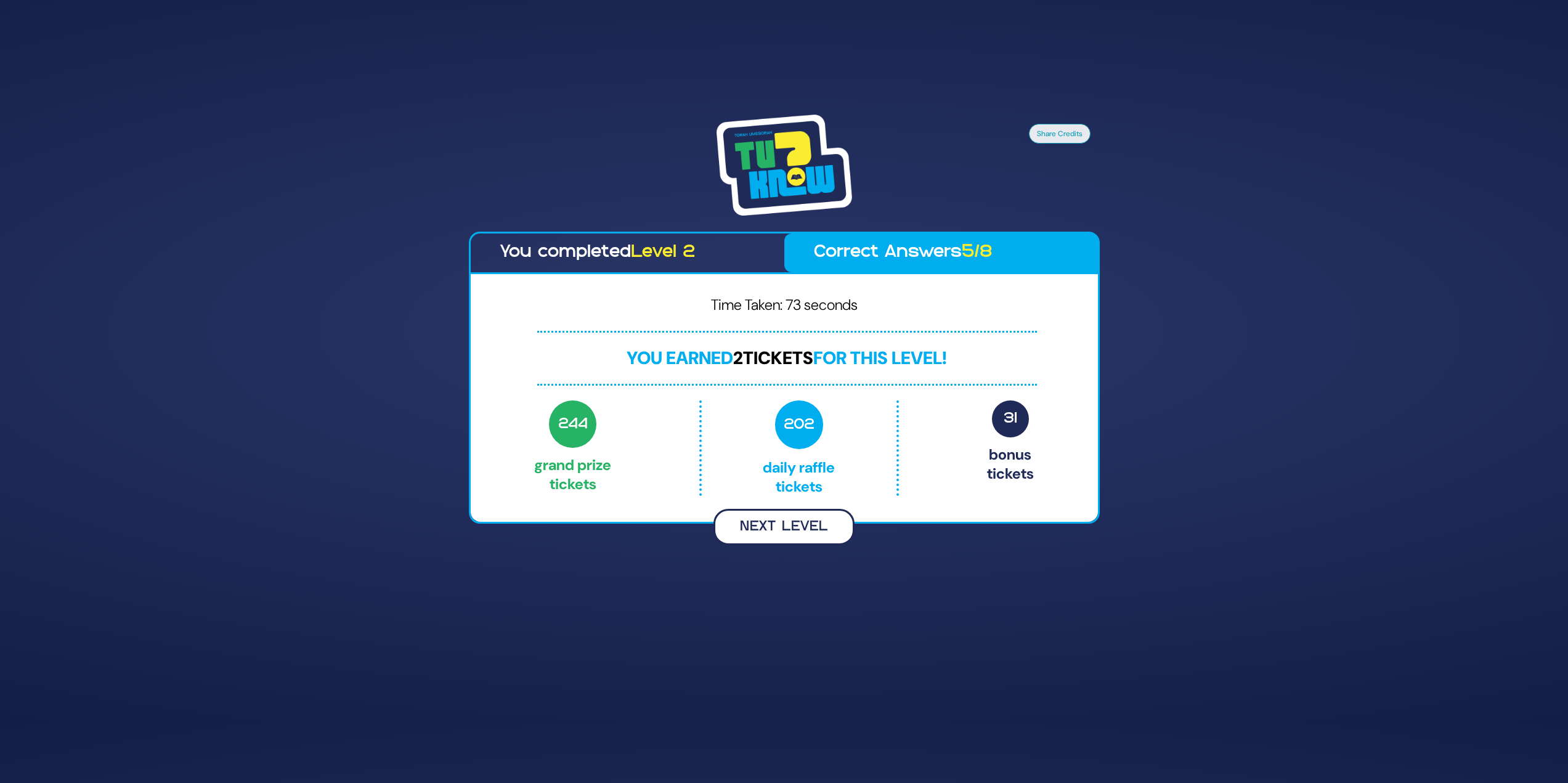
click at [776, 339] on button "Next Level" at bounding box center [784, 527] width 141 height 36
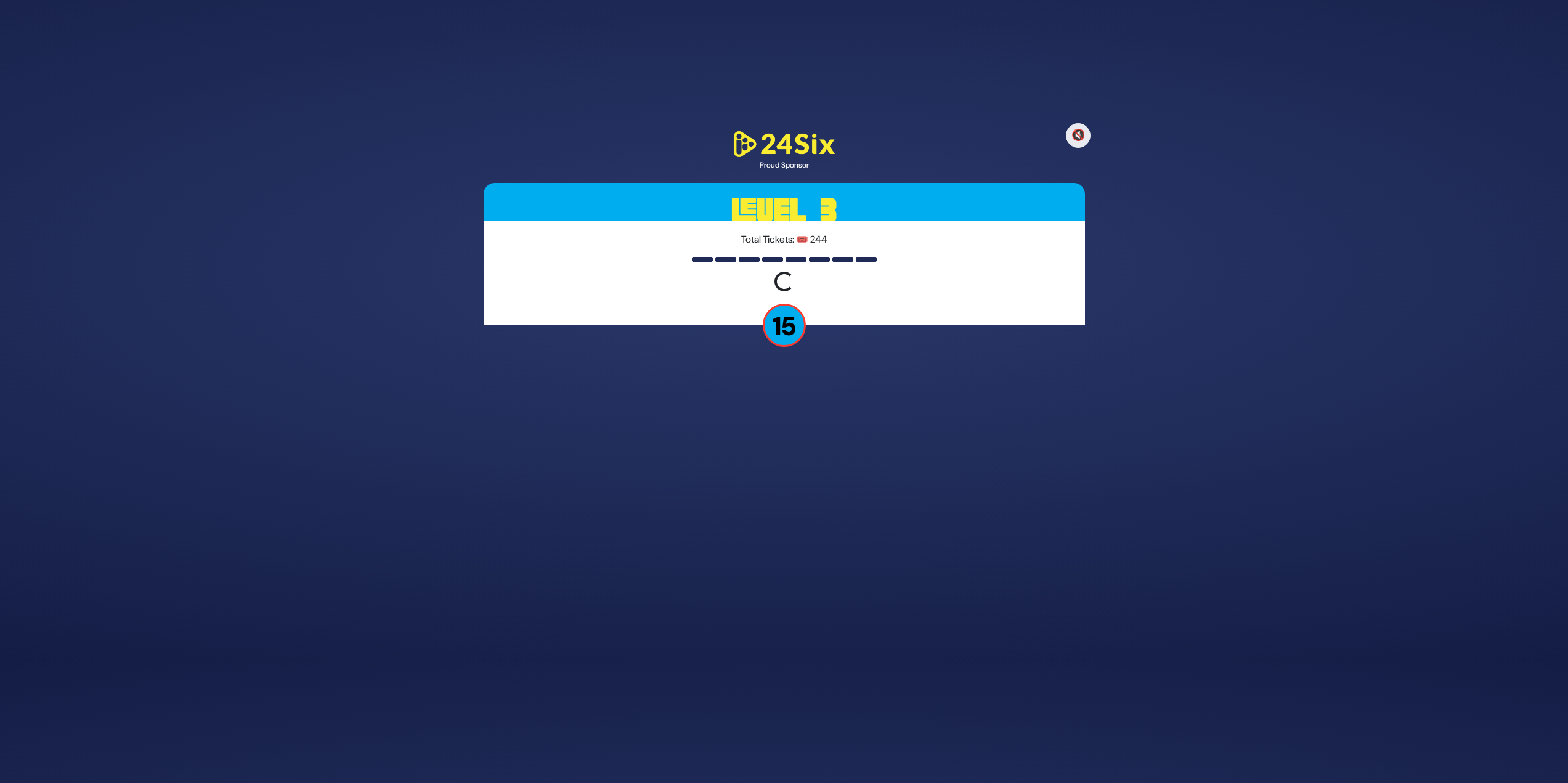
scroll to position [79, 0]
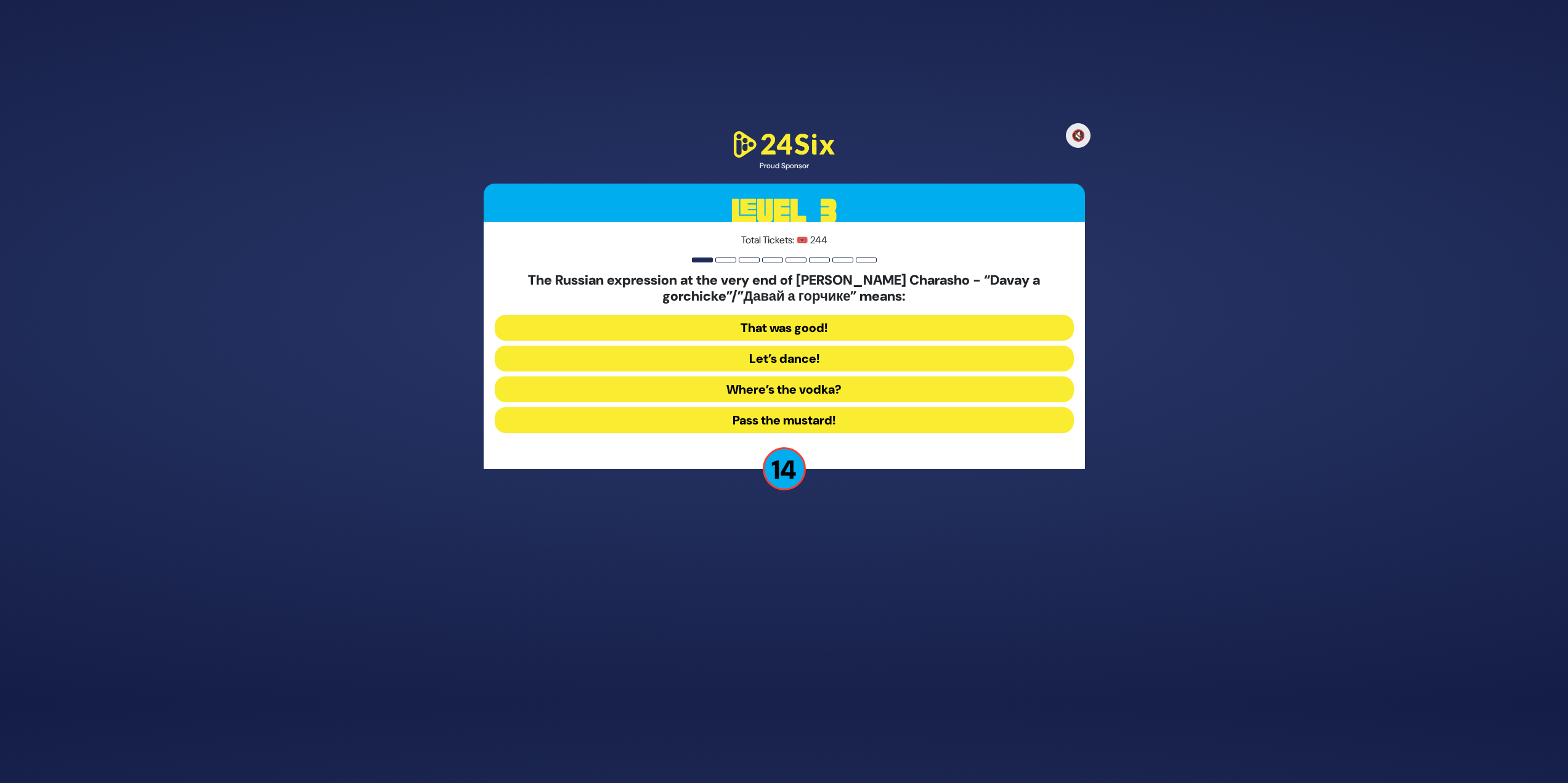
click at [779, 339] on button "Pass the mustard!" at bounding box center [785, 420] width 579 height 26
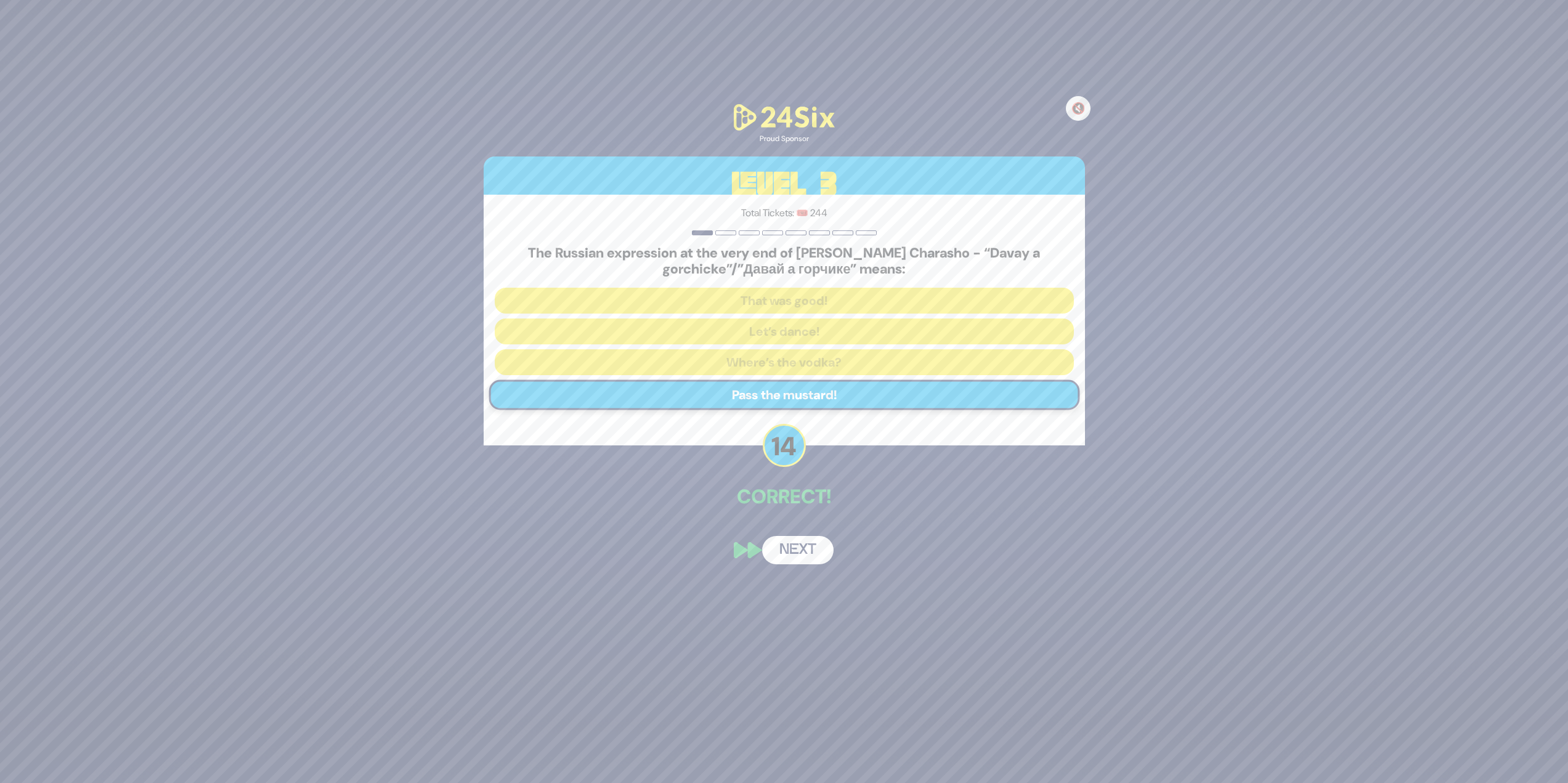
scroll to position [32, 0]
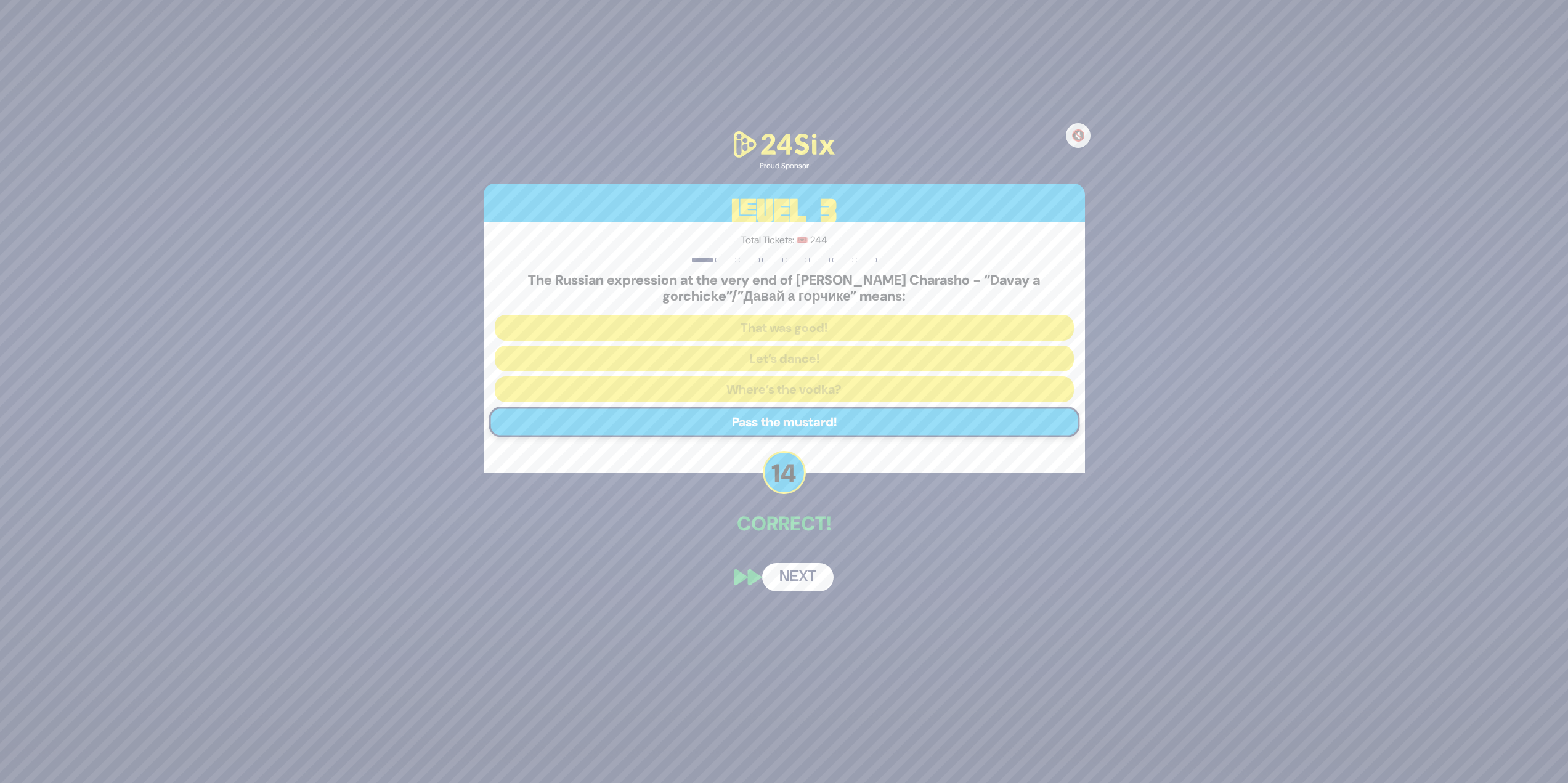
click at [779, 339] on button "Next" at bounding box center [798, 577] width 71 height 28
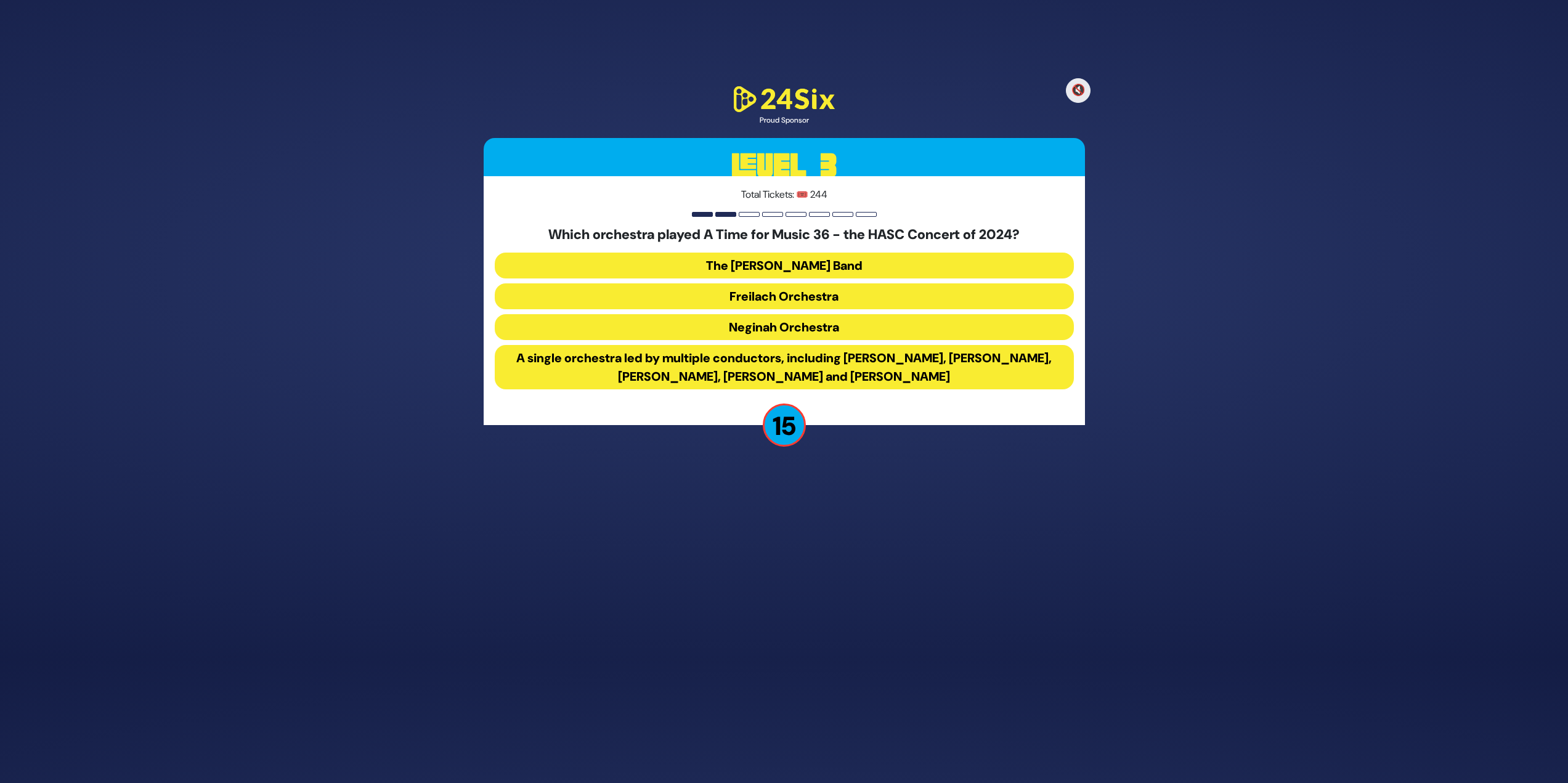
scroll to position [79, 0]
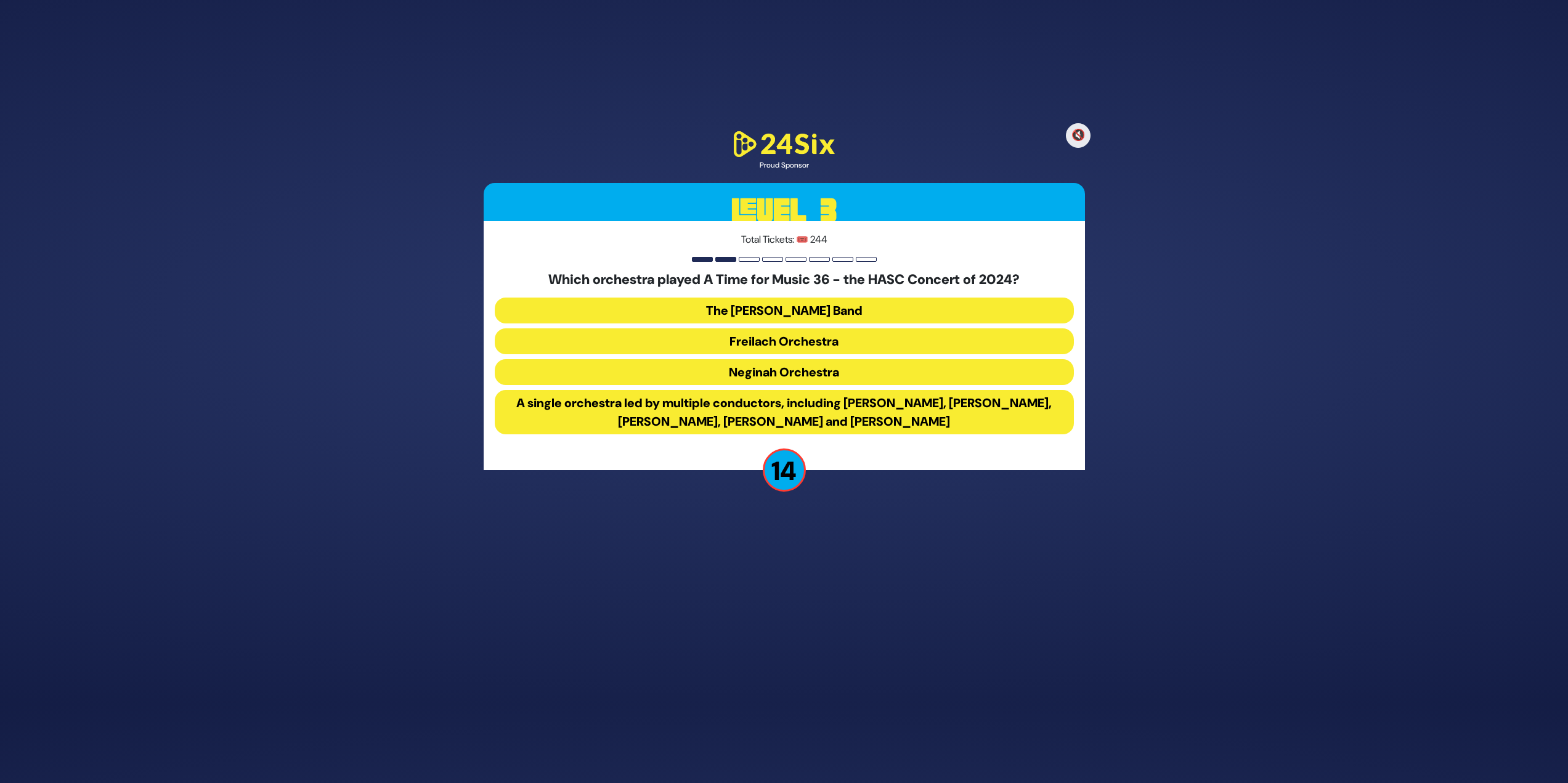
click at [779, 339] on button "A single orchestra led by multiple conductors, including [PERSON_NAME], [PERSON…" at bounding box center [785, 412] width 579 height 44
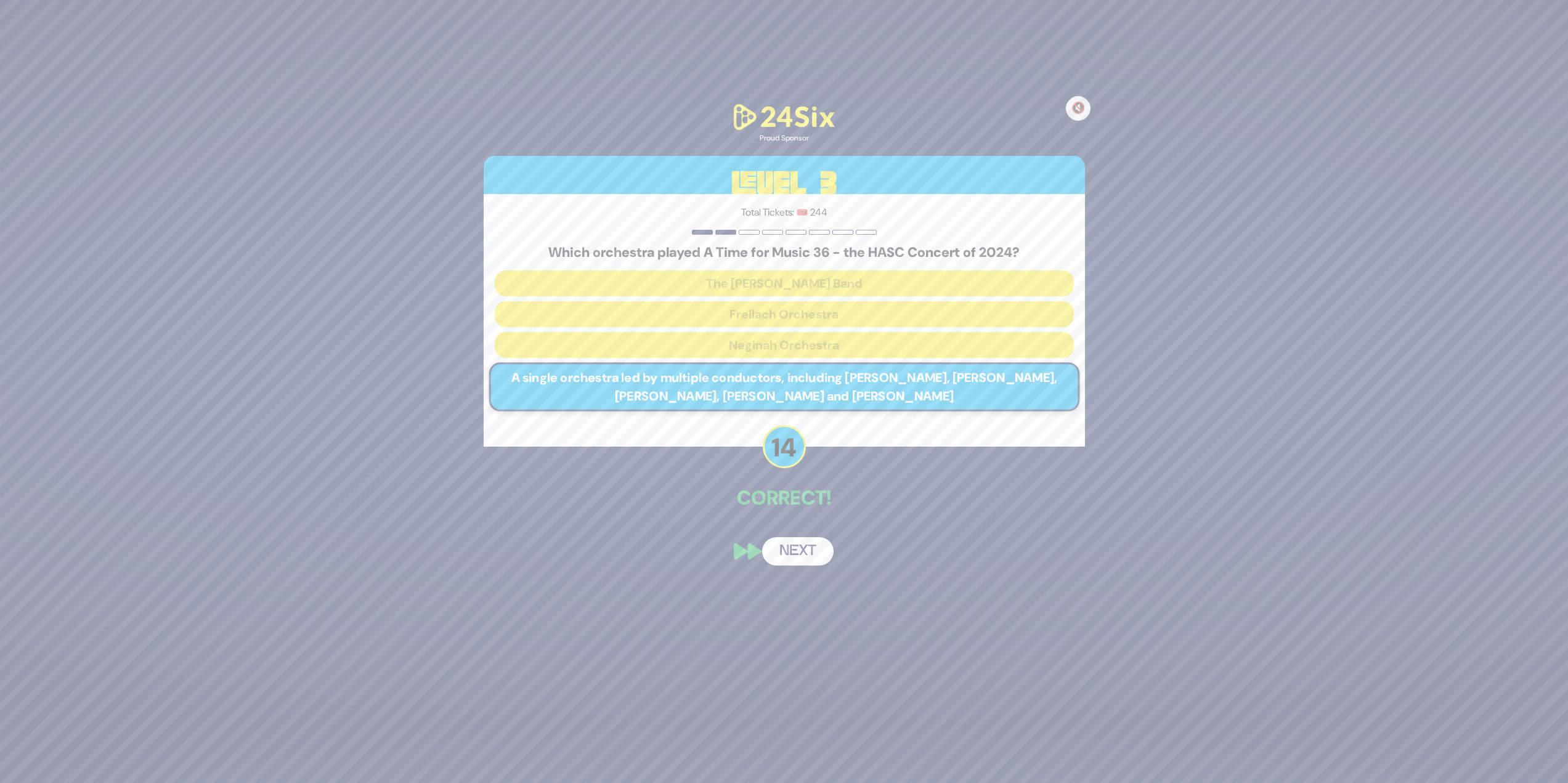
scroll to position [31, 0]
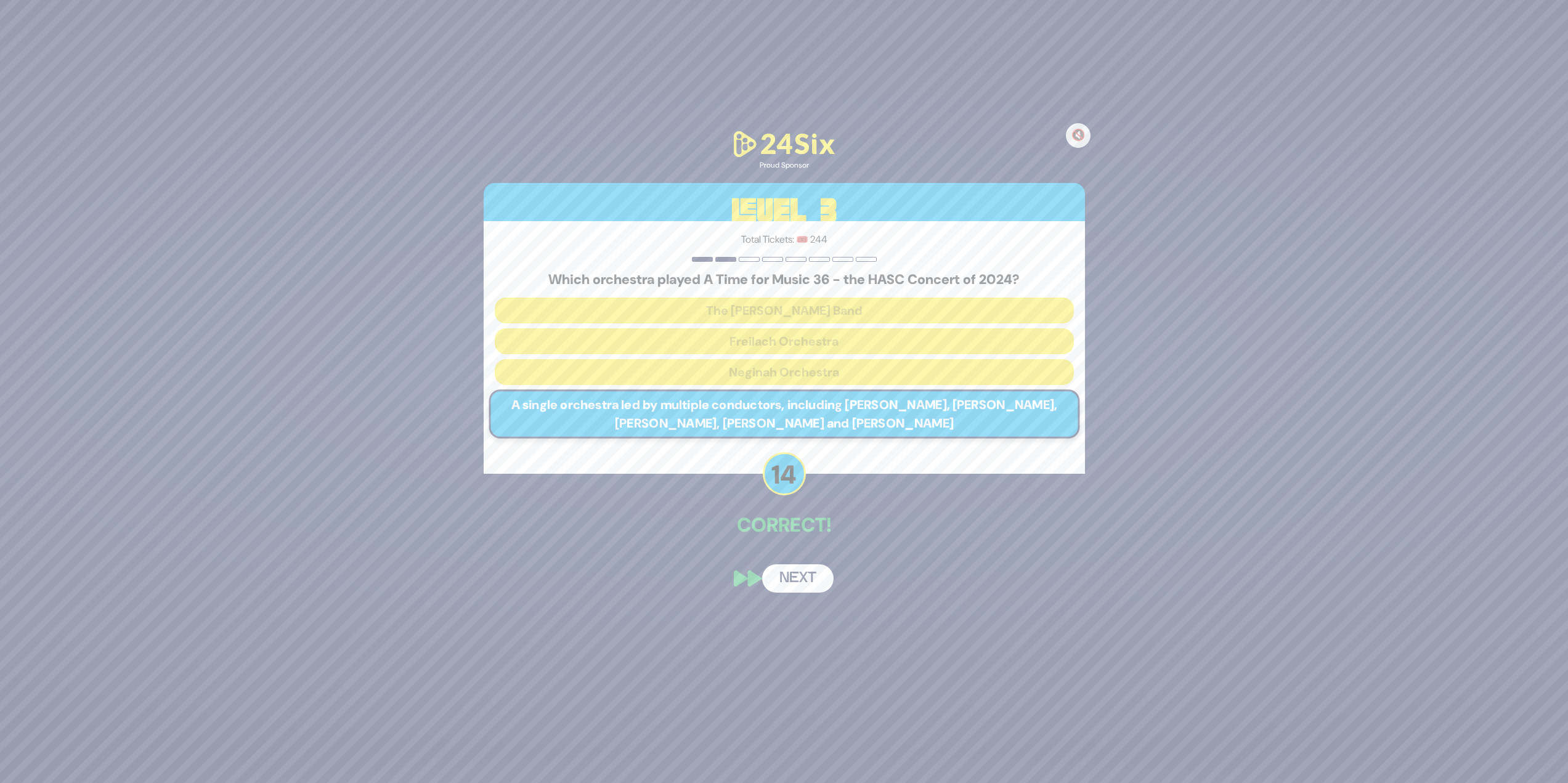
click at [779, 339] on button "Next" at bounding box center [798, 578] width 71 height 28
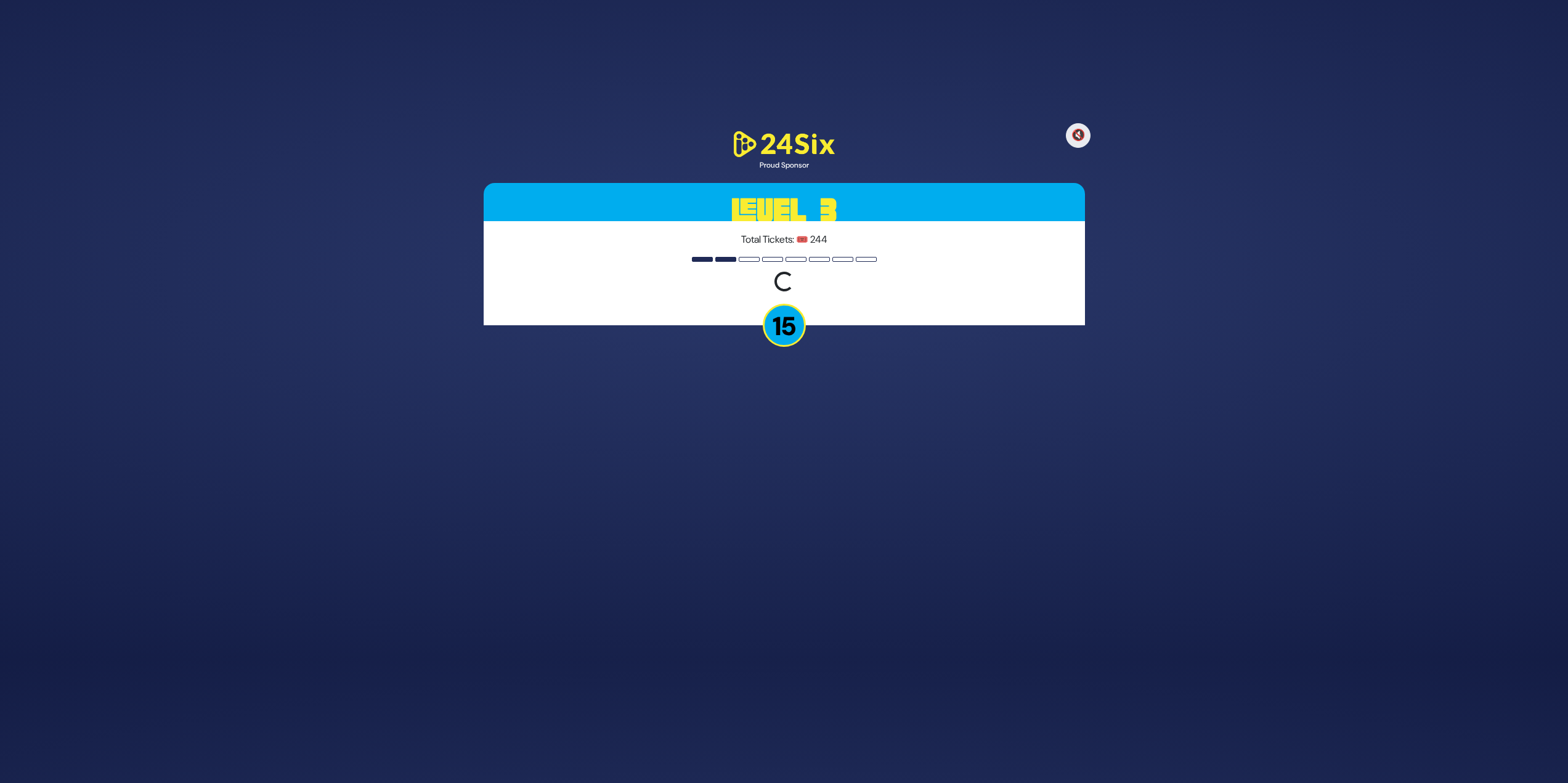
scroll to position [88, 0]
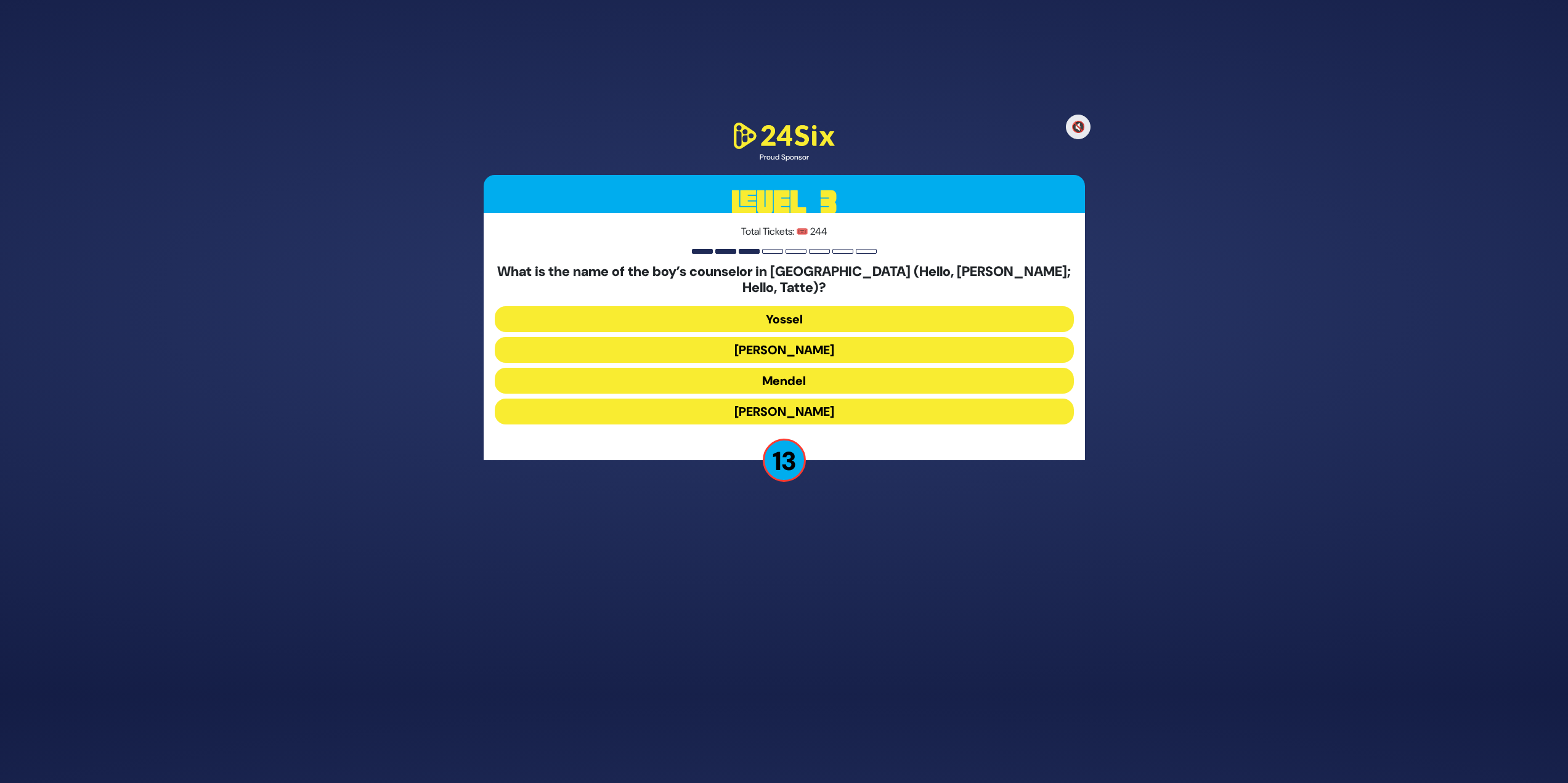
click at [779, 339] on button "[PERSON_NAME]" at bounding box center [785, 411] width 579 height 26
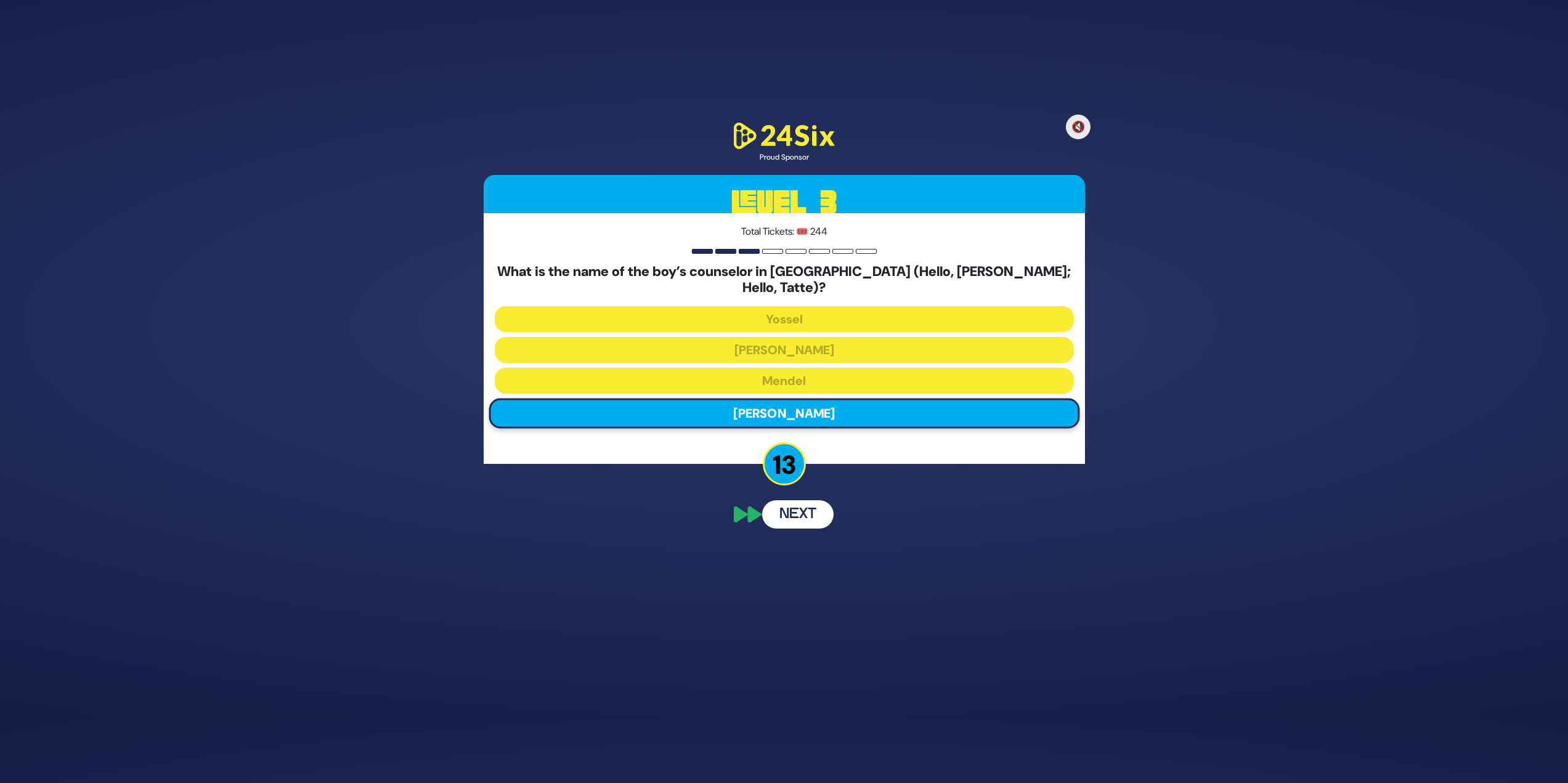
scroll to position [40, 0]
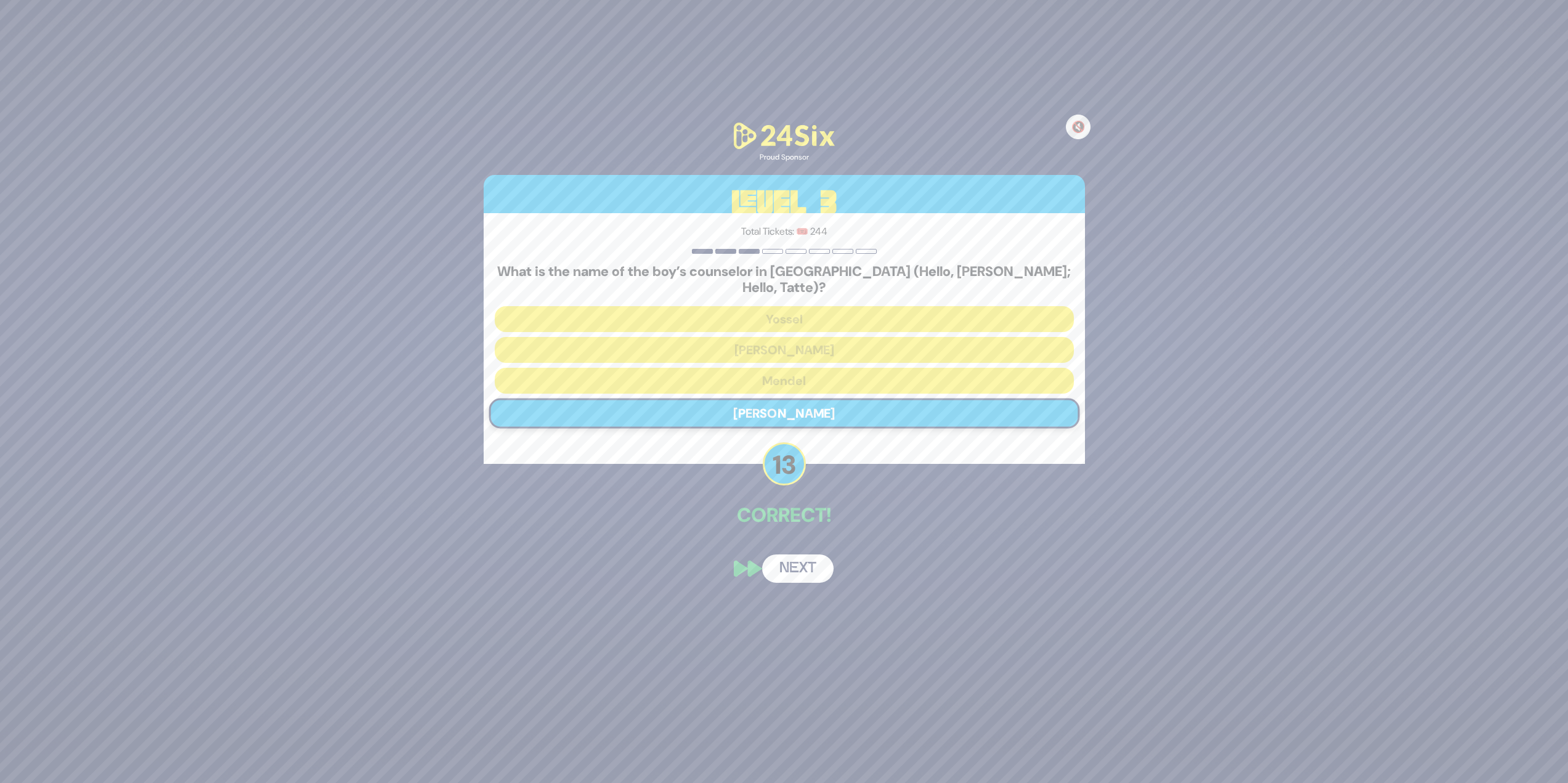
click at [779, 339] on button "Next" at bounding box center [798, 569] width 71 height 28
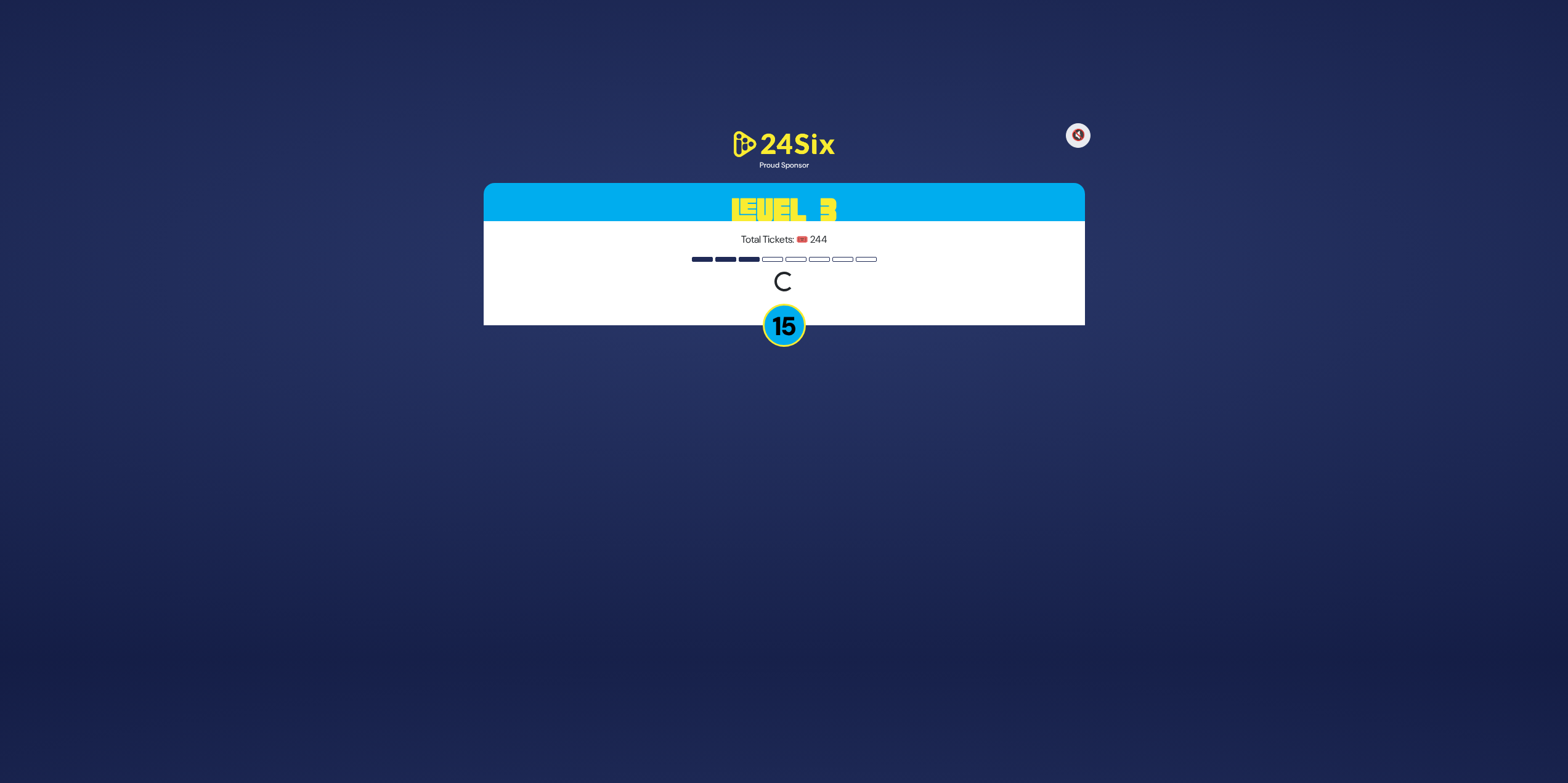
scroll to position [88, 0]
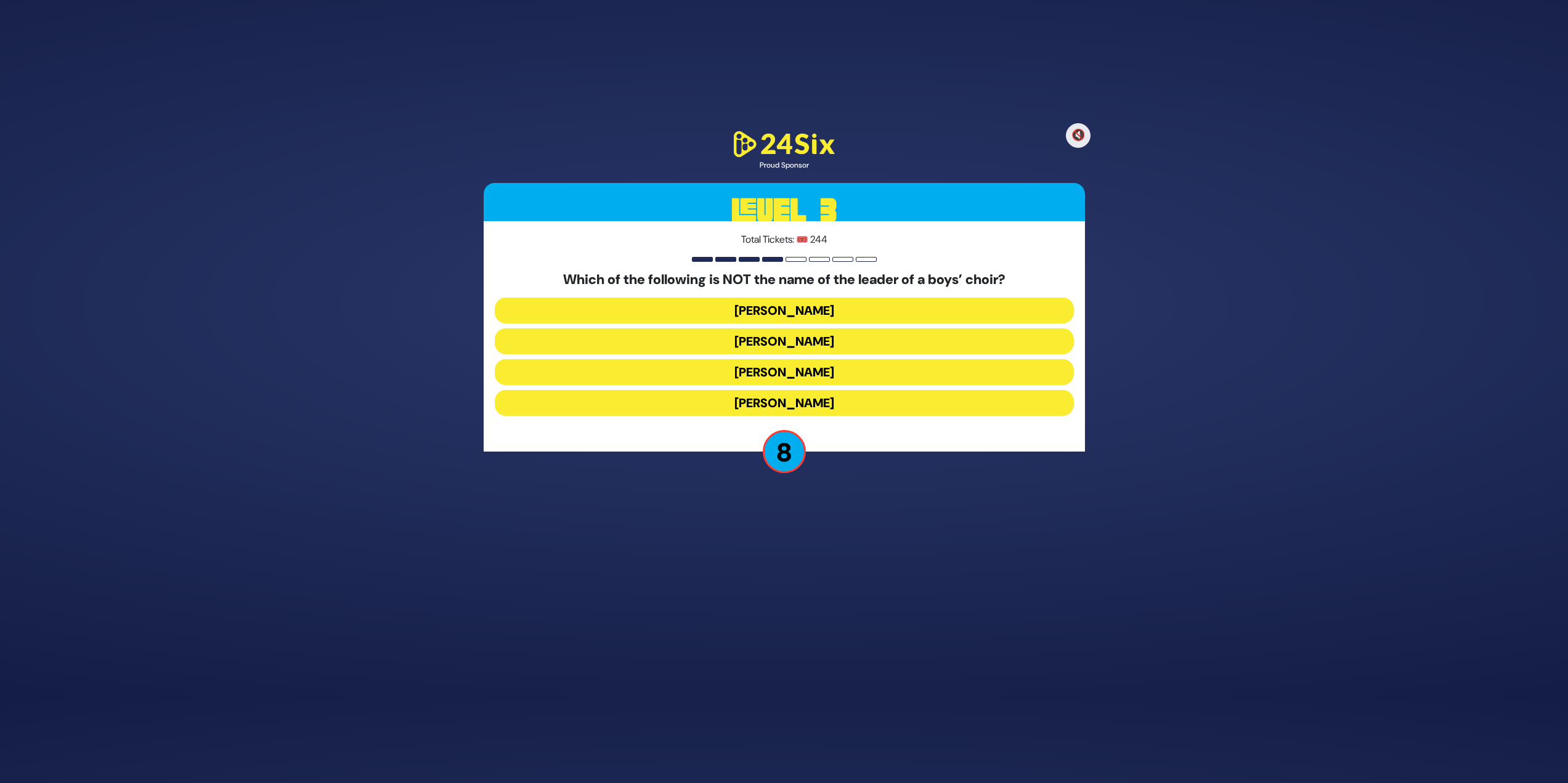
click at [779, 305] on button "[PERSON_NAME]" at bounding box center [785, 310] width 579 height 26
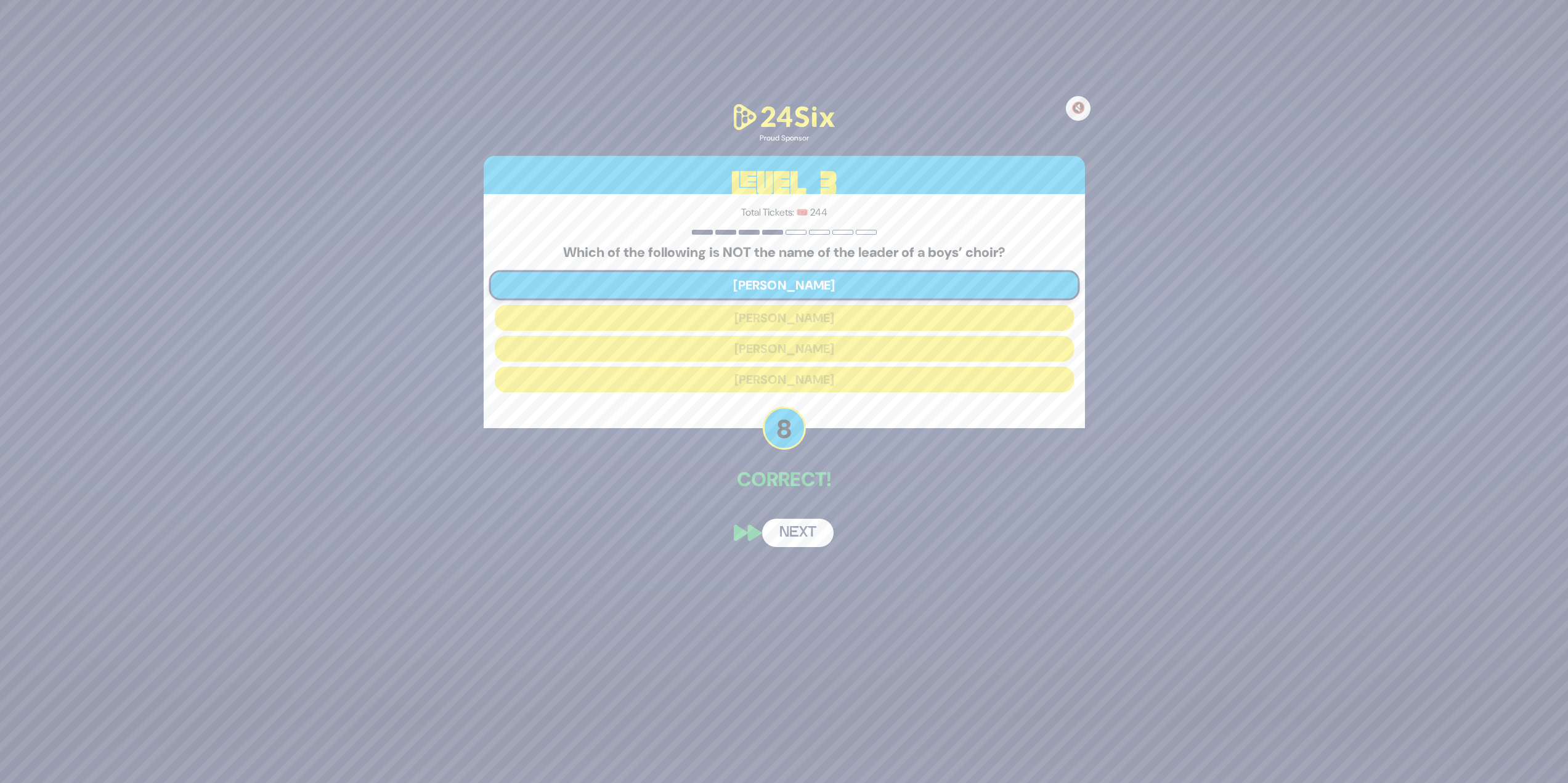
scroll to position [40, 0]
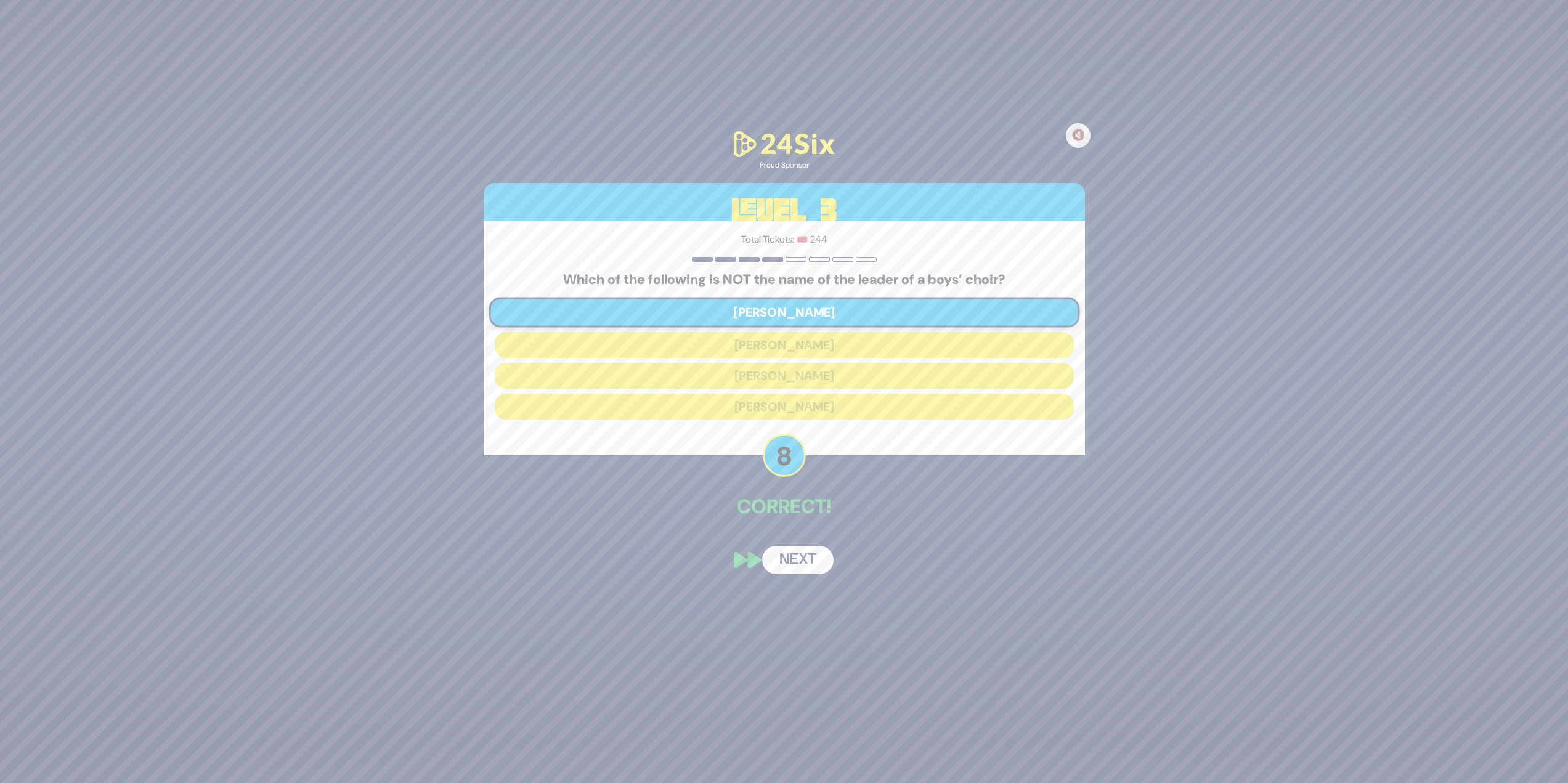
click at [779, 339] on button "Next" at bounding box center [798, 560] width 71 height 28
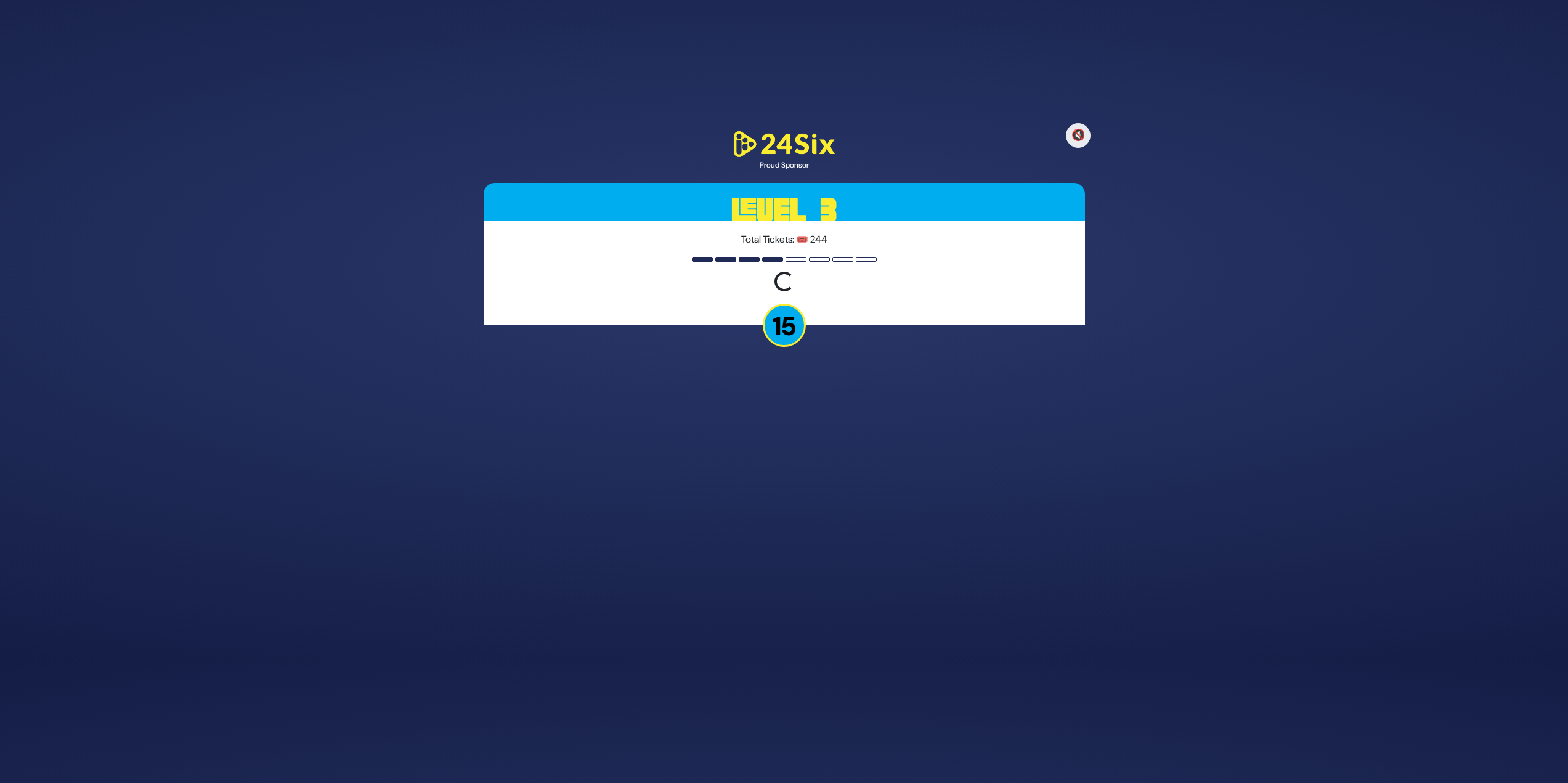
scroll to position [88, 0]
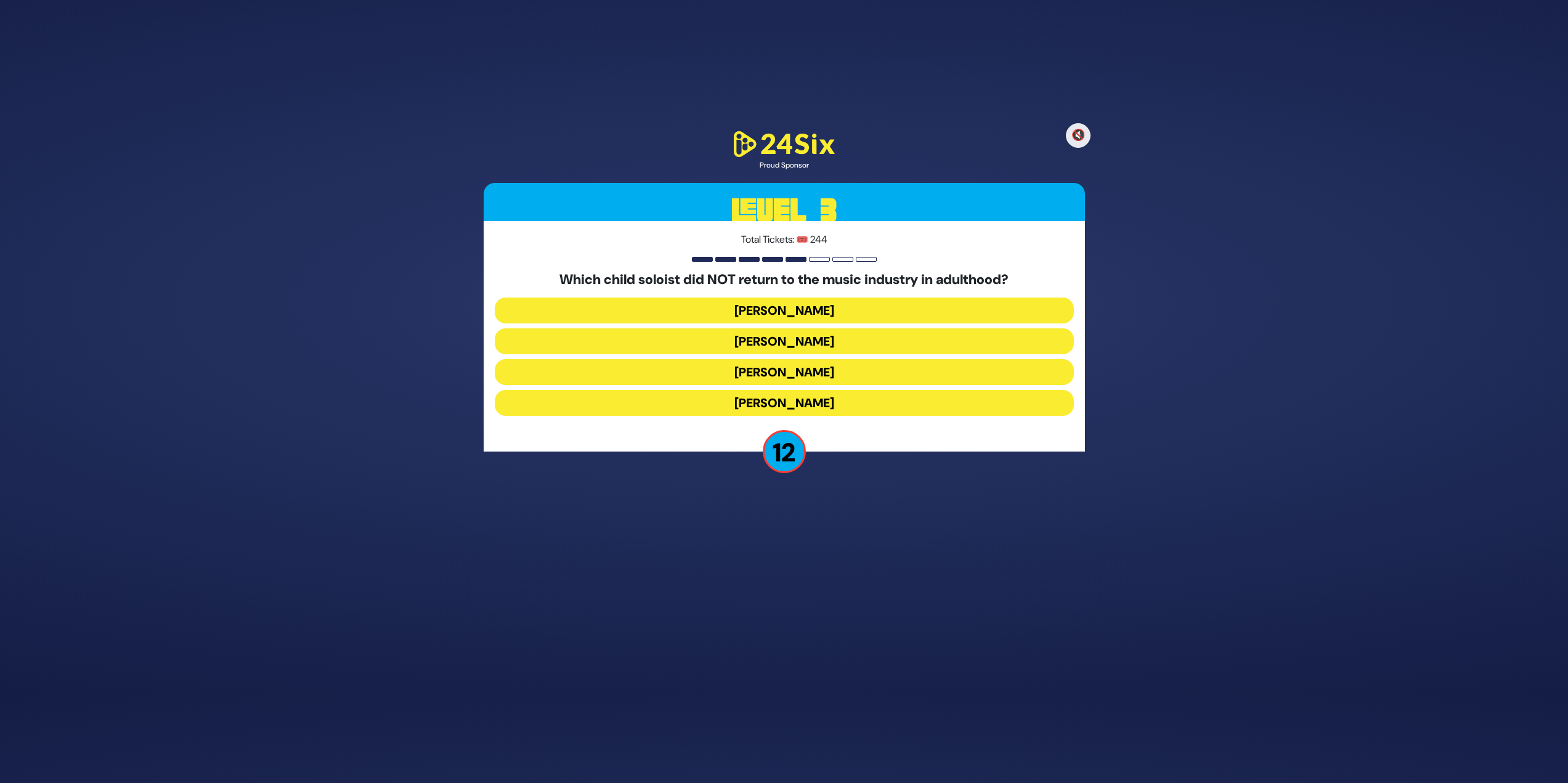
click at [779, 339] on button "[PERSON_NAME]" at bounding box center [785, 372] width 579 height 26
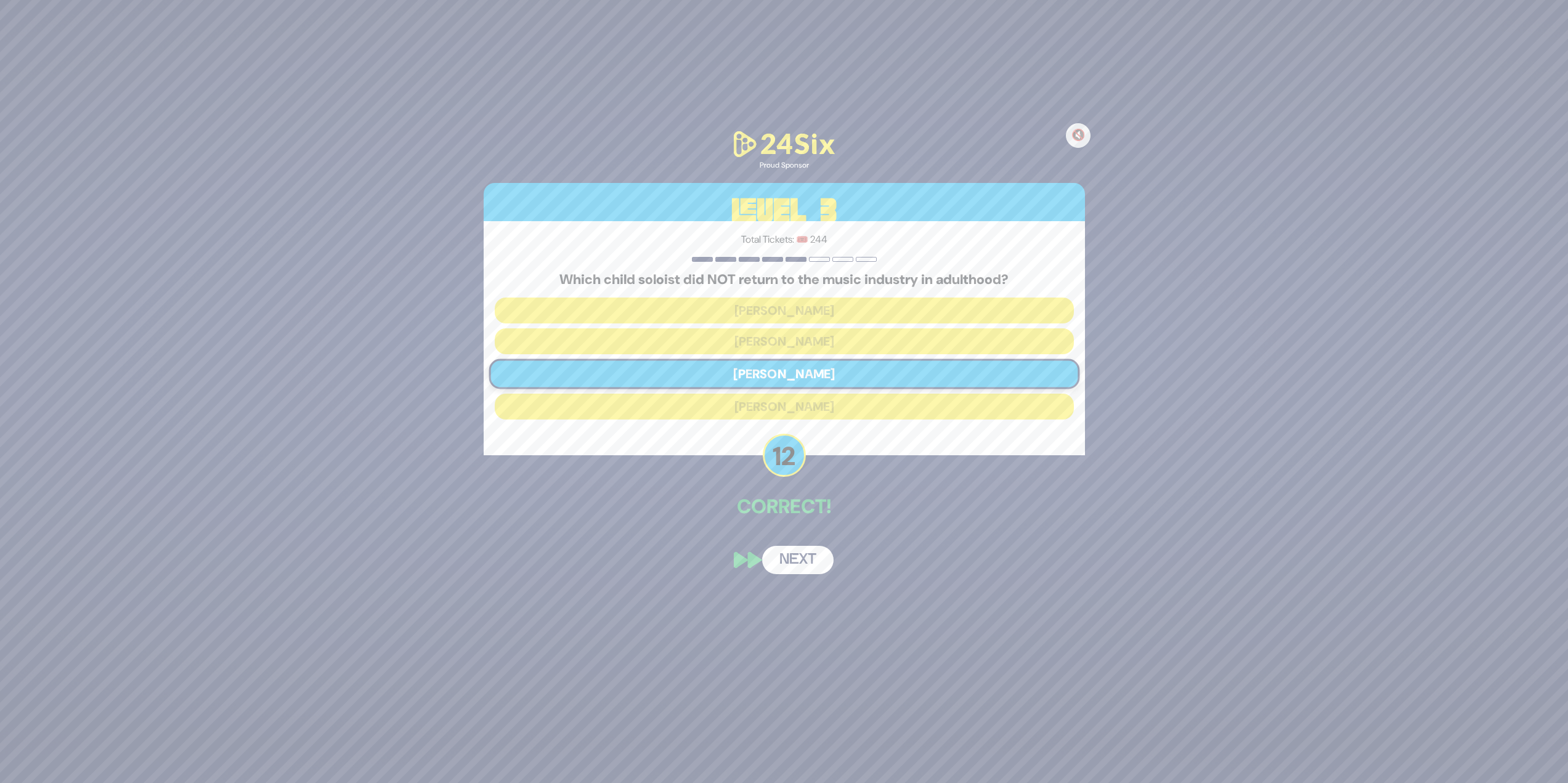
click at [779, 339] on button "Next" at bounding box center [798, 560] width 71 height 28
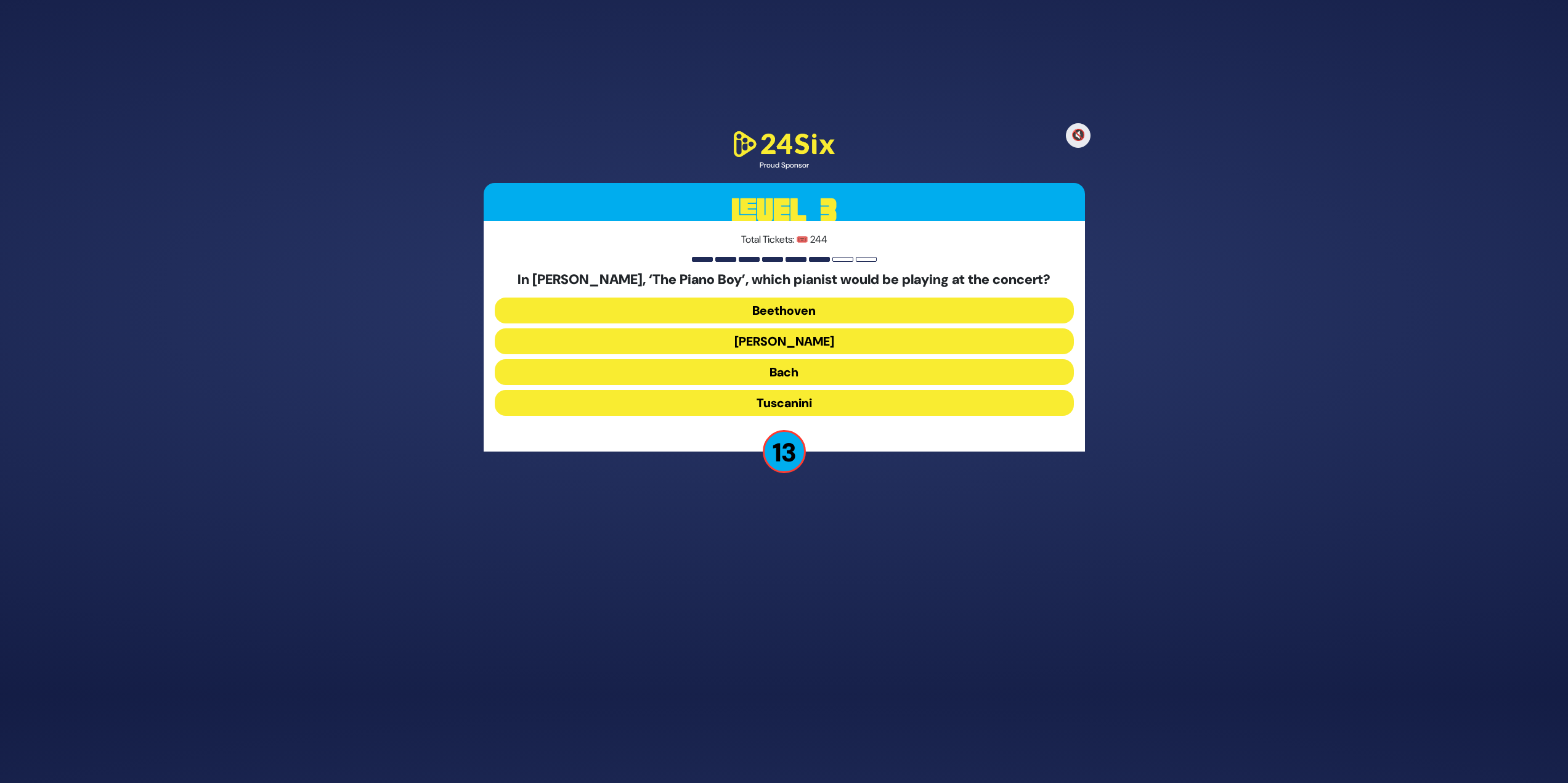
click at [779, 338] on button "[PERSON_NAME]" at bounding box center [785, 341] width 579 height 26
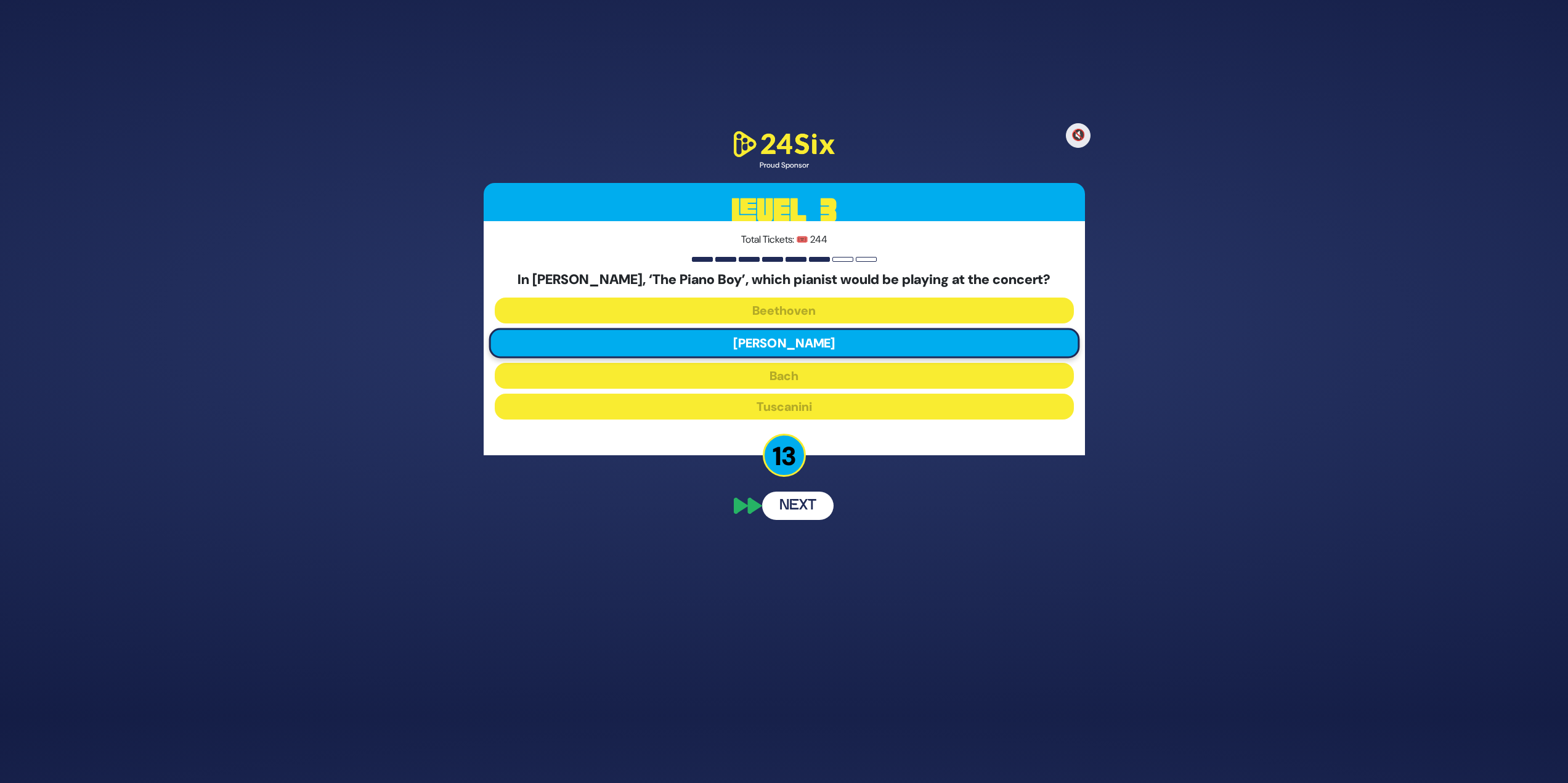
scroll to position [40, 0]
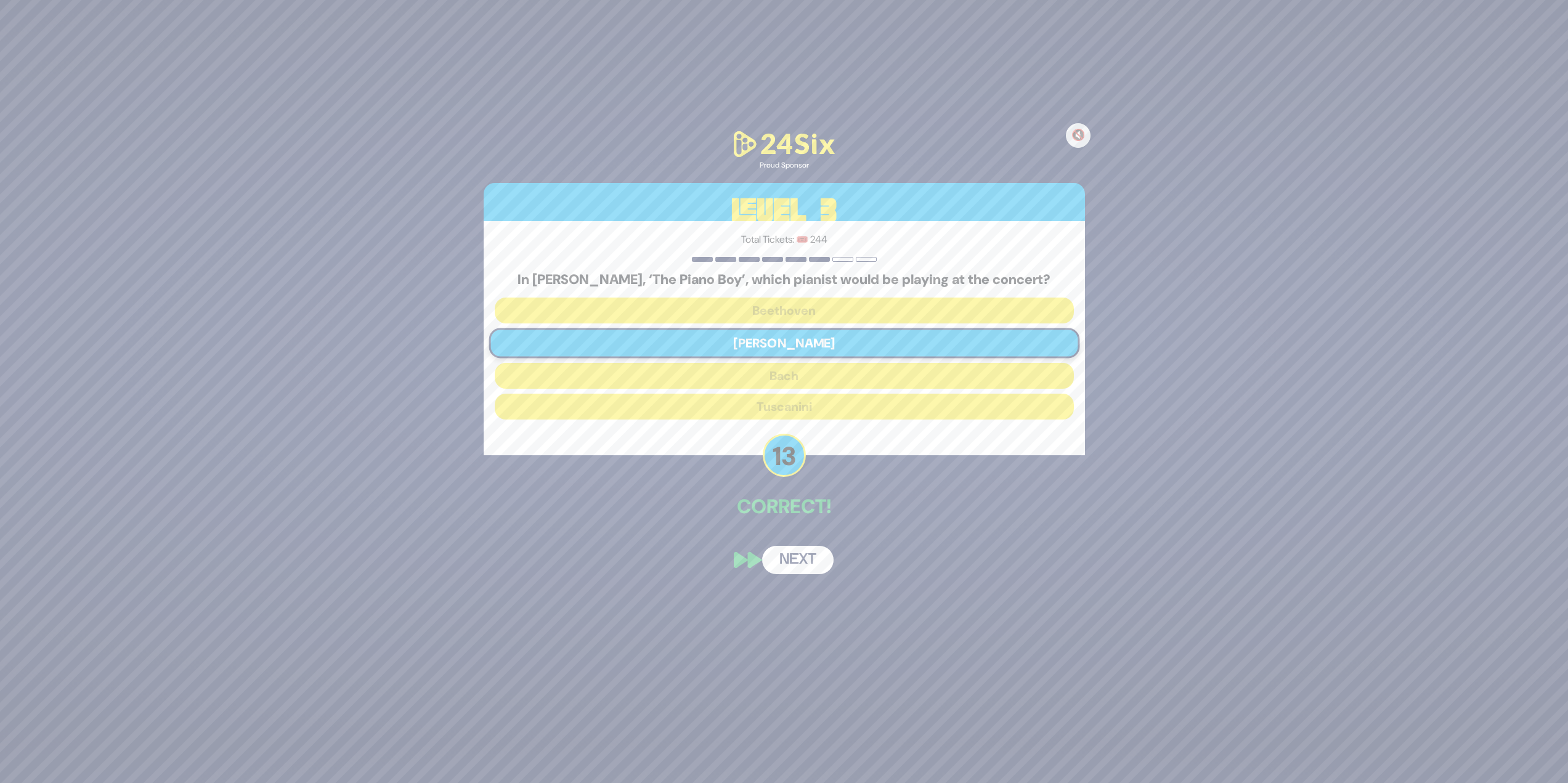
click at [779, 339] on button "Next" at bounding box center [798, 560] width 71 height 28
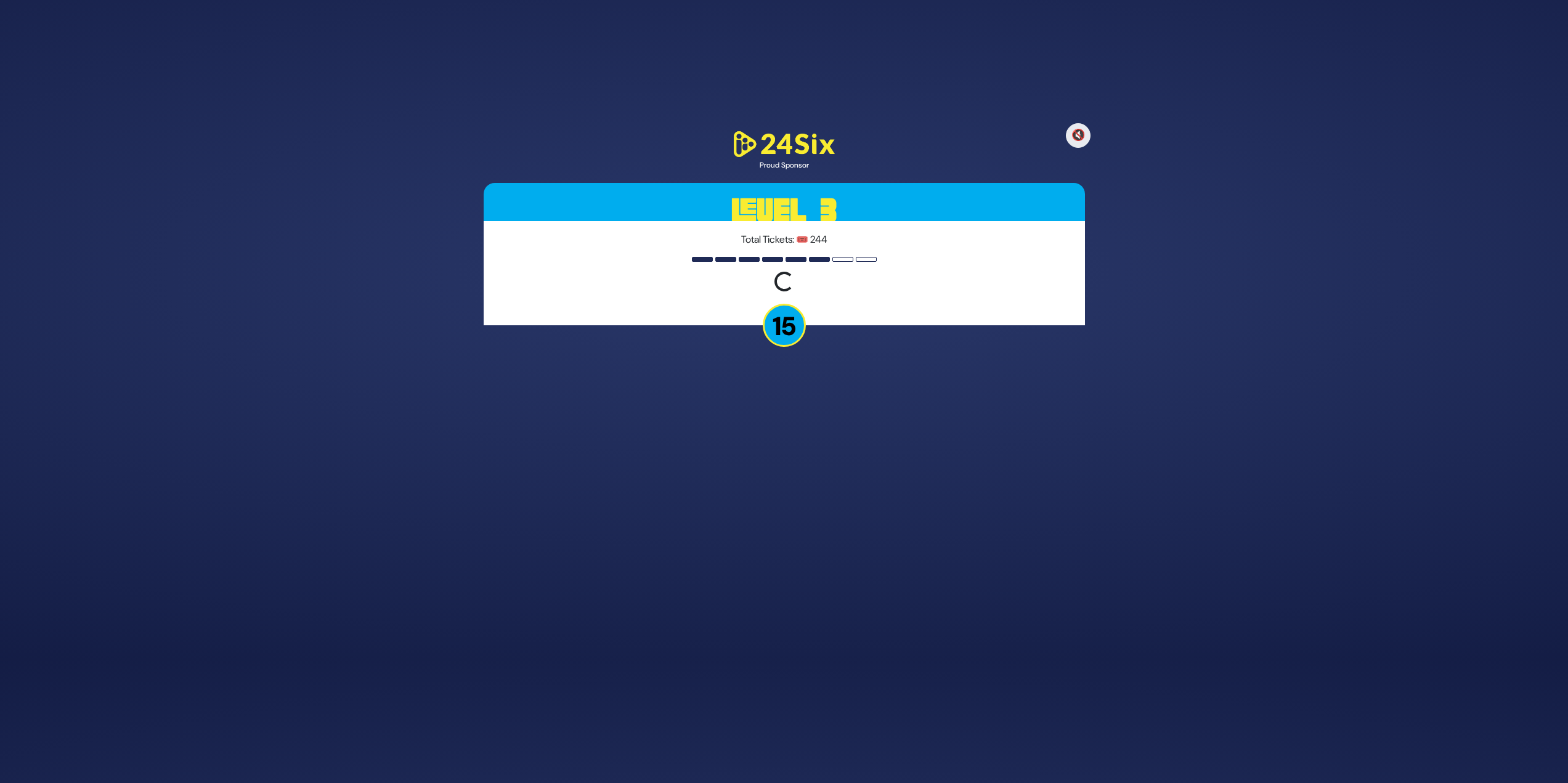
scroll to position [88, 0]
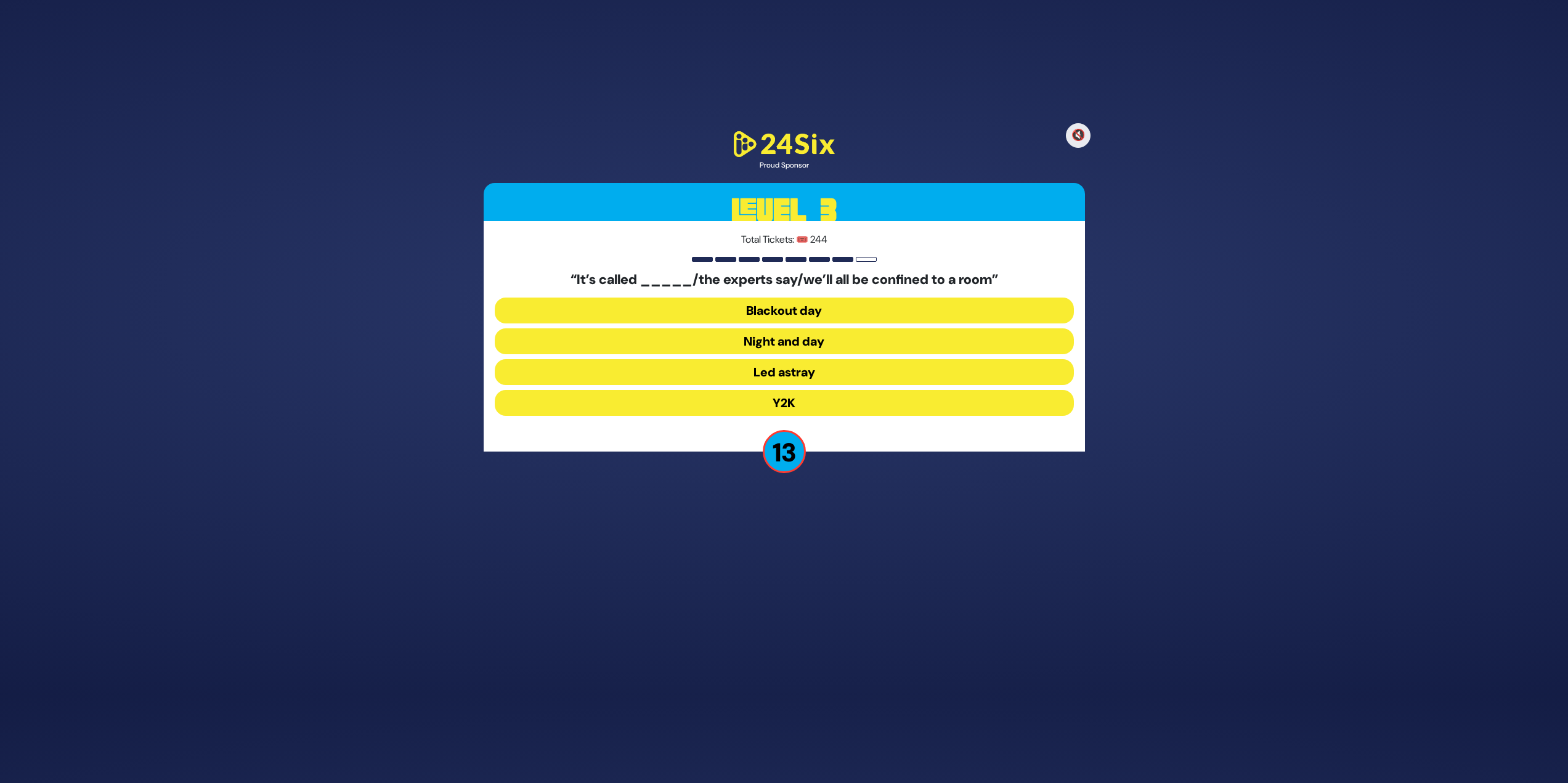
click at [766, 339] on button "Y2K" at bounding box center [785, 403] width 579 height 26
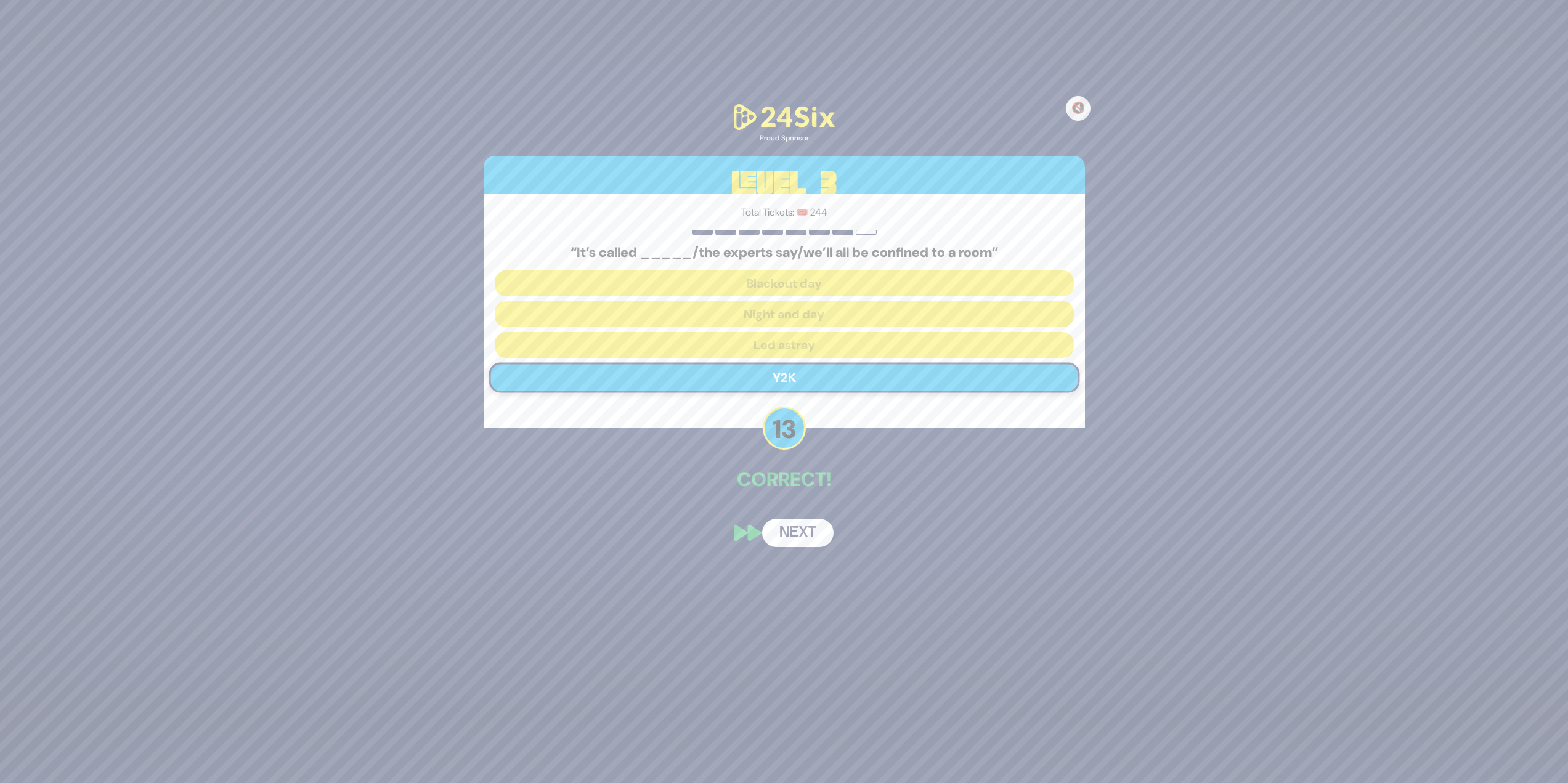
scroll to position [40, 0]
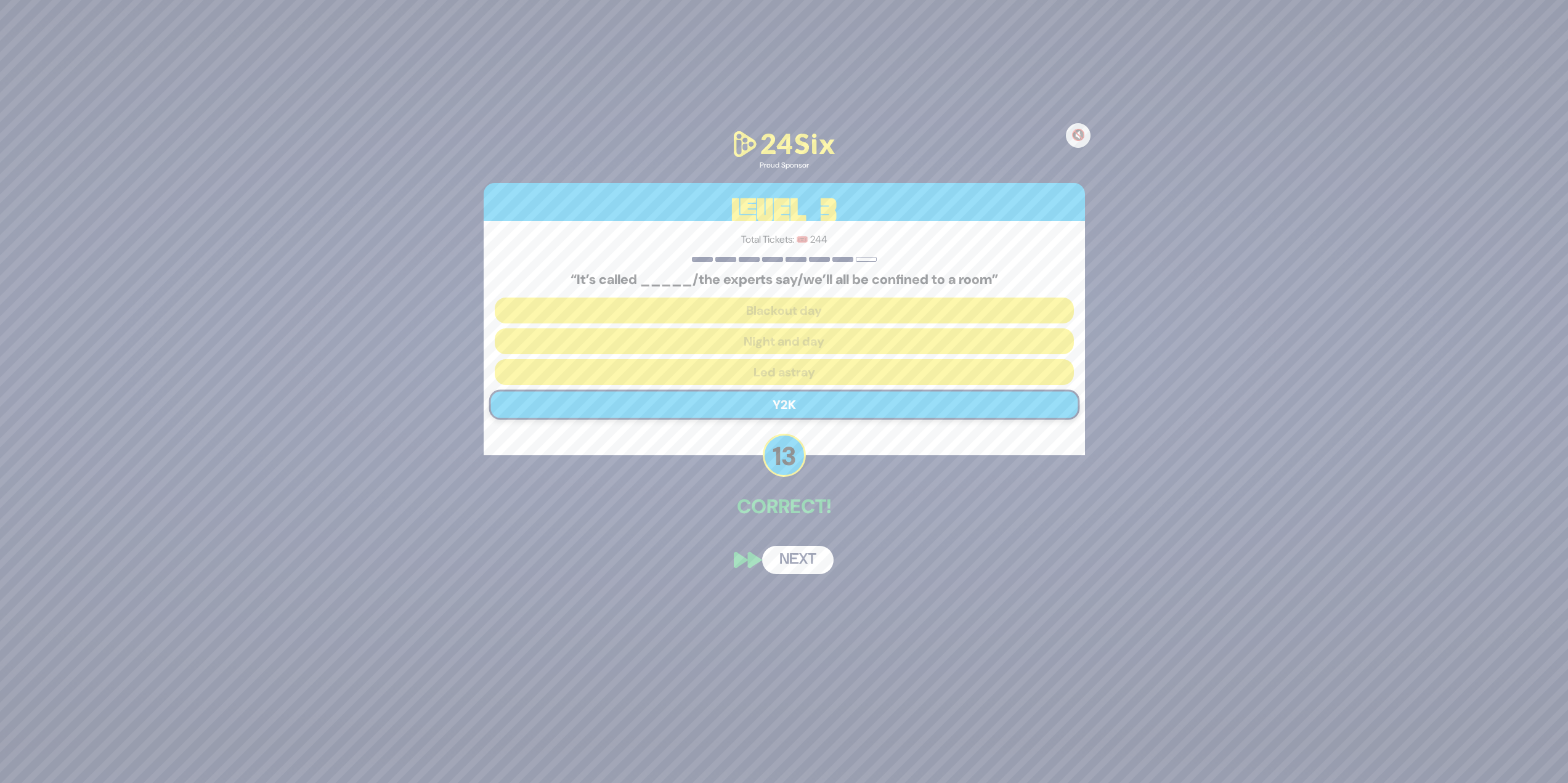
click at [779, 339] on button "Next" at bounding box center [798, 560] width 71 height 28
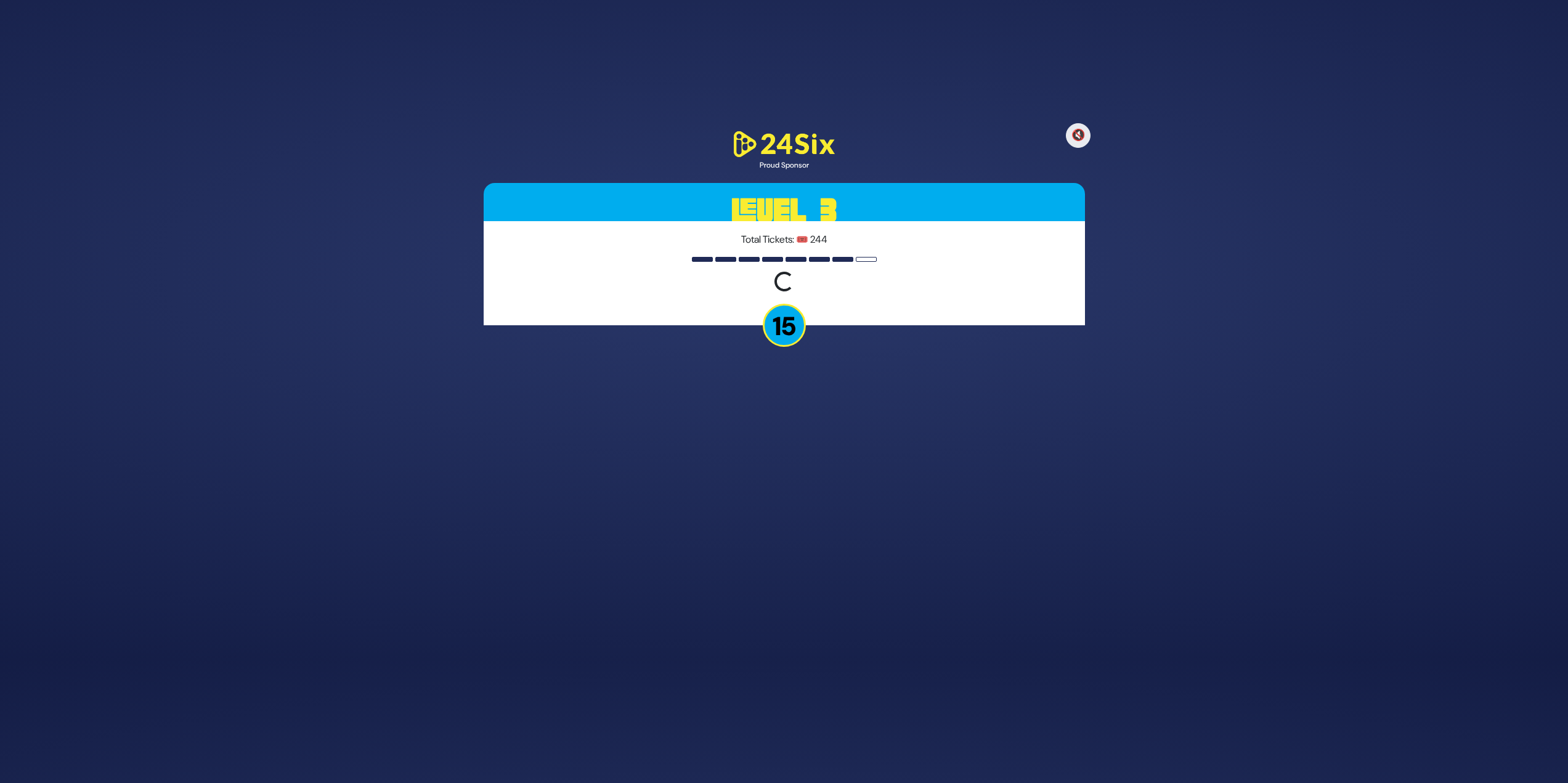
scroll to position [88, 0]
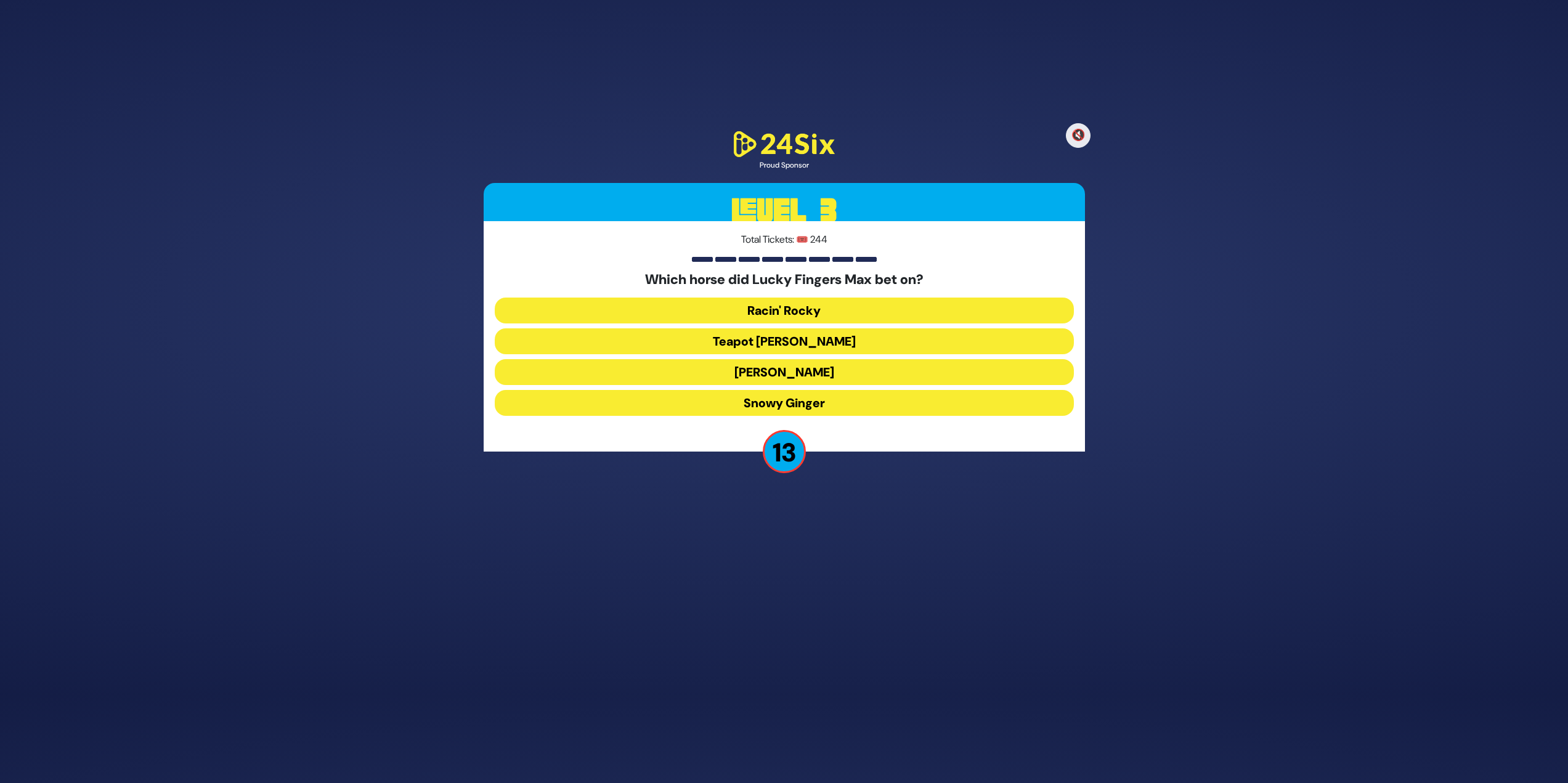
click at [779, 338] on button "Teapot [PERSON_NAME]" at bounding box center [785, 341] width 579 height 26
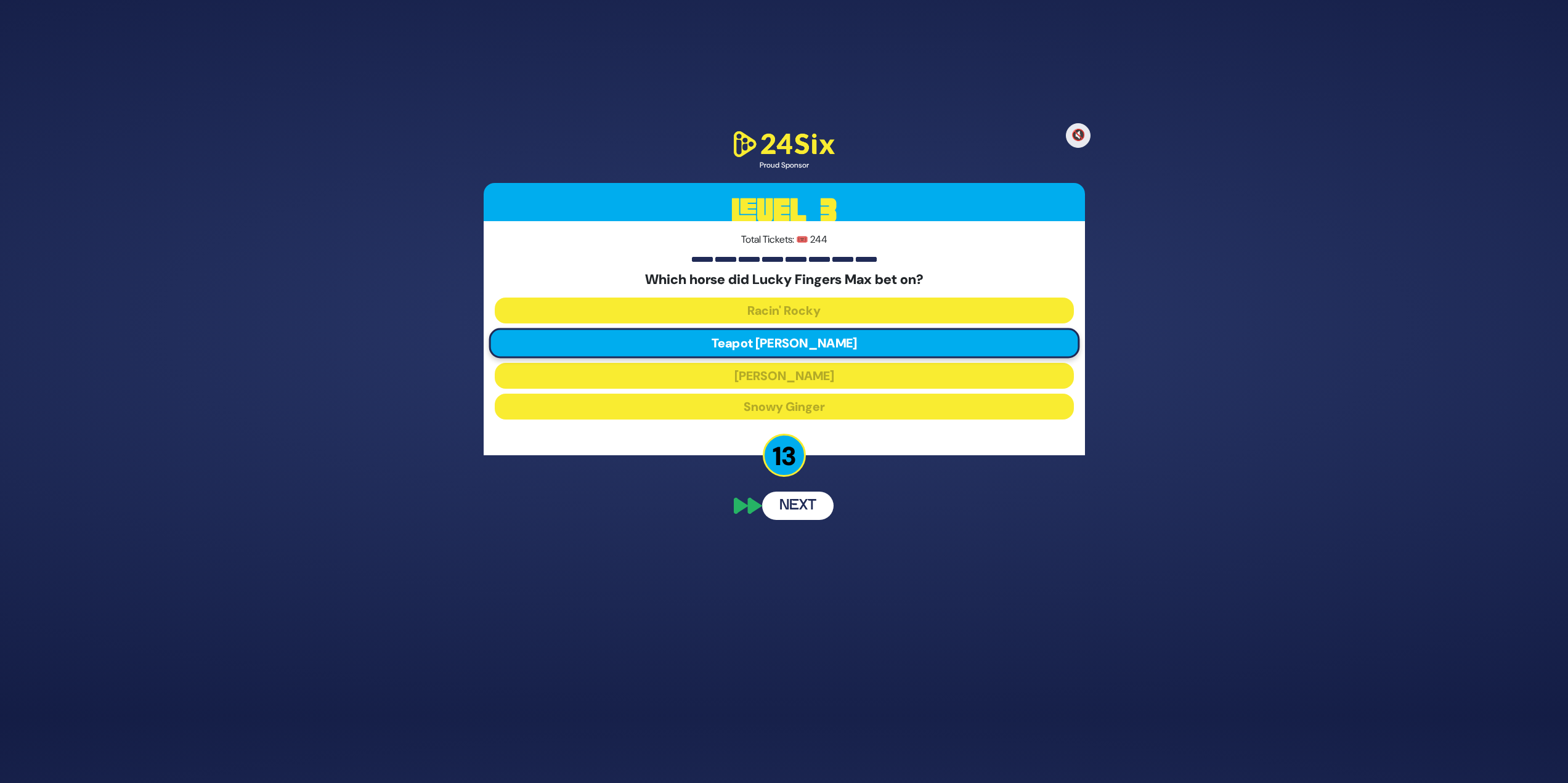
scroll to position [40, 0]
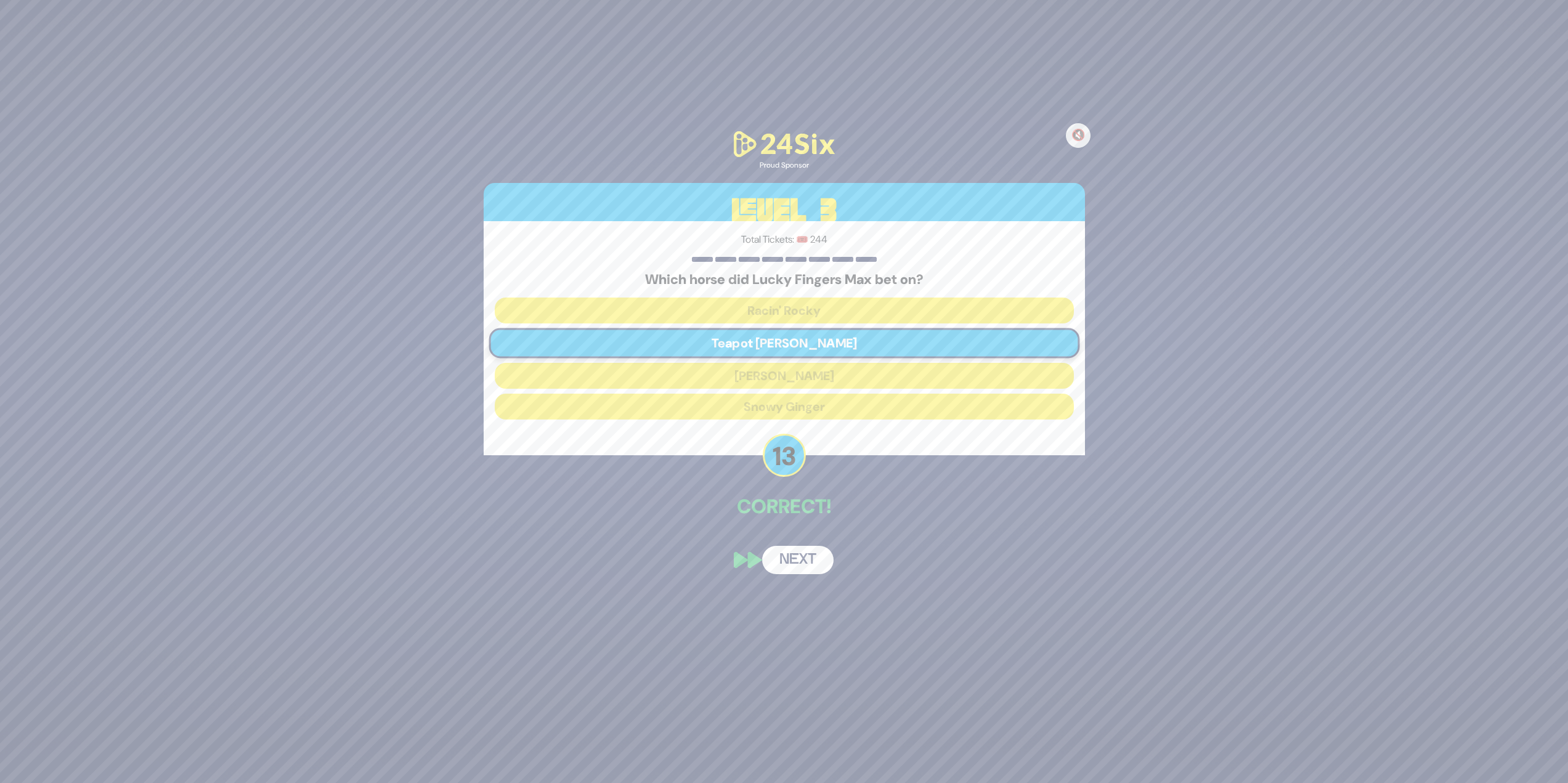
drag, startPoint x: 805, startPoint y: 584, endPoint x: 803, endPoint y: 570, distance: 14.1
click at [779, 339] on div "🔇 Proud Sponsor Level 3 Total Tickets: 🎟️ 244 Which horse did Lucky Fingers Max…" at bounding box center [784, 351] width 631 height 475
click at [779, 339] on button "Next" at bounding box center [798, 560] width 71 height 28
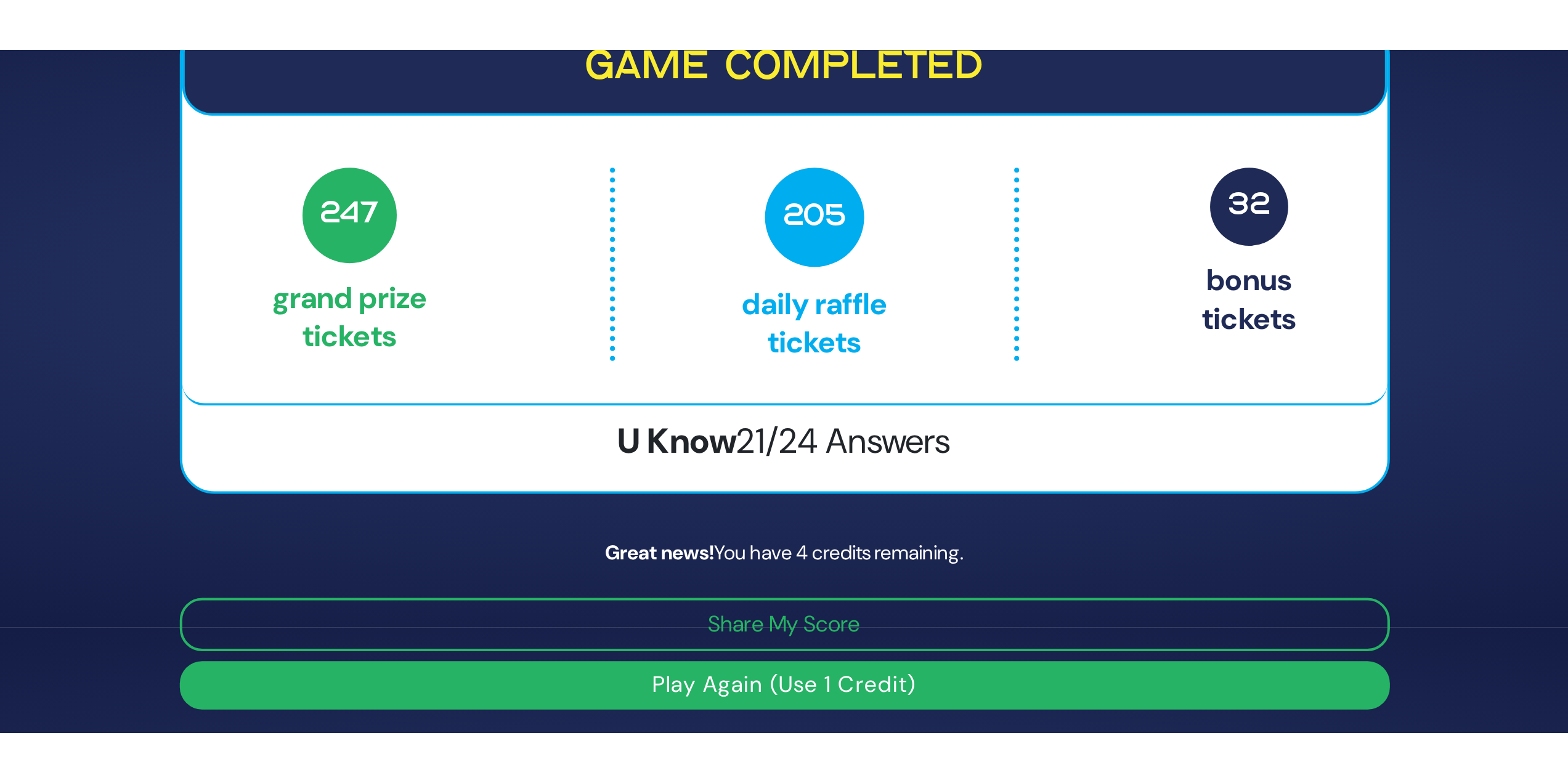
scroll to position [52, 0]
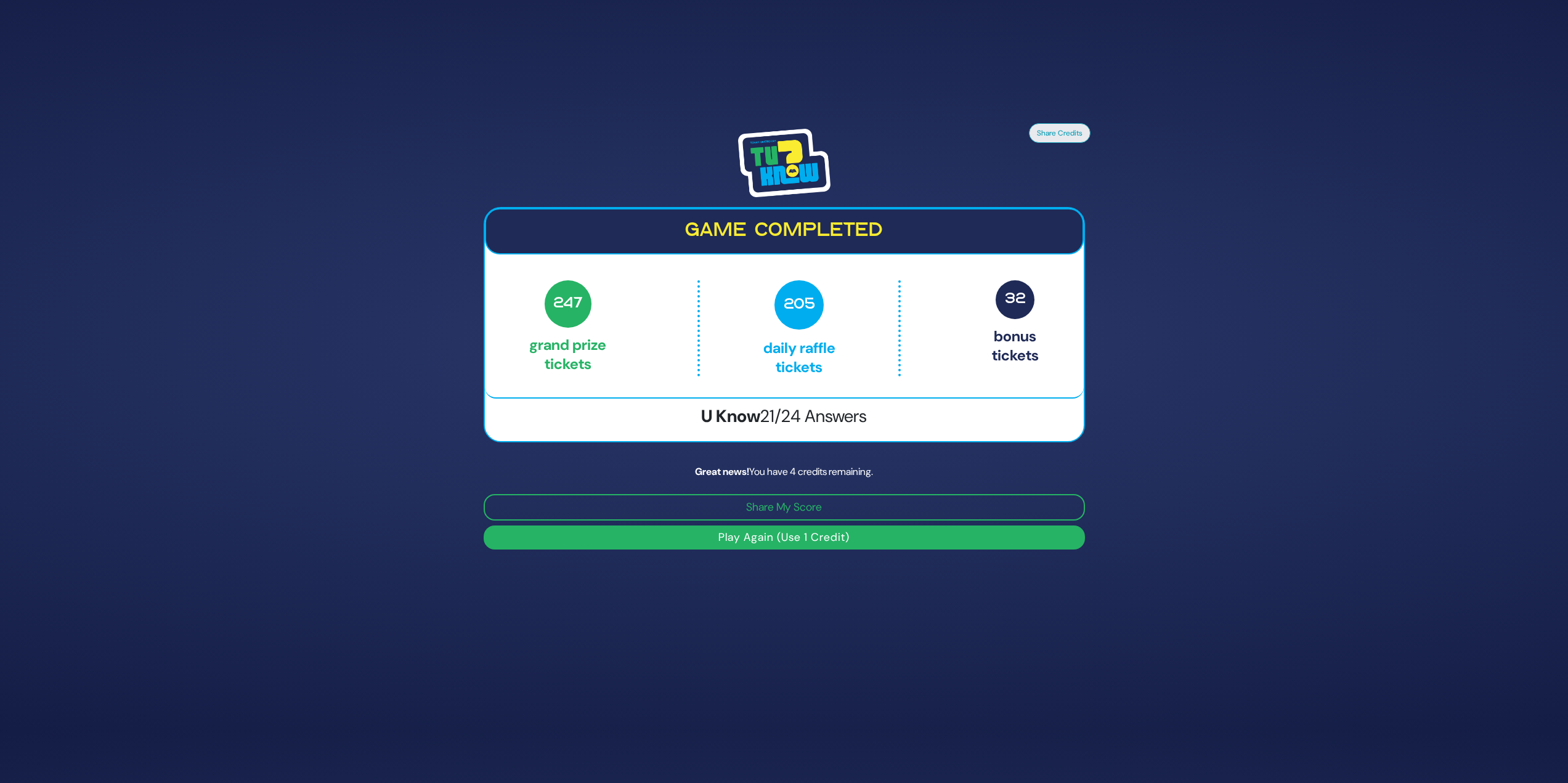
click at [759, 339] on button "Play Again (Use 1 Credit)" at bounding box center [784, 537] width 601 height 24
